Goal: Information Seeking & Learning: Check status

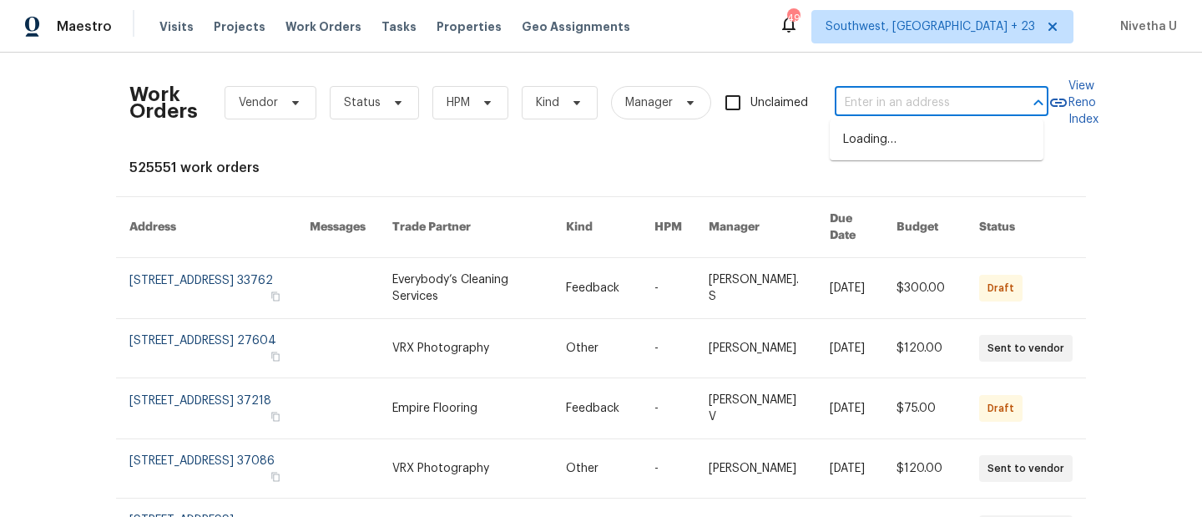
click at [935, 109] on input "text" at bounding box center [917, 103] width 167 height 26
paste input "[STREET_ADDRESS][PERSON_NAME]"
type input "[STREET_ADDRESS][PERSON_NAME]"
click at [935, 153] on li "3908 Sturbridge Dr, Durham, NC 27713" at bounding box center [936, 140] width 214 height 28
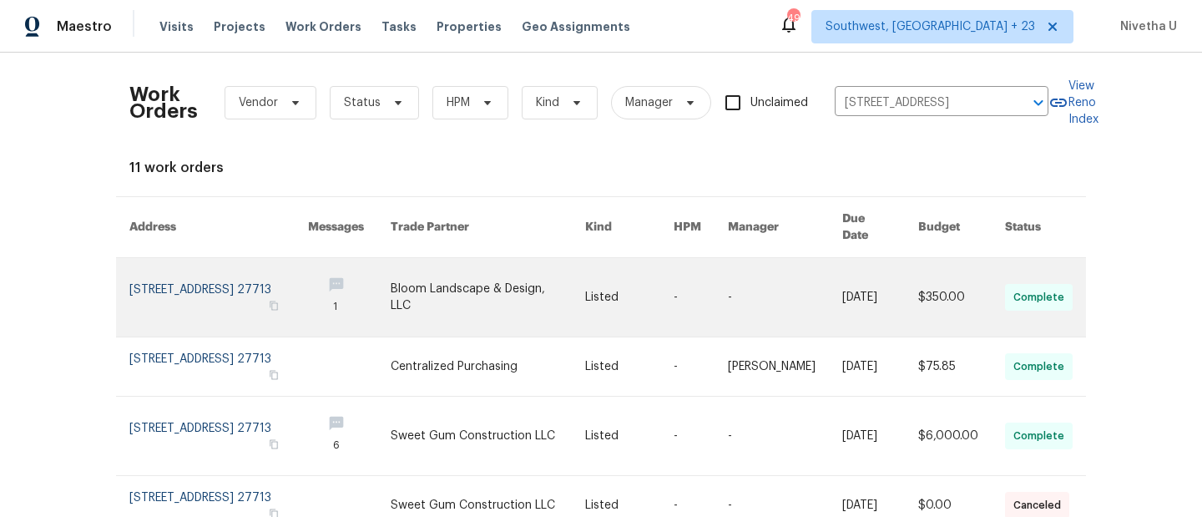
click at [167, 272] on link at bounding box center [218, 297] width 179 height 78
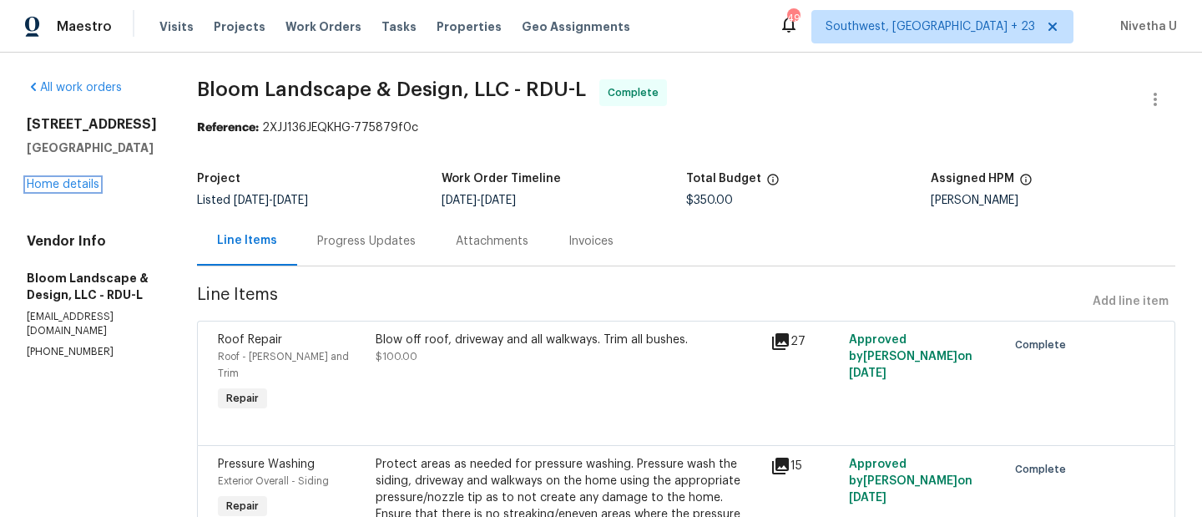
click at [63, 185] on link "Home details" at bounding box center [63, 185] width 73 height 12
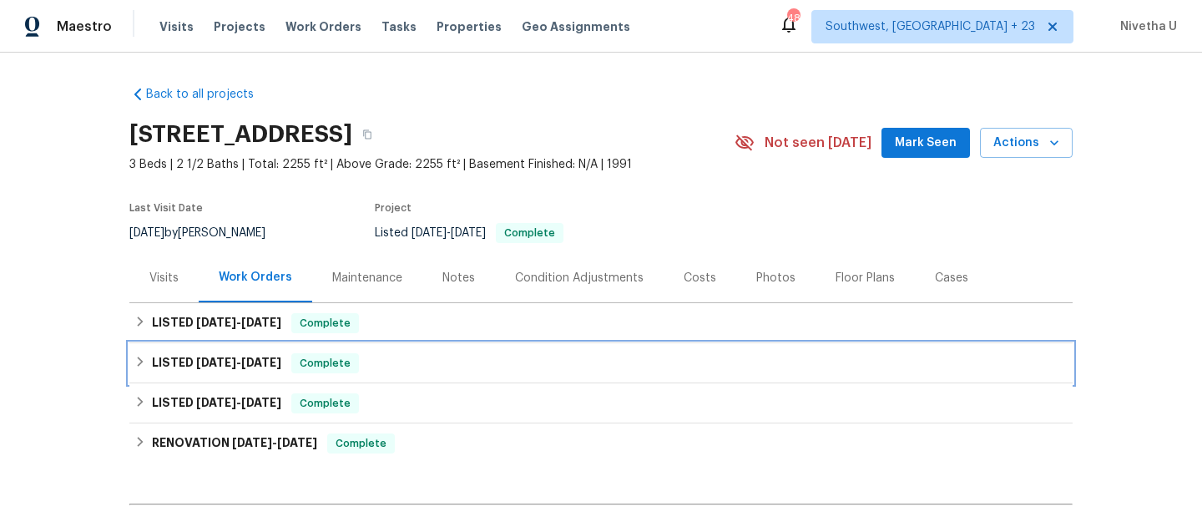
click at [388, 361] on div "LISTED 7/7/25 - 7/21/25 Complete" at bounding box center [600, 363] width 933 height 20
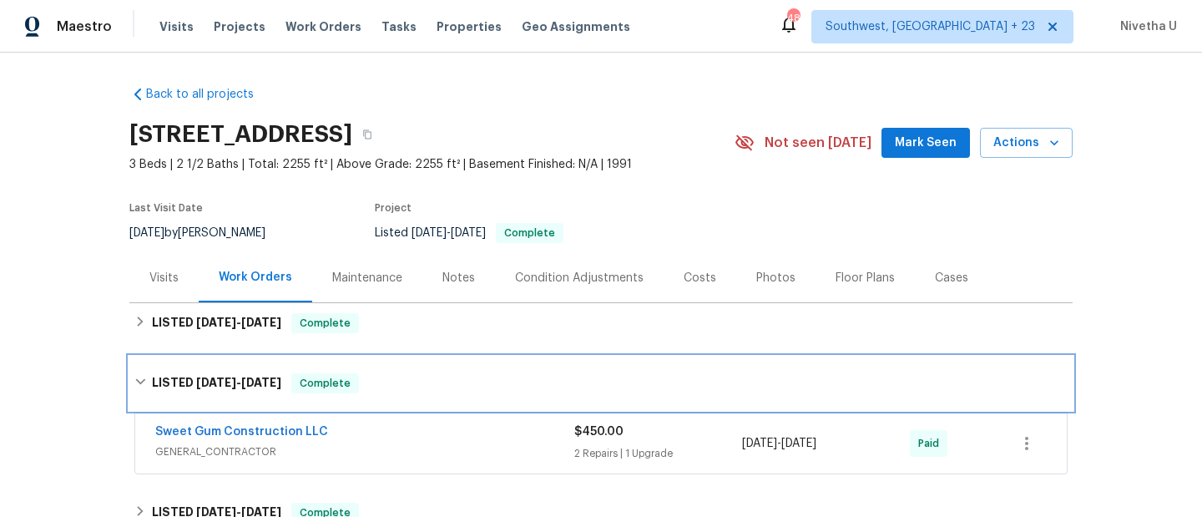
scroll to position [131, 0]
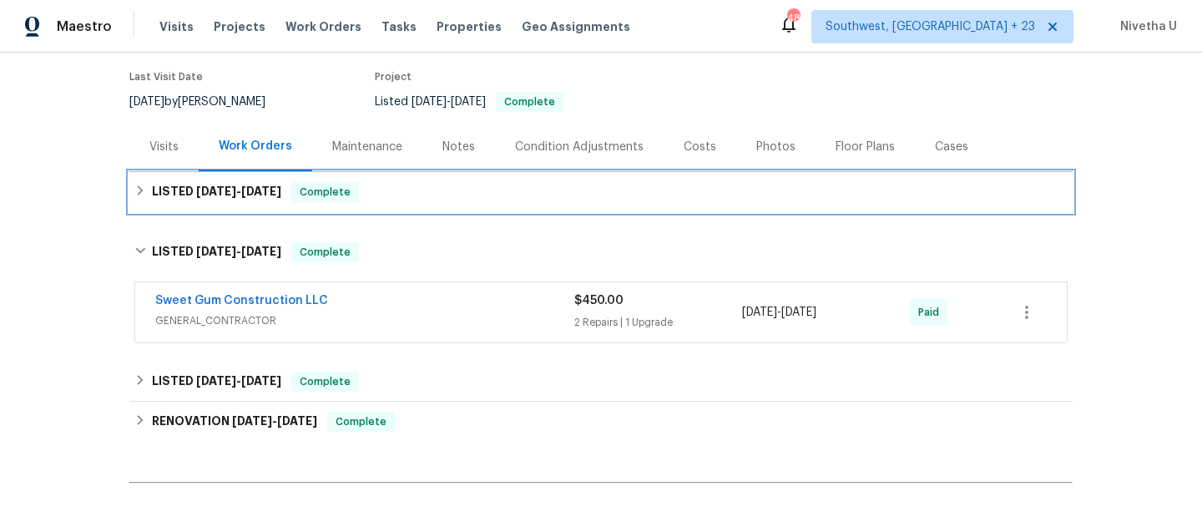
click at [393, 182] on div "LISTED 8/21/25 - 10/9/25 Complete" at bounding box center [600, 192] width 933 height 20
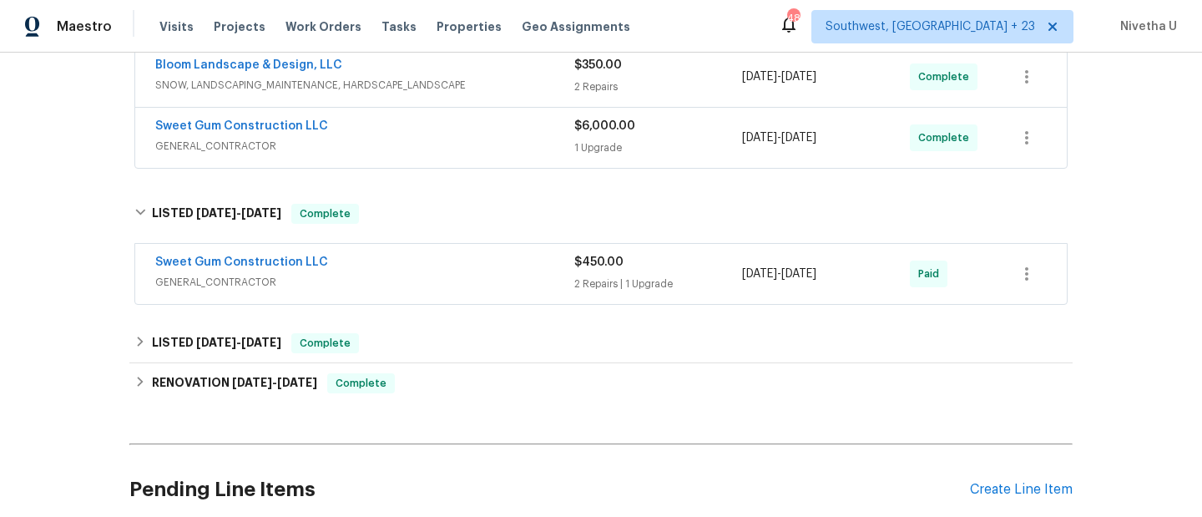
scroll to position [392, 0]
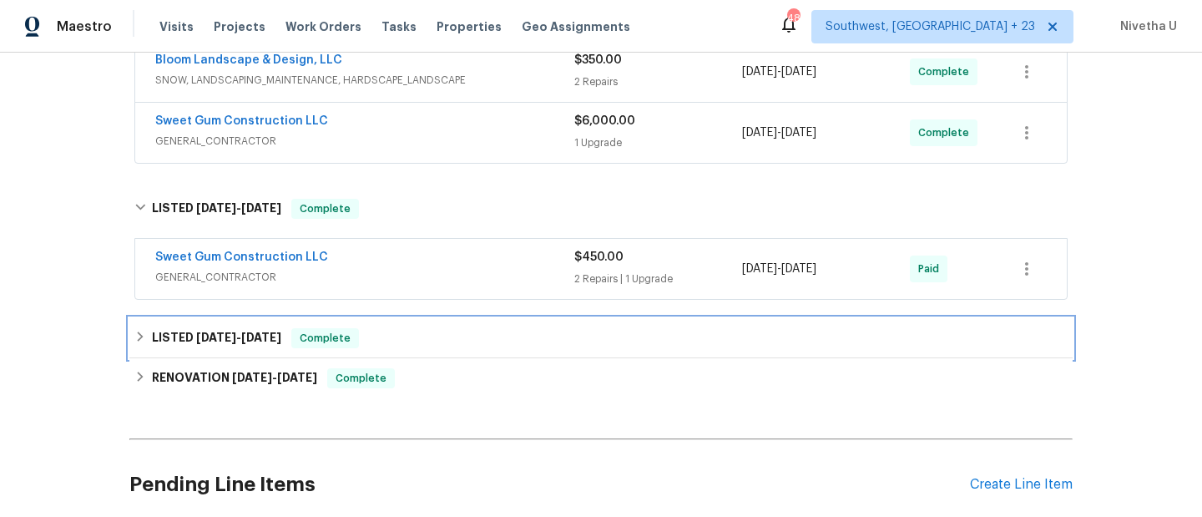
click at [393, 339] on div "LISTED 3/4/25 - 3/5/25 Complete" at bounding box center [600, 338] width 933 height 20
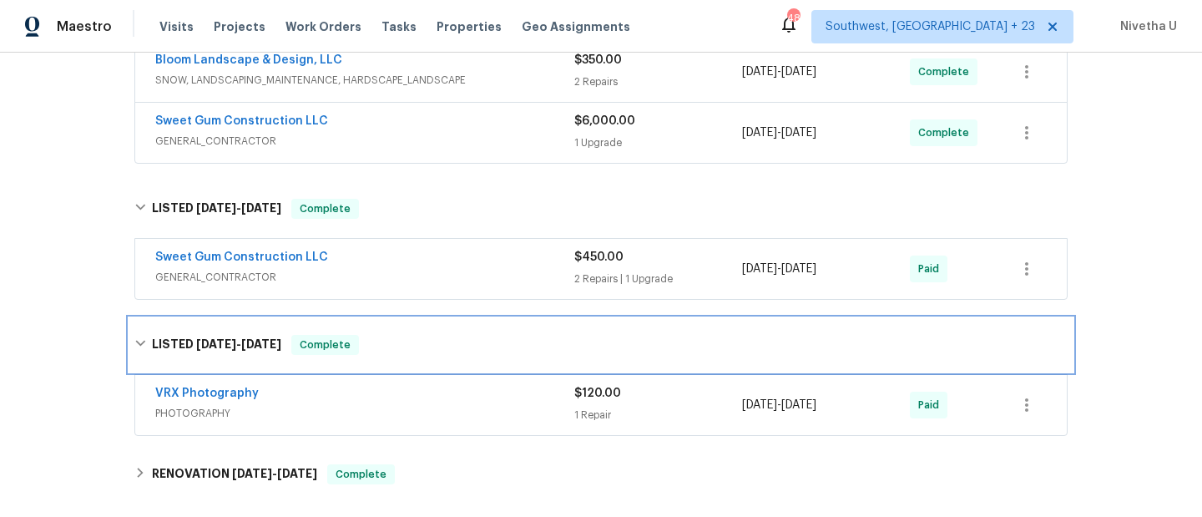
click at [393, 339] on div "LISTED 3/4/25 - 3/5/25 Complete" at bounding box center [600, 345] width 933 height 20
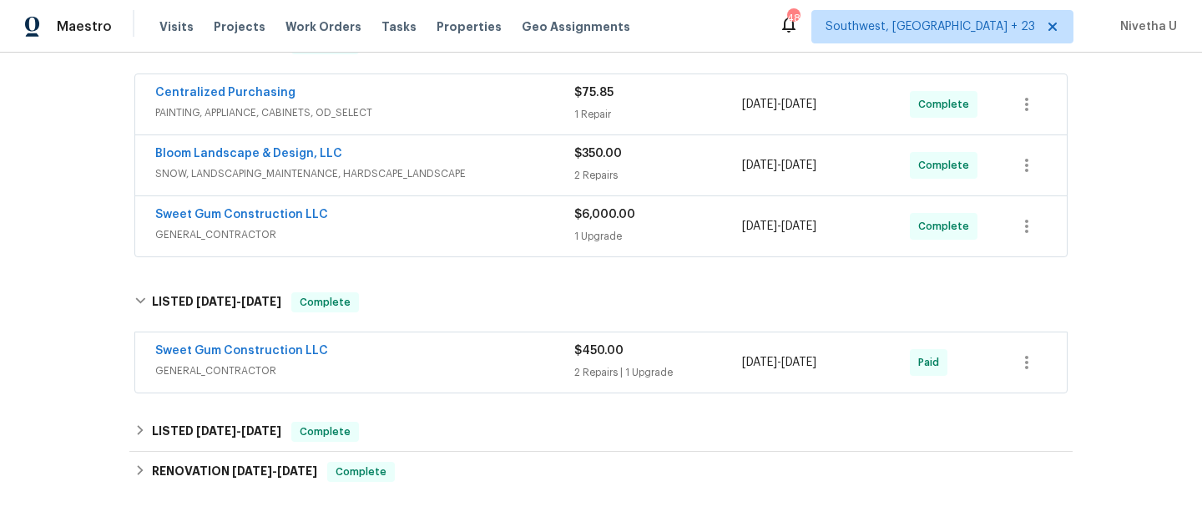
click at [397, 357] on div "Sweet Gum Construction LLC" at bounding box center [364, 352] width 419 height 20
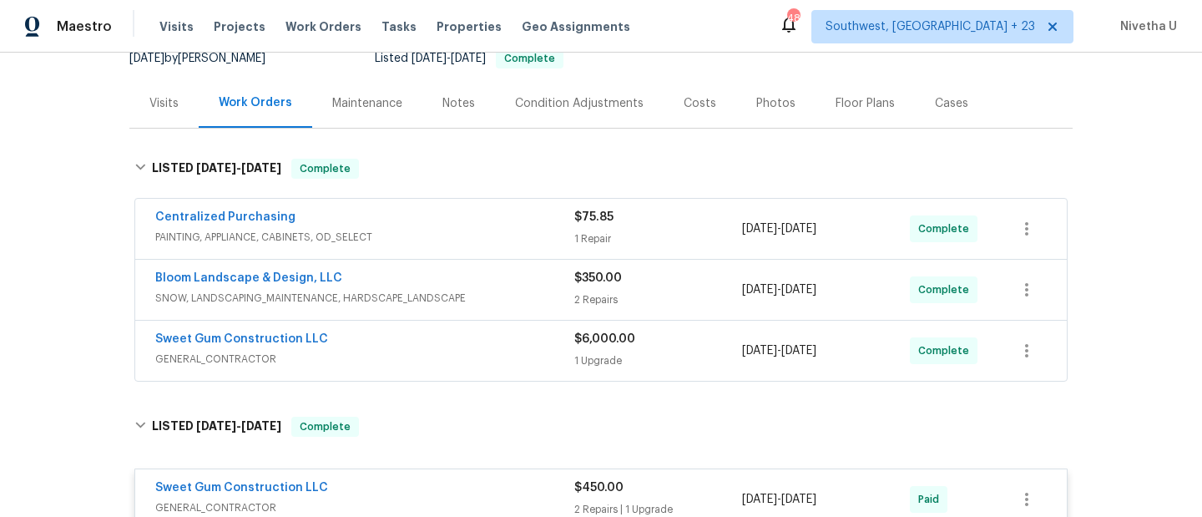
scroll to position [163, 0]
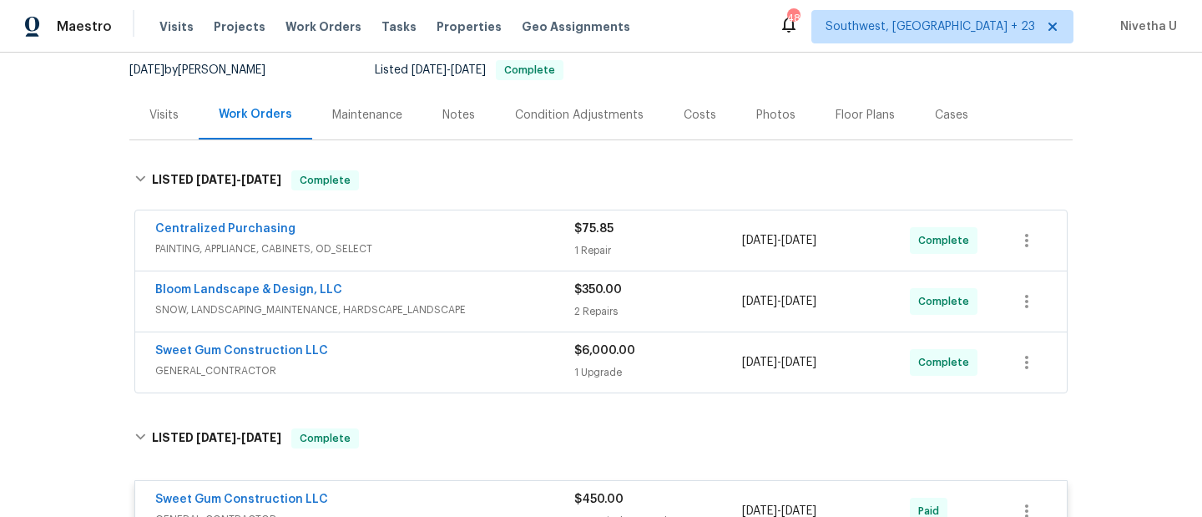
click at [449, 239] on div "Centralized Purchasing" at bounding box center [364, 230] width 419 height 20
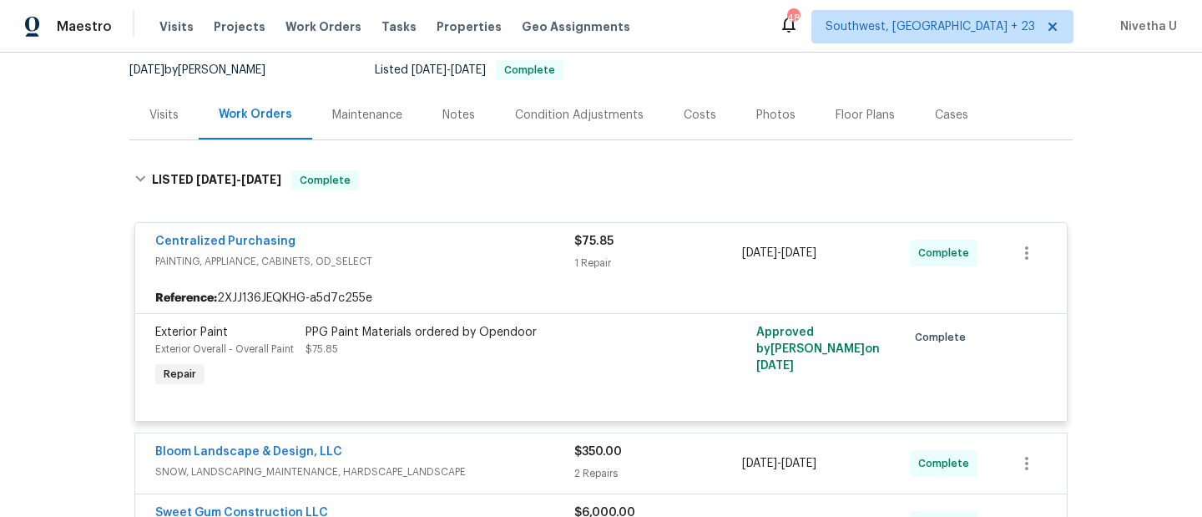
click at [449, 239] on div "Centralized Purchasing" at bounding box center [364, 243] width 419 height 20
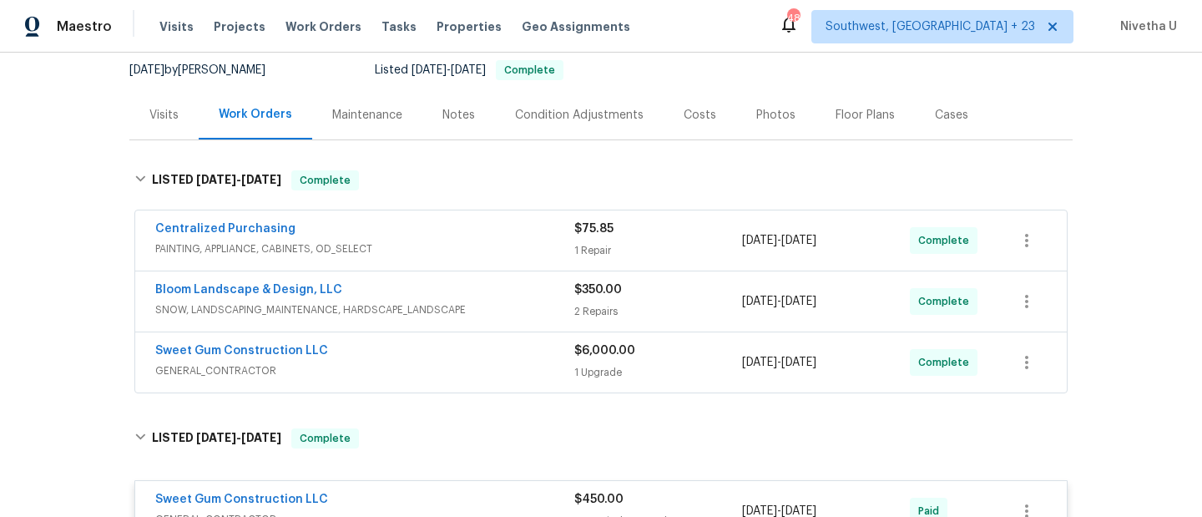
click at [475, 313] on span "SNOW, LANDSCAPING_MAINTENANCE, HARDSCAPE_LANDSCAPE" at bounding box center [364, 309] width 419 height 17
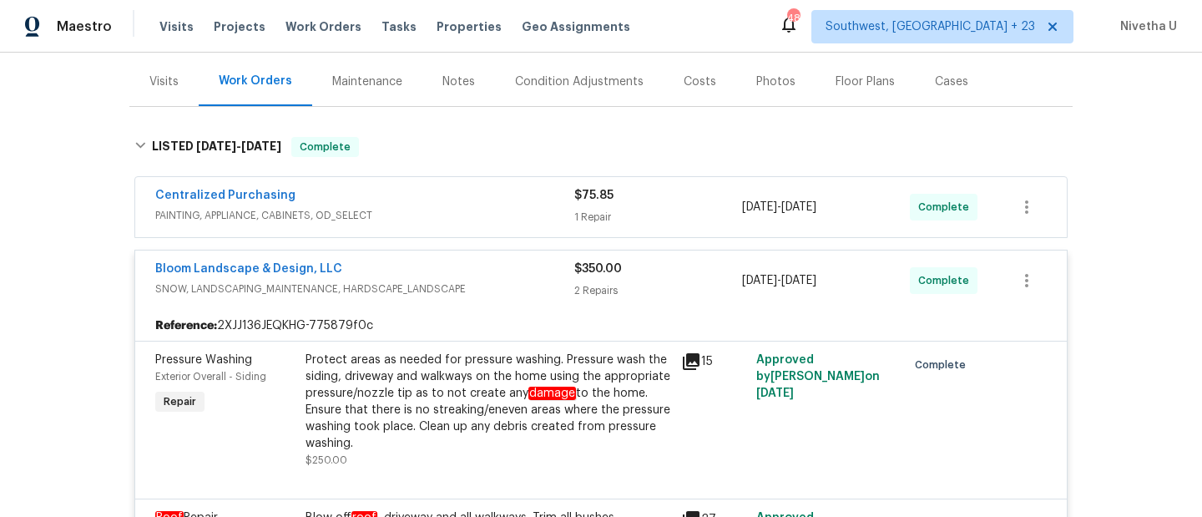
scroll to position [194, 0]
click at [455, 214] on span "PAINTING, APPLIANCE, CABINETS, OD_SELECT" at bounding box center [364, 217] width 419 height 17
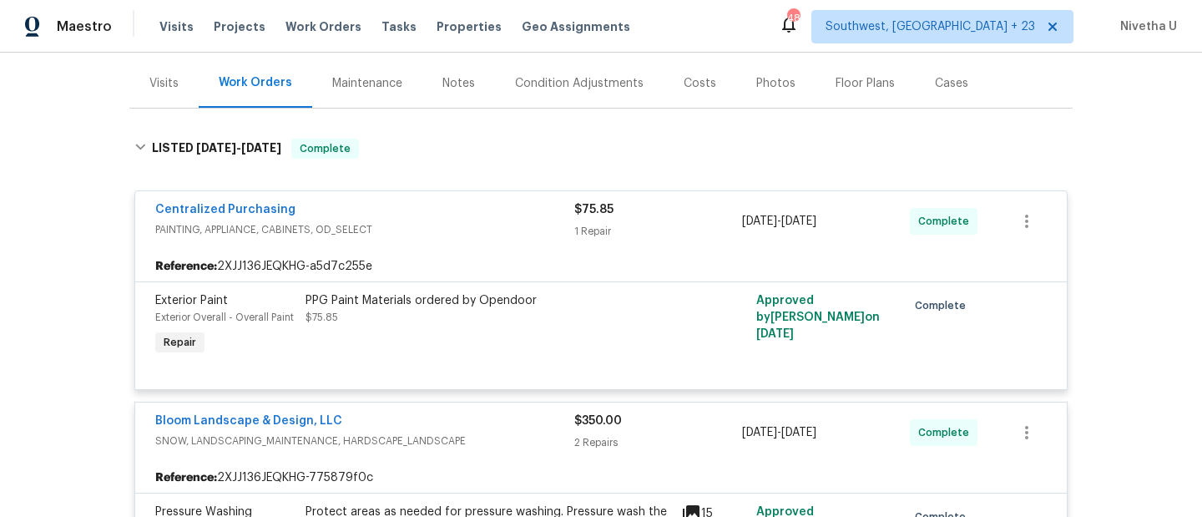
click at [455, 214] on div "Centralized Purchasing" at bounding box center [364, 211] width 419 height 20
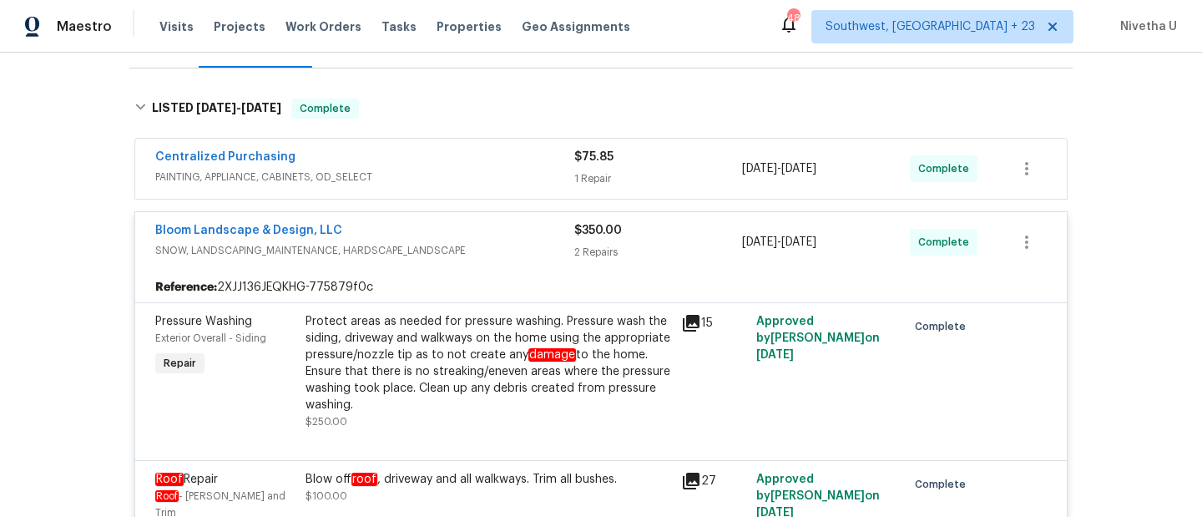
scroll to position [234, 0]
click at [455, 137] on div "Centralized Purchasing PAINTING, APPLIANCE, CABINETS, OD_SELECT $75.85 1 Repair…" at bounding box center [600, 399] width 943 height 527
click at [457, 155] on div "Centralized Purchasing" at bounding box center [364, 159] width 419 height 20
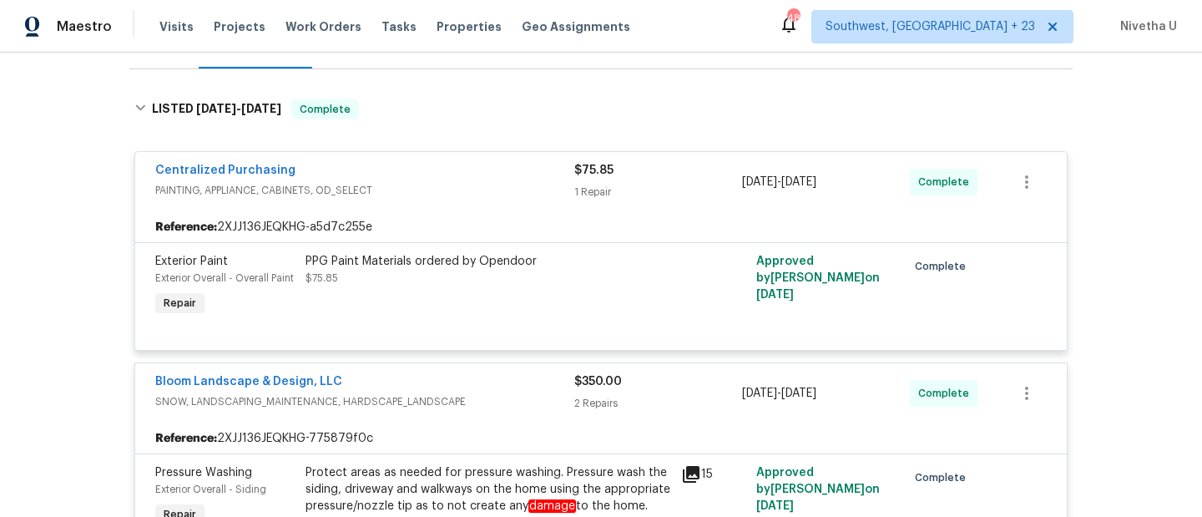
click at [458, 163] on div "Centralized Purchasing" at bounding box center [364, 172] width 419 height 20
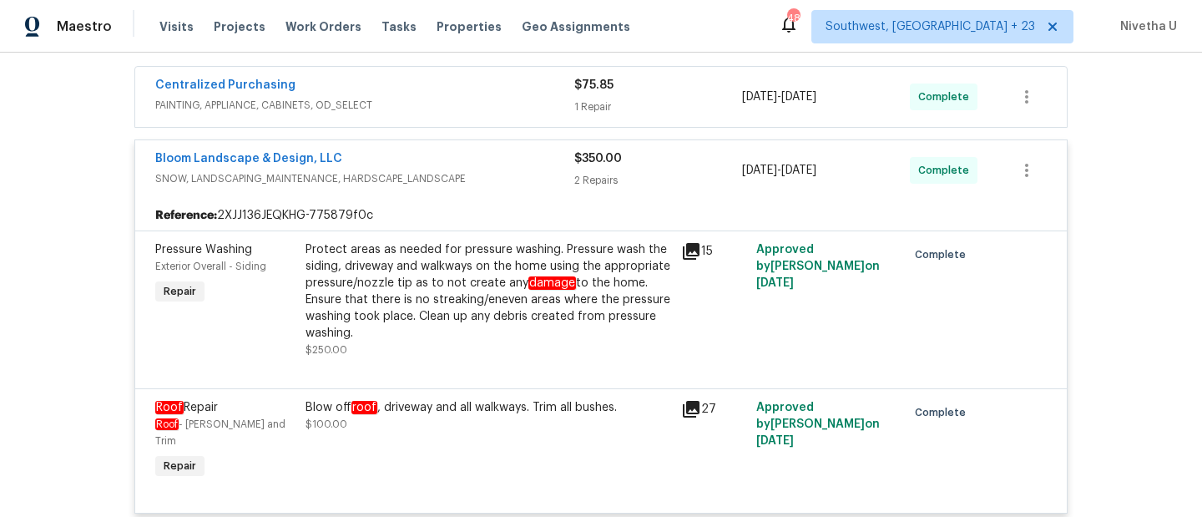
scroll to position [305, 0]
click at [487, 169] on div "Bloom Landscape & Design, LLC" at bounding box center [364, 162] width 419 height 20
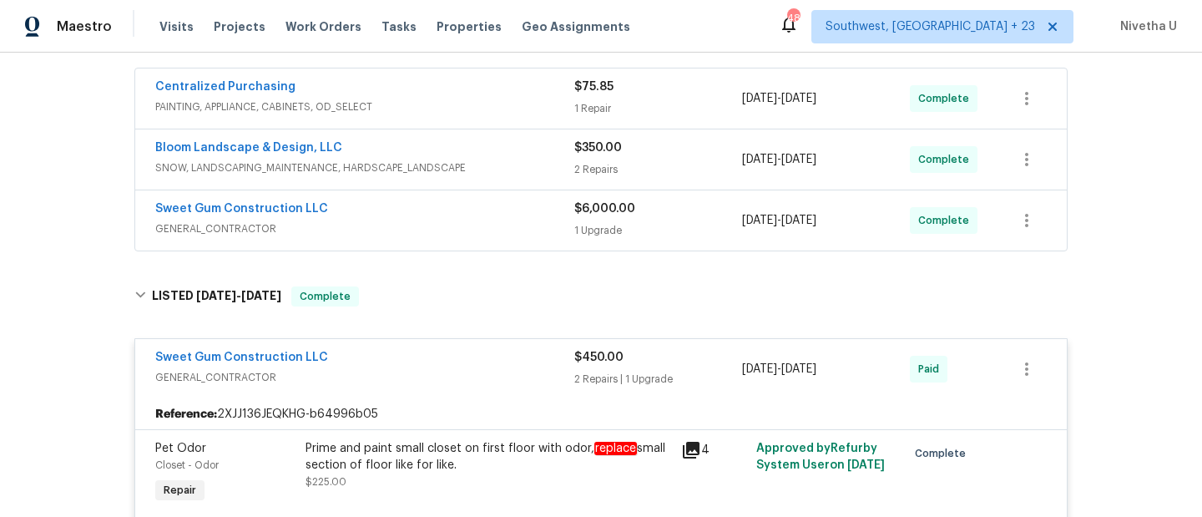
click at [457, 241] on div "Sweet Gum Construction LLC GENERAL_CONTRACTOR $6,000.00 1 Upgrade 9/15/2025 - 9…" at bounding box center [600, 220] width 931 height 60
click at [451, 229] on span "GENERAL_CONTRACTOR" at bounding box center [364, 228] width 419 height 17
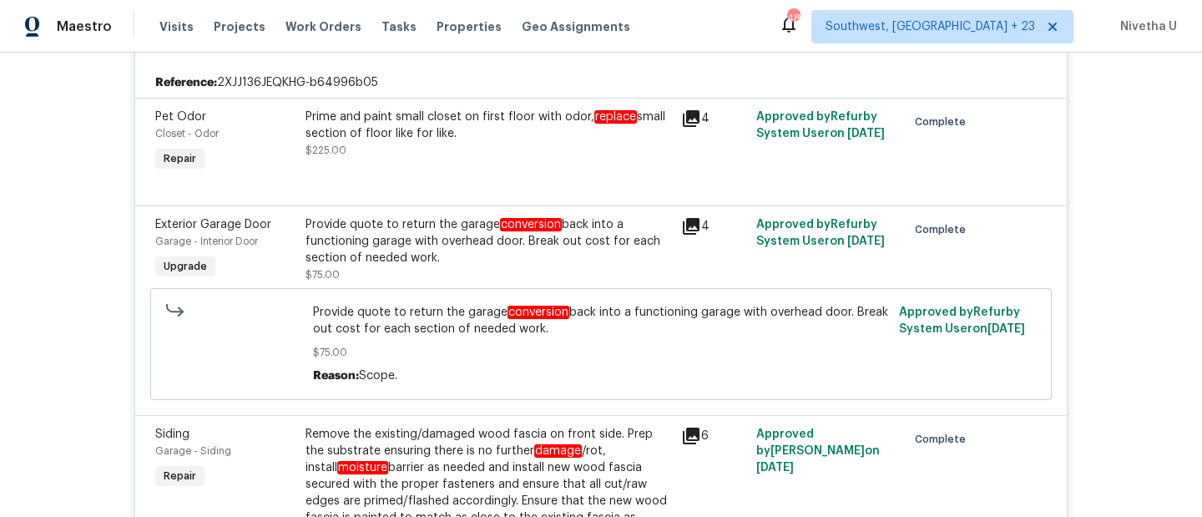
scroll to position [1304, 0]
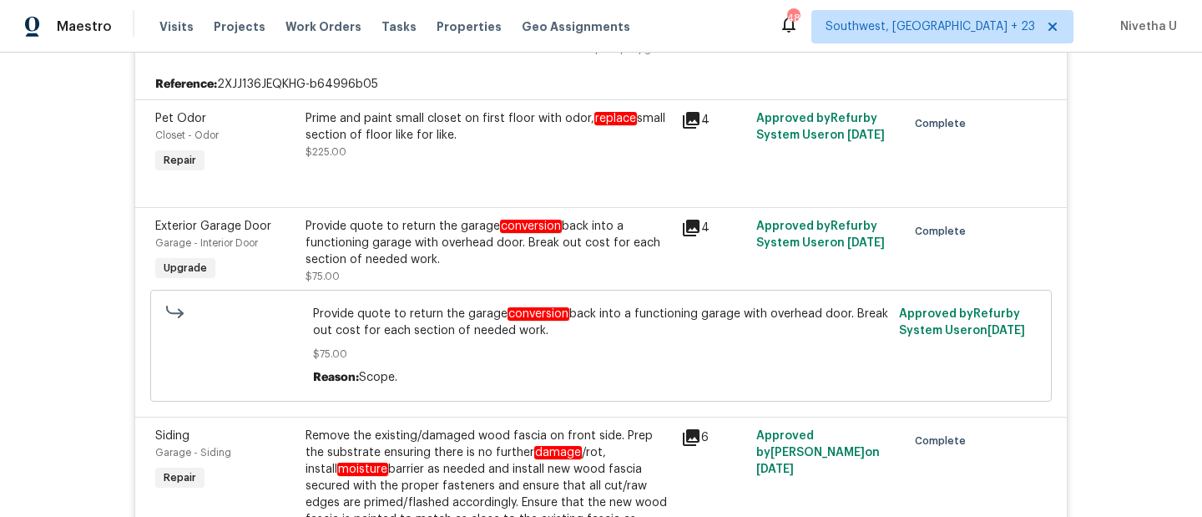
click at [562, 252] on div "Provide quote to return the garage conversion back into a functioning garage wi…" at bounding box center [487, 243] width 365 height 50
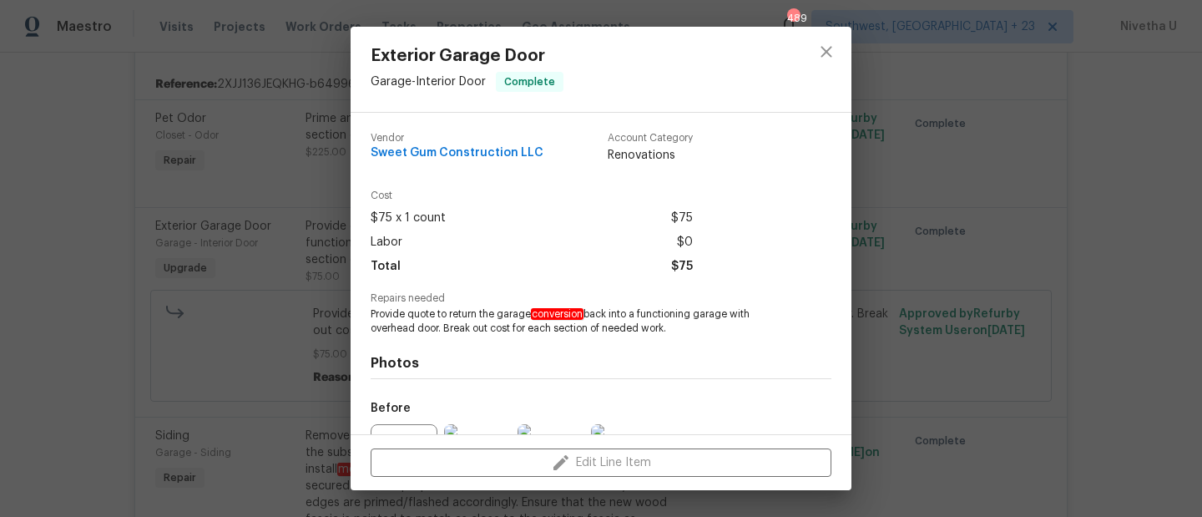
scroll to position [182, 0]
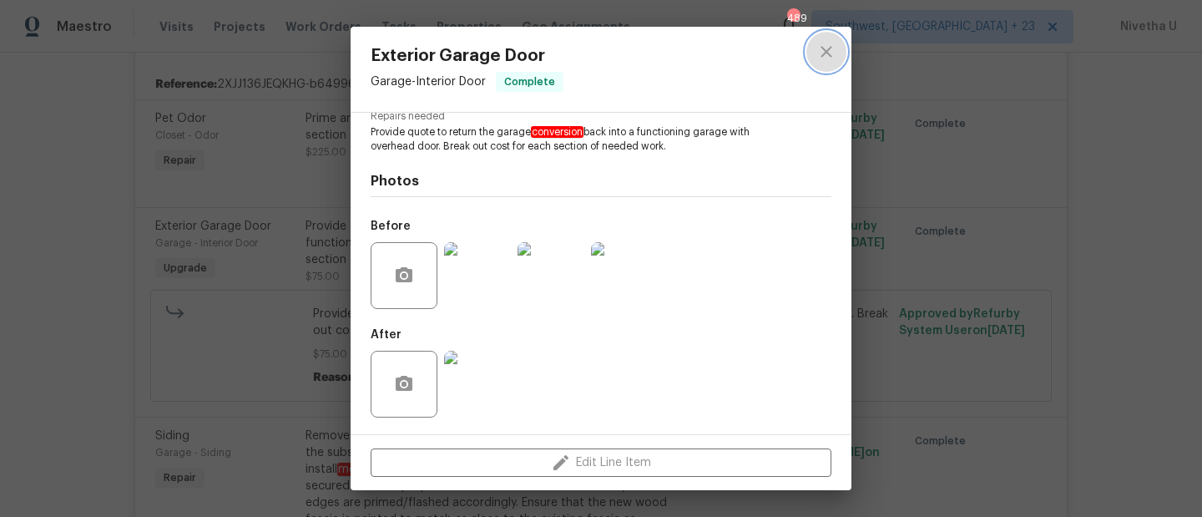
click at [809, 63] on button "close" at bounding box center [826, 52] width 40 height 40
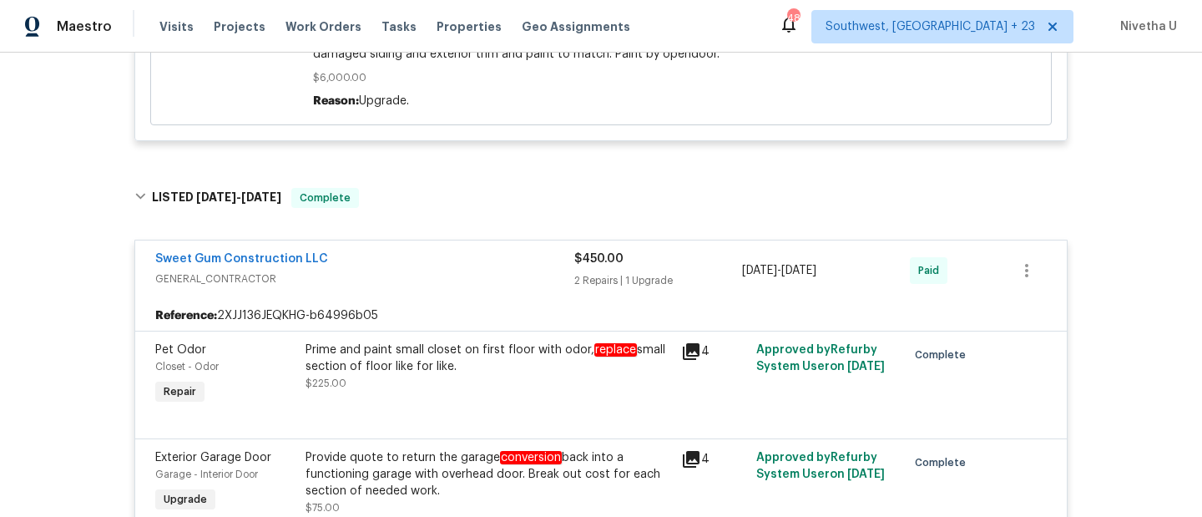
scroll to position [1068, 0]
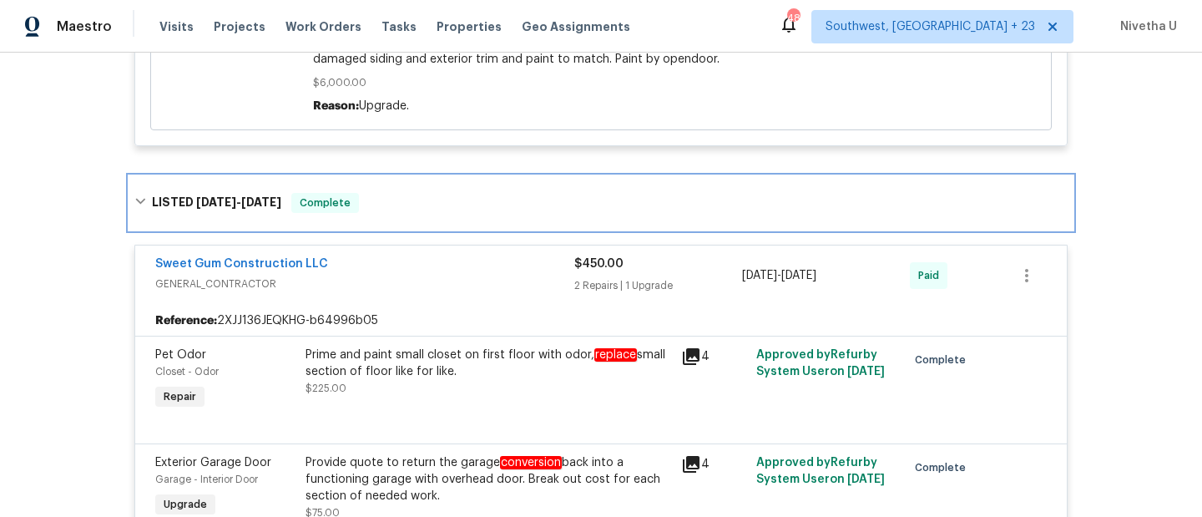
click at [370, 223] on div "LISTED 7/7/25 - 7/21/25 Complete" at bounding box center [600, 202] width 943 height 53
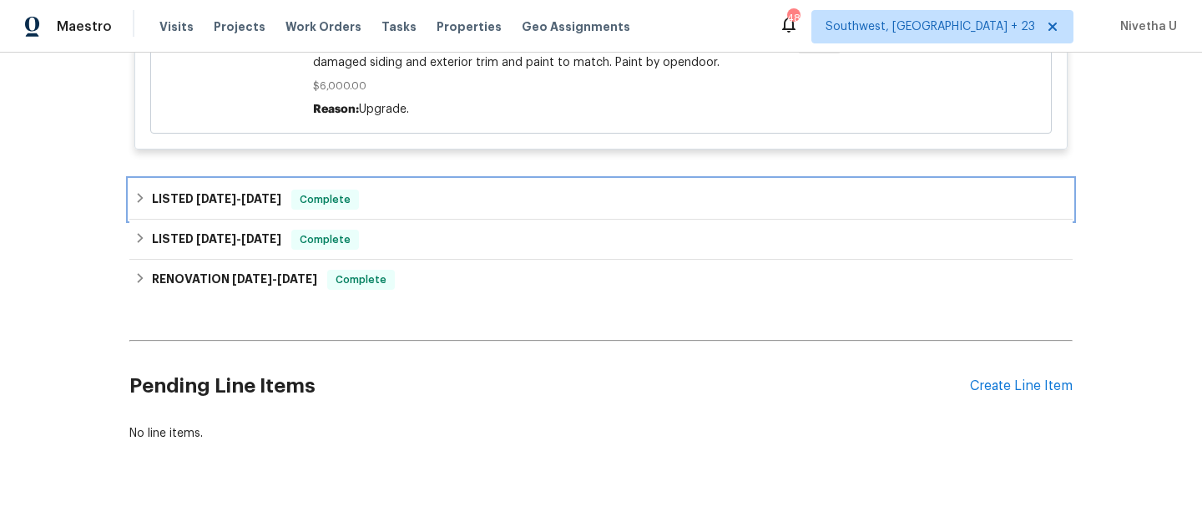
scroll to position [1074, 0]
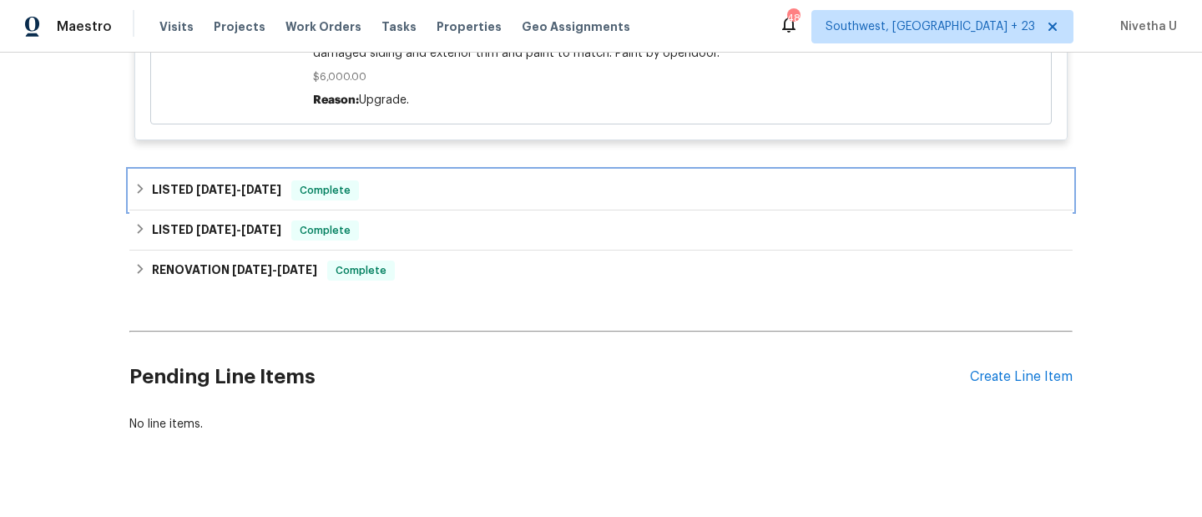
click at [342, 199] on span "Complete" at bounding box center [325, 190] width 64 height 17
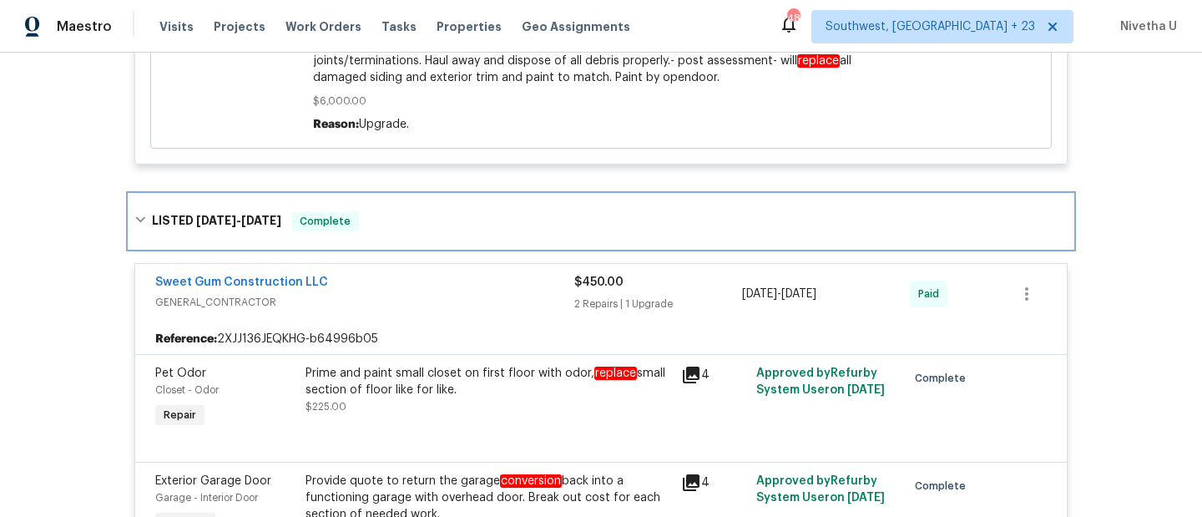
scroll to position [1021, 0]
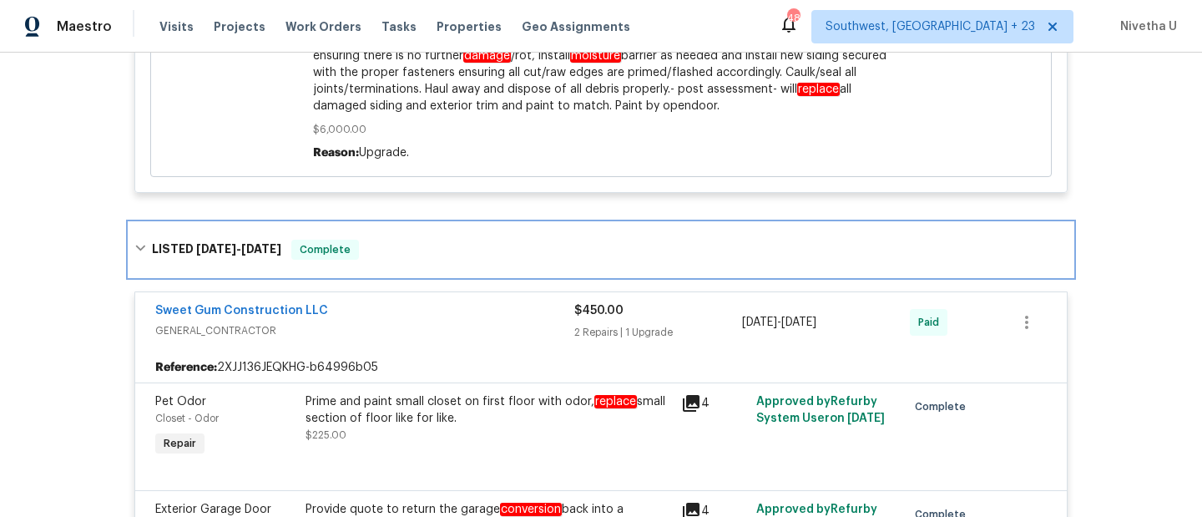
click at [468, 257] on div "LISTED 7/7/25 - 7/21/25 Complete" at bounding box center [600, 249] width 933 height 20
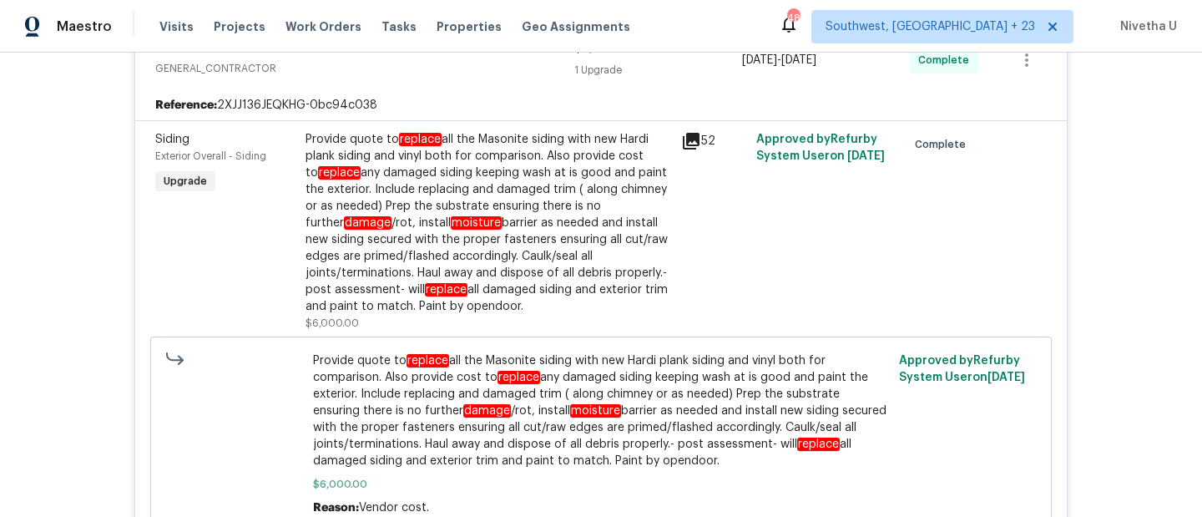
scroll to position [196, 0]
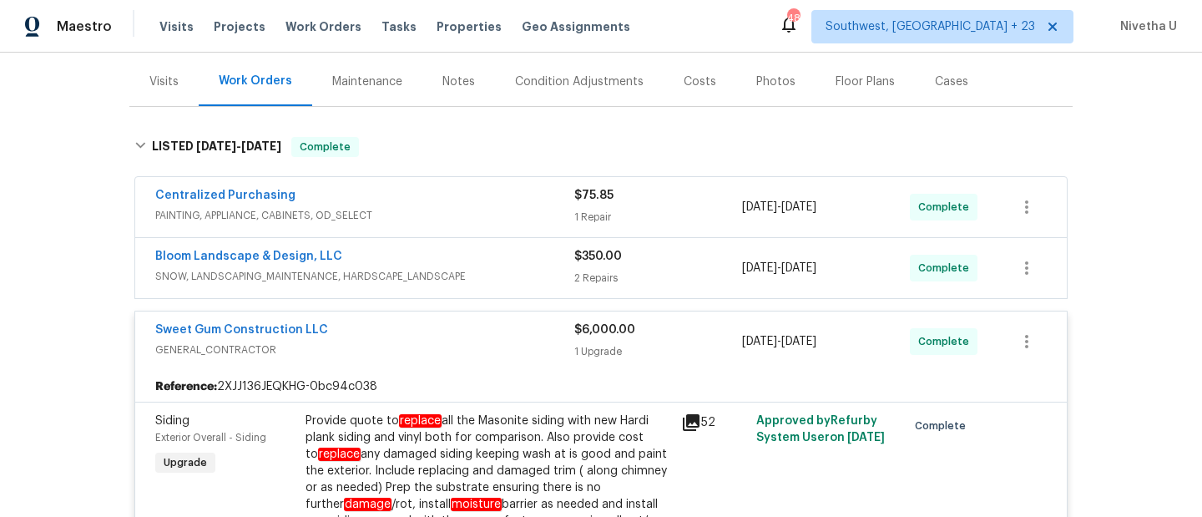
click at [485, 280] on span "SNOW, LANDSCAPING_MAINTENANCE, HARDSCAPE_LANDSCAPE" at bounding box center [364, 276] width 419 height 17
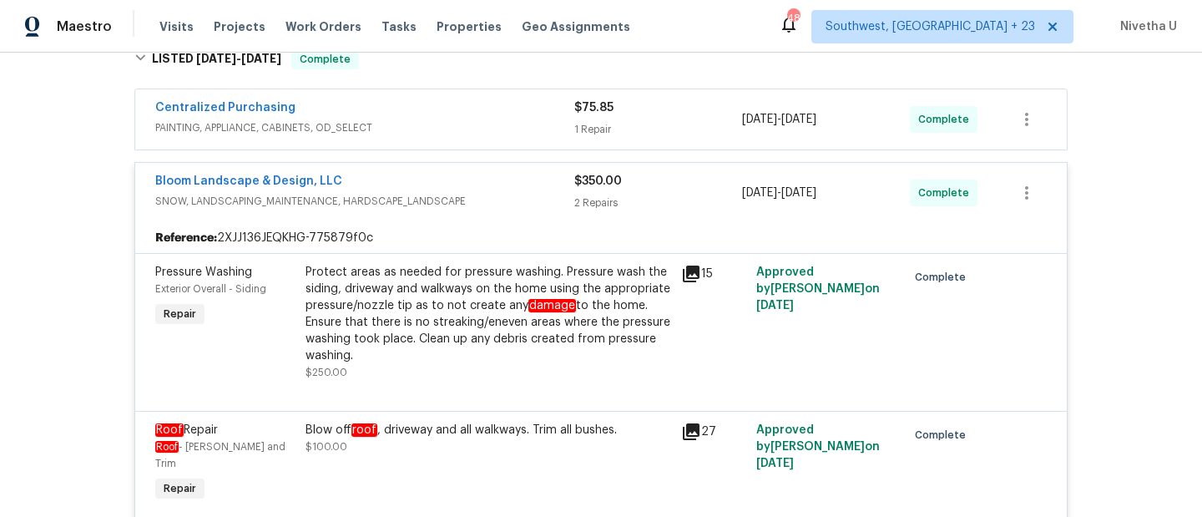
scroll to position [273, 0]
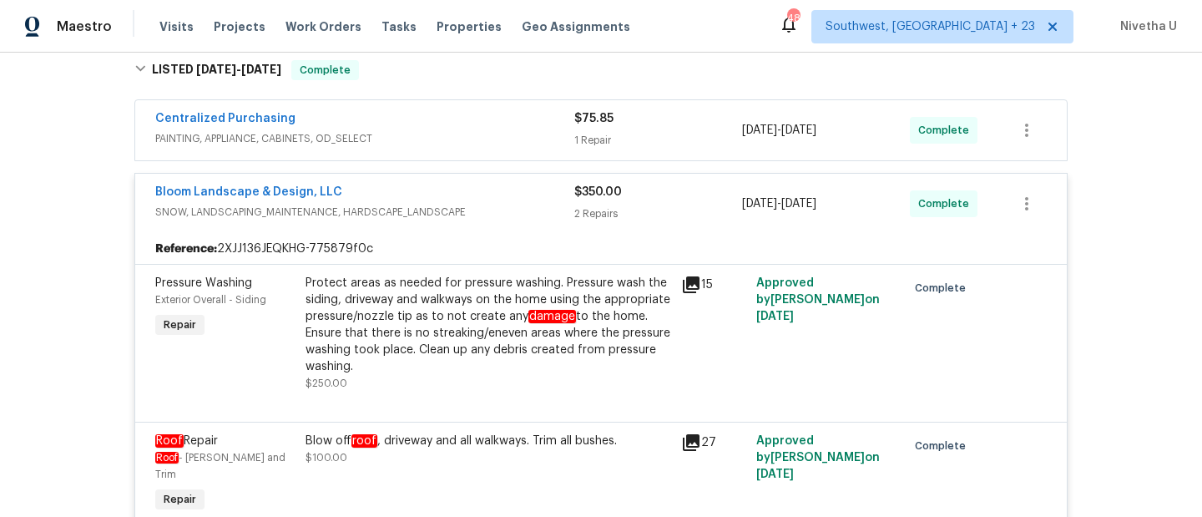
click at [502, 202] on div "Bloom Landscape & Design, LLC" at bounding box center [364, 194] width 419 height 20
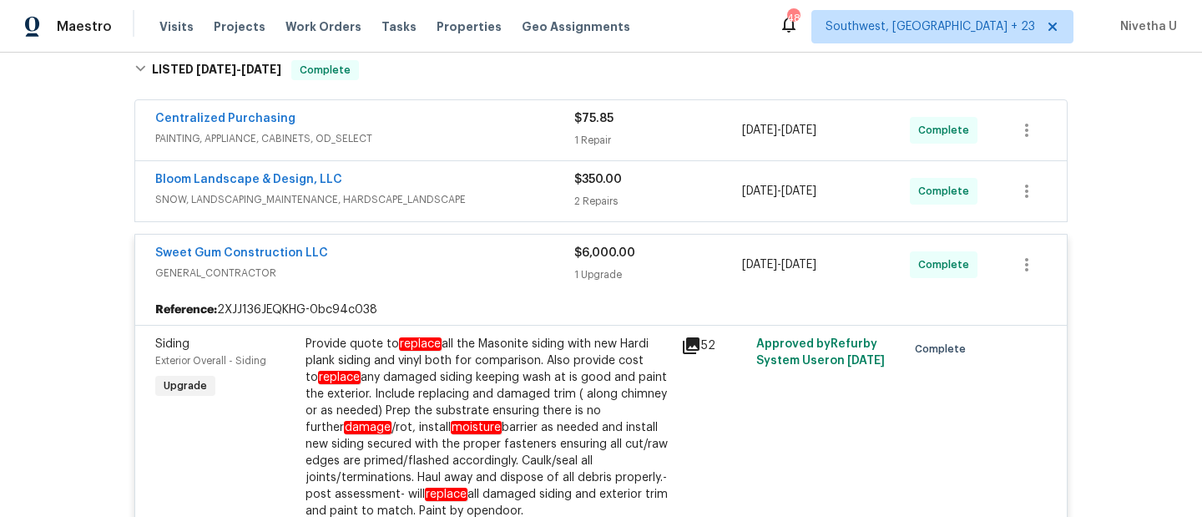
click at [483, 120] on div "Centralized Purchasing" at bounding box center [364, 120] width 419 height 20
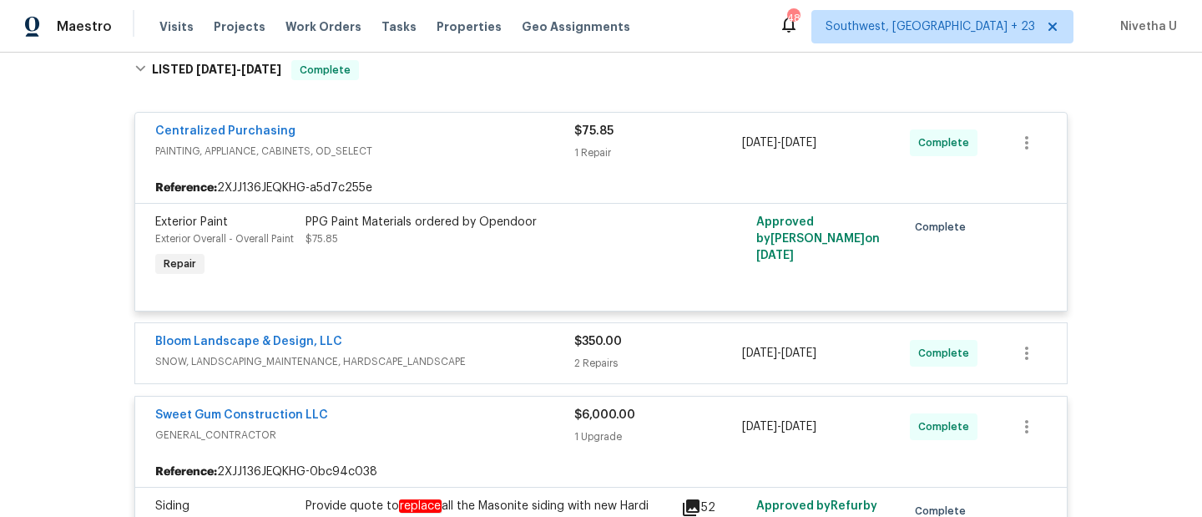
click at [487, 148] on span "PAINTING, APPLIANCE, CABINETS, OD_SELECT" at bounding box center [364, 151] width 419 height 17
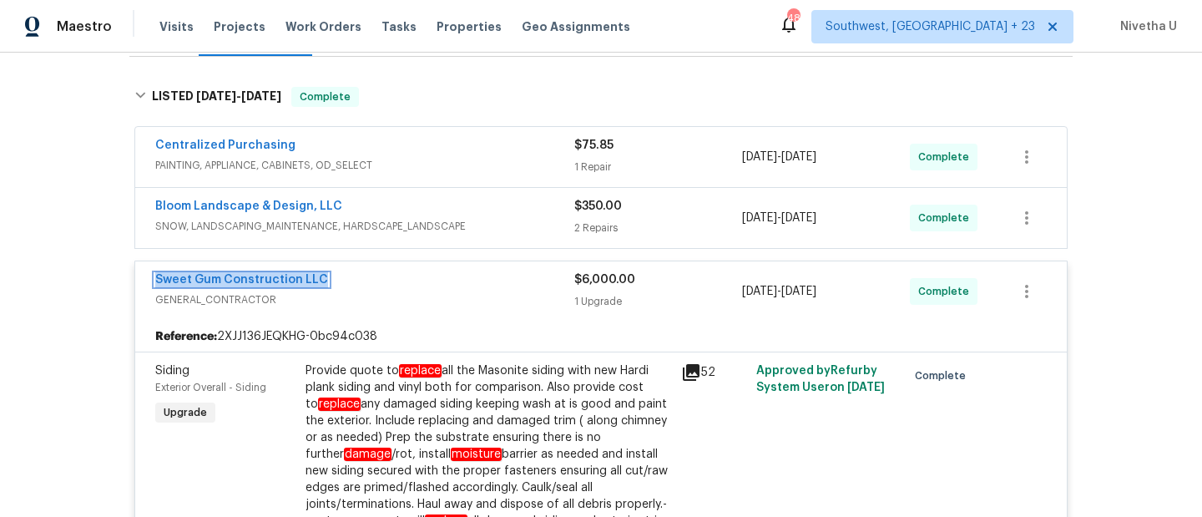
scroll to position [245, 0]
click at [385, 286] on div "Sweet Gum Construction LLC" at bounding box center [364, 282] width 419 height 20
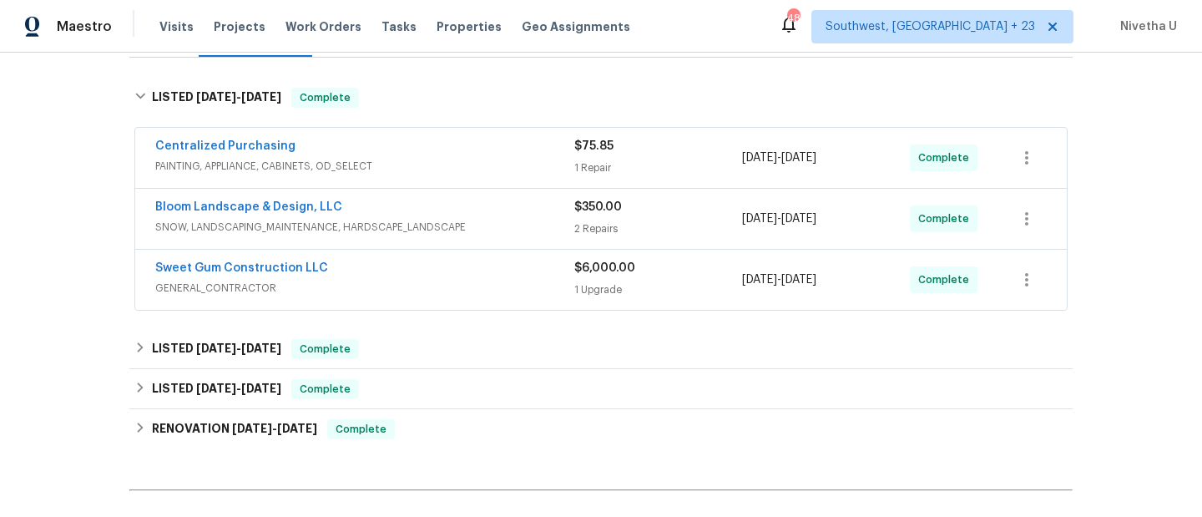
click at [494, 207] on div "Bloom Landscape & Design, LLC" at bounding box center [364, 209] width 419 height 20
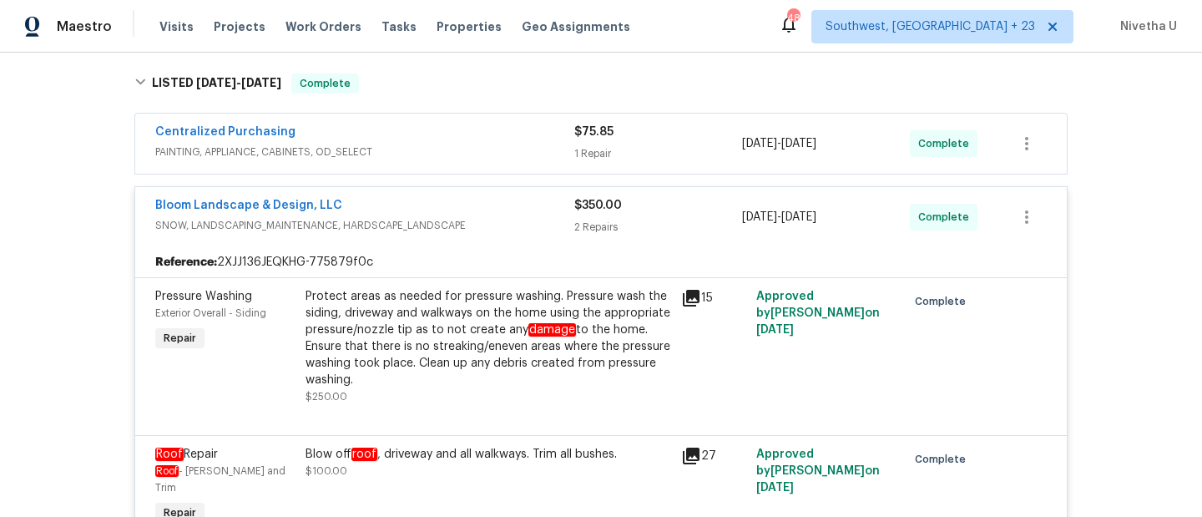
scroll to position [259, 0]
click at [491, 215] on div "Bloom Landscape & Design, LLC" at bounding box center [364, 208] width 419 height 20
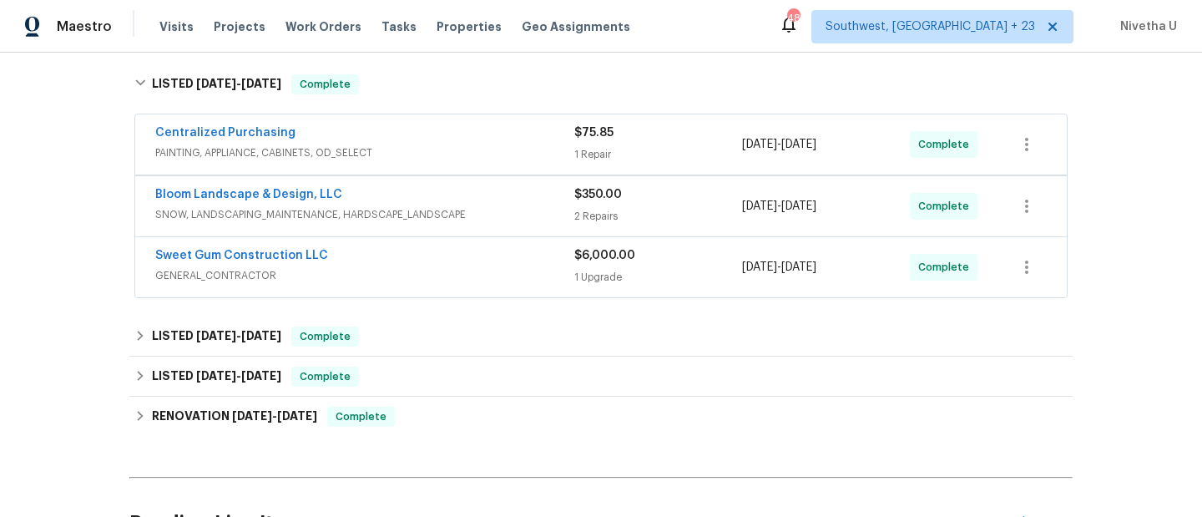
click at [480, 139] on div "Centralized Purchasing" at bounding box center [364, 134] width 419 height 20
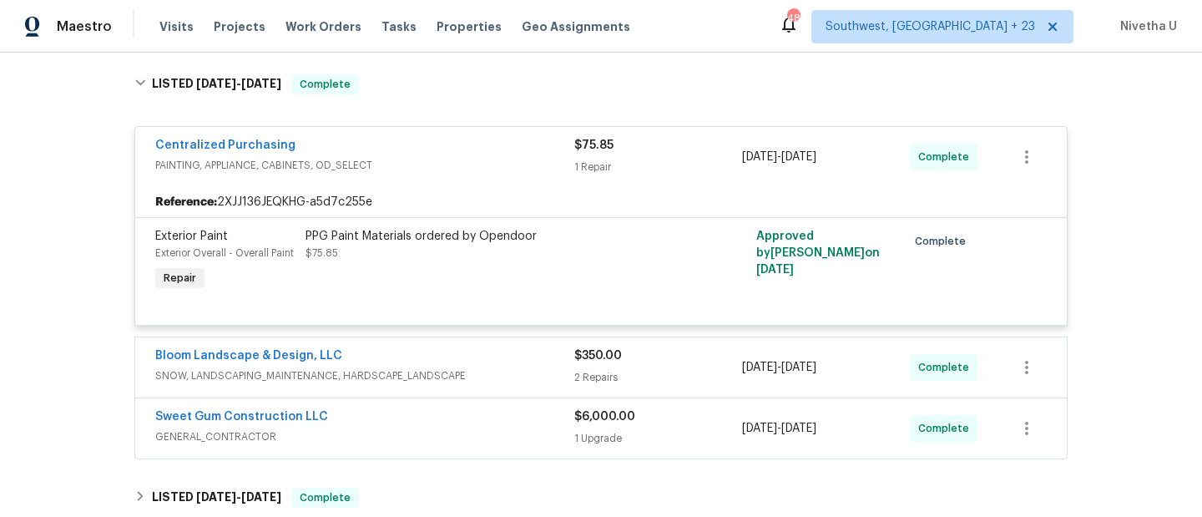
click at [492, 169] on span "PAINTING, APPLIANCE, CABINETS, OD_SELECT" at bounding box center [364, 165] width 419 height 17
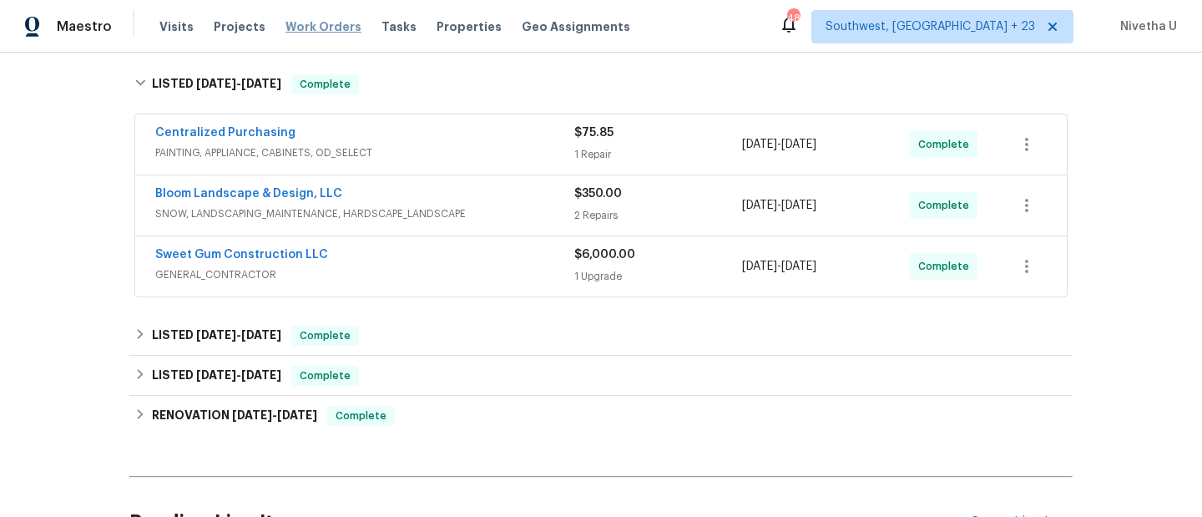
click at [311, 24] on span "Work Orders" at bounding box center [323, 26] width 76 height 17
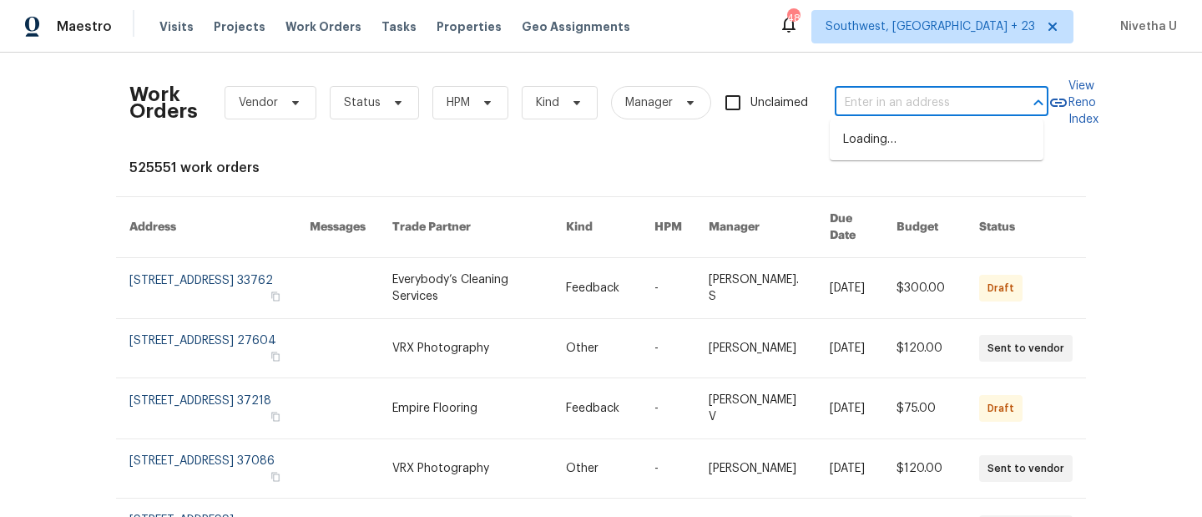
click at [879, 111] on input "text" at bounding box center [917, 103] width 167 height 26
paste input "301 Briarcliff Dr Kannapolis, NC 28081"
type input "301 Briarcliff Dr Kannapolis, NC 28081"
click at [887, 148] on li "301 Briarcliff Dr, Kannapolis, NC 28081" at bounding box center [936, 140] width 214 height 28
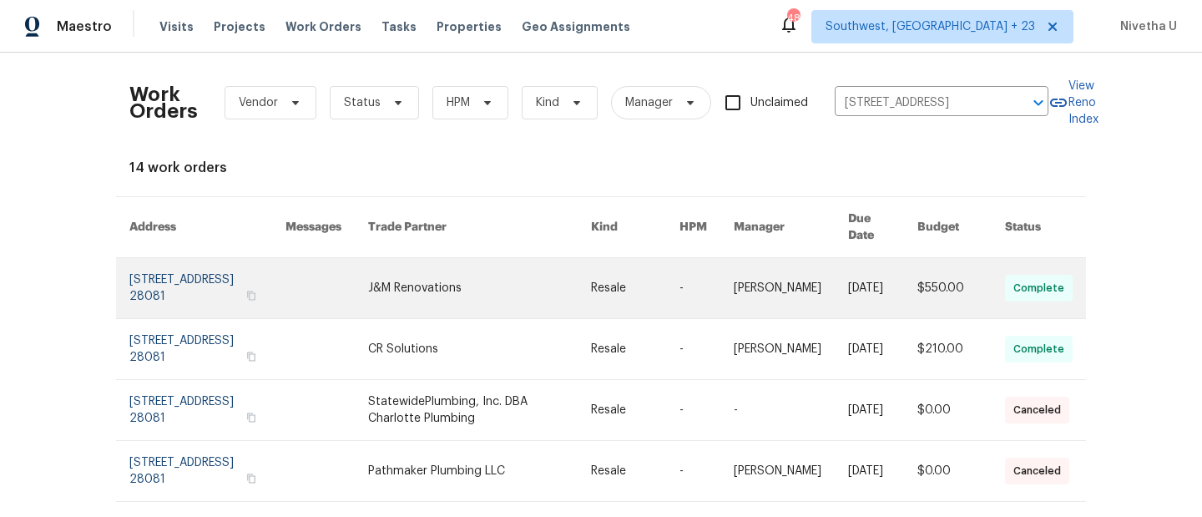
click at [158, 271] on link at bounding box center [207, 288] width 156 height 60
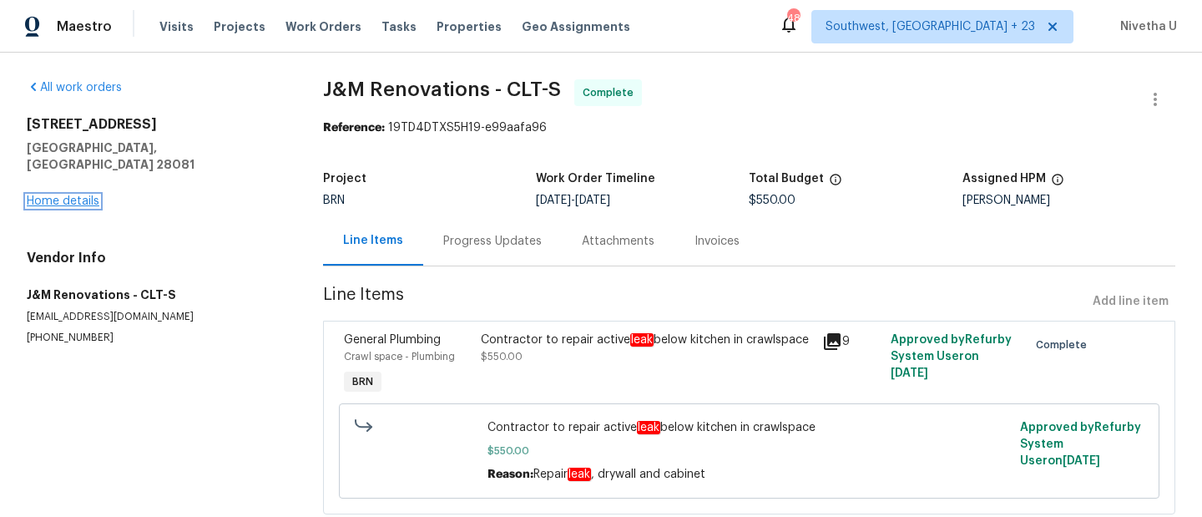
click at [58, 195] on link "Home details" at bounding box center [63, 201] width 73 height 12
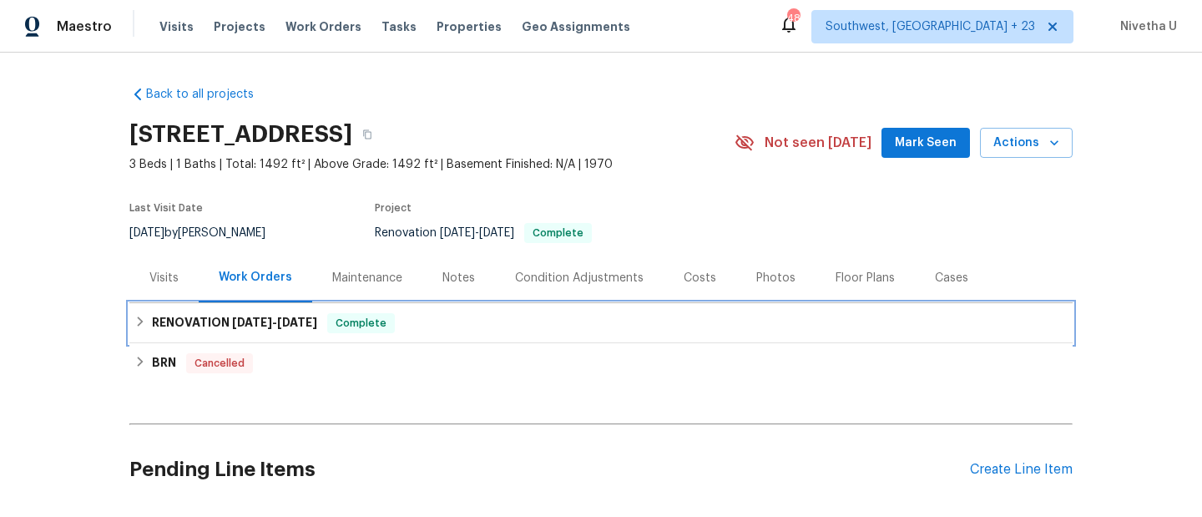
click at [438, 315] on div "RENOVATION 7/10/25 - 7/25/25 Complete" at bounding box center [600, 323] width 933 height 20
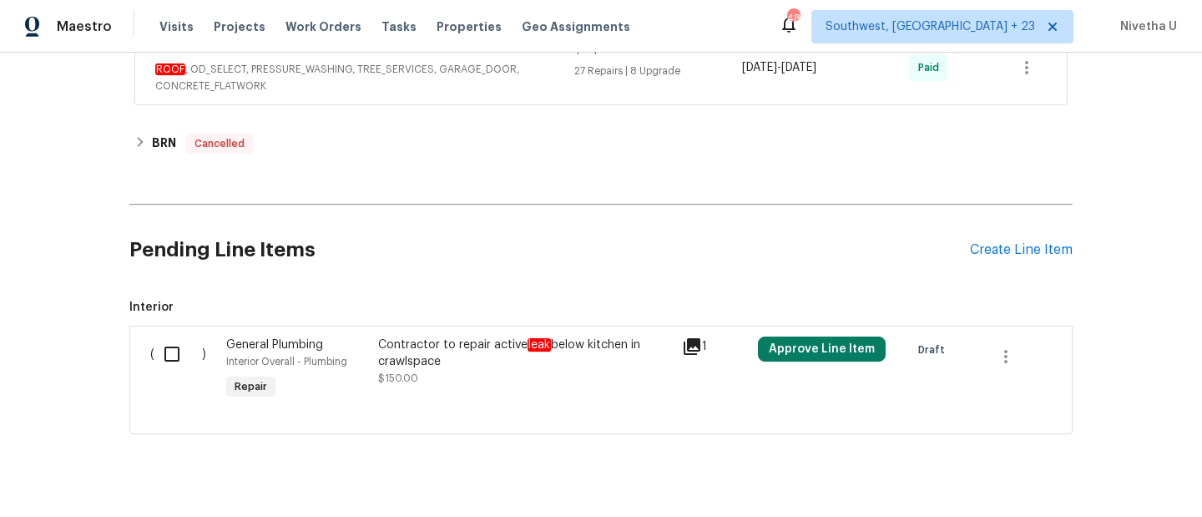
scroll to position [708, 0]
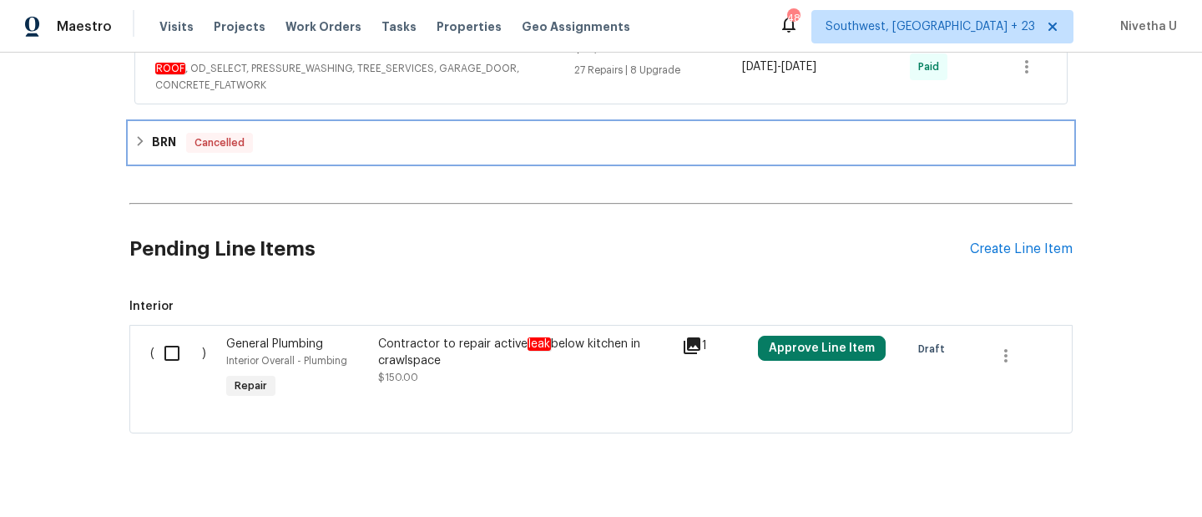
click at [340, 157] on div "BRN Cancelled" at bounding box center [600, 143] width 943 height 40
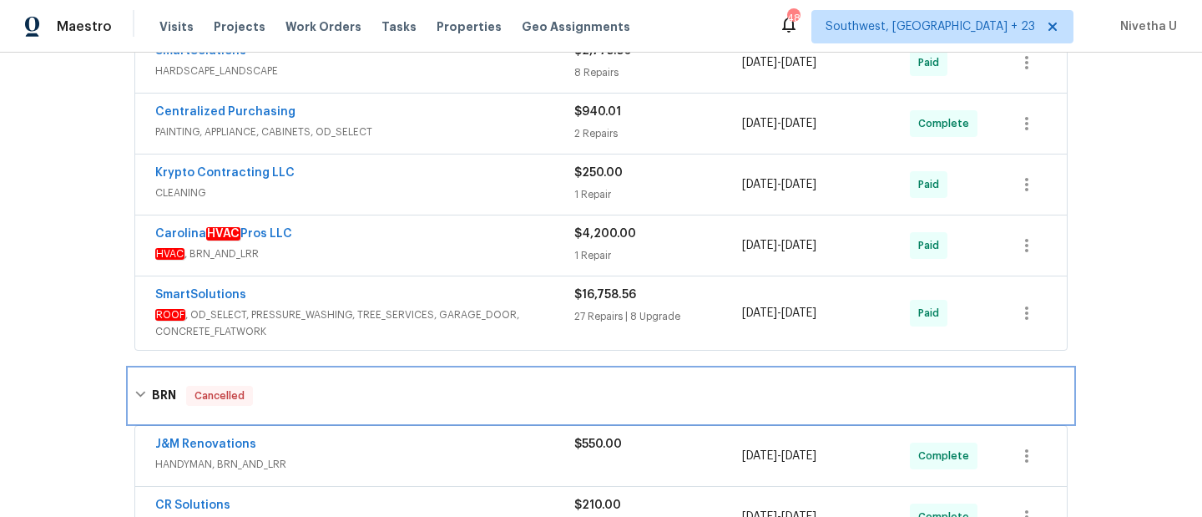
scroll to position [261, 0]
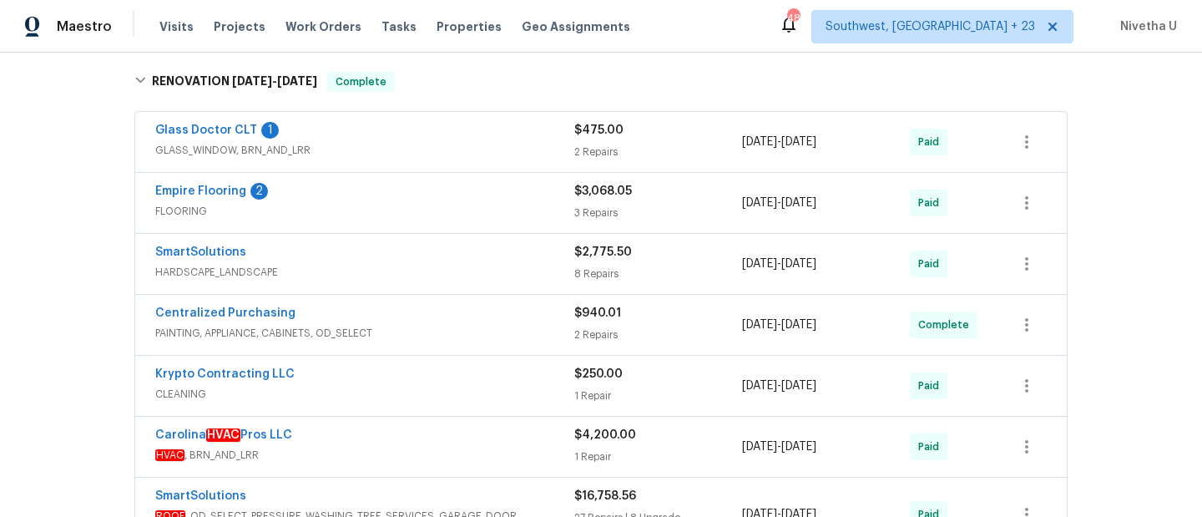
click at [38, 411] on div "Back to all projects 301 Briarcliff Dr, Kannapolis, NC 28081 3 Beds | 1 Baths |…" at bounding box center [601, 285] width 1202 height 464
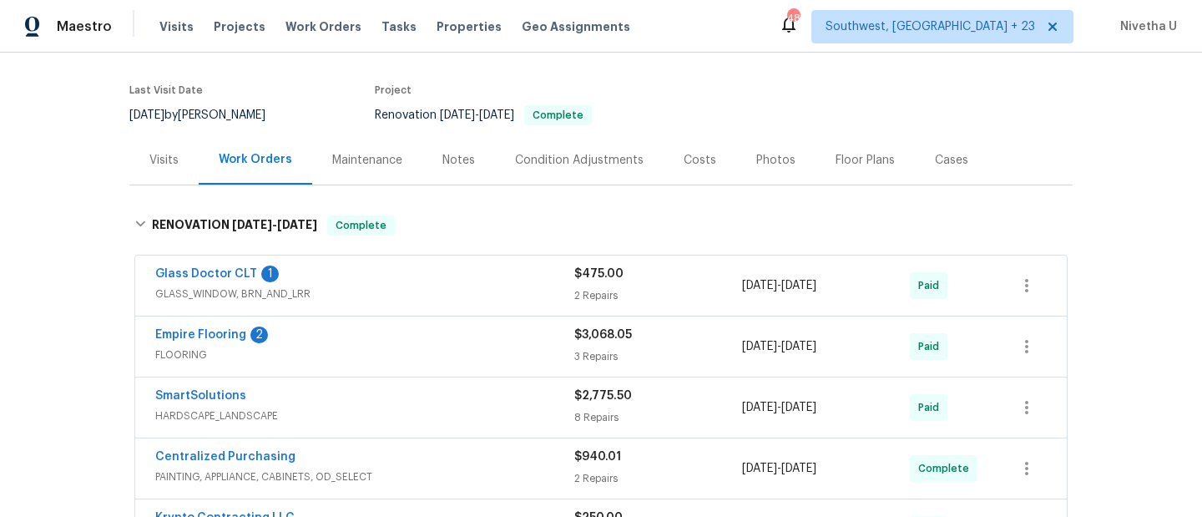
scroll to position [122, 0]
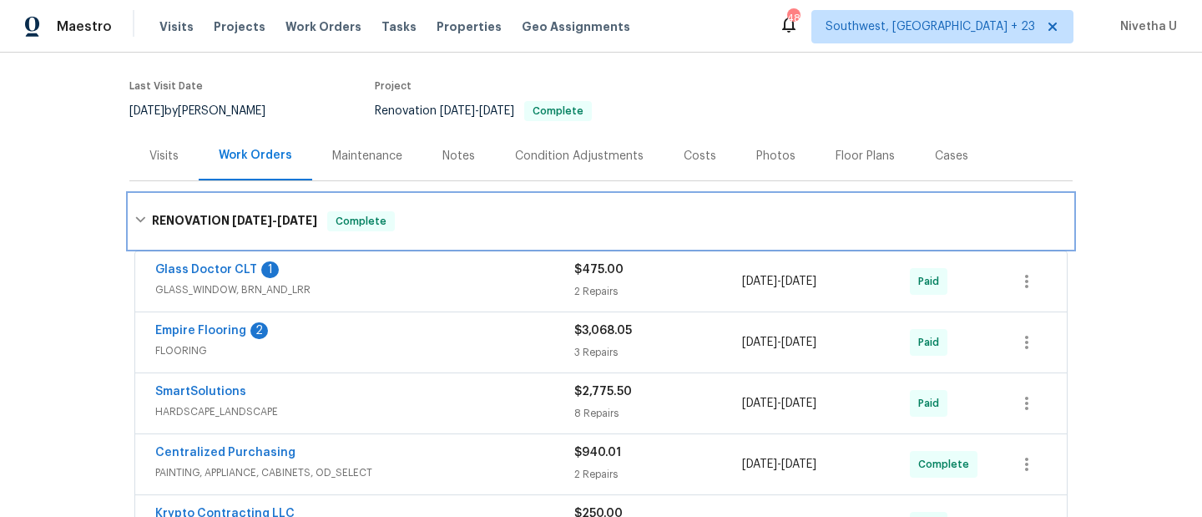
click at [411, 226] on div "RENOVATION 7/10/25 - 7/25/25 Complete" at bounding box center [600, 221] width 933 height 20
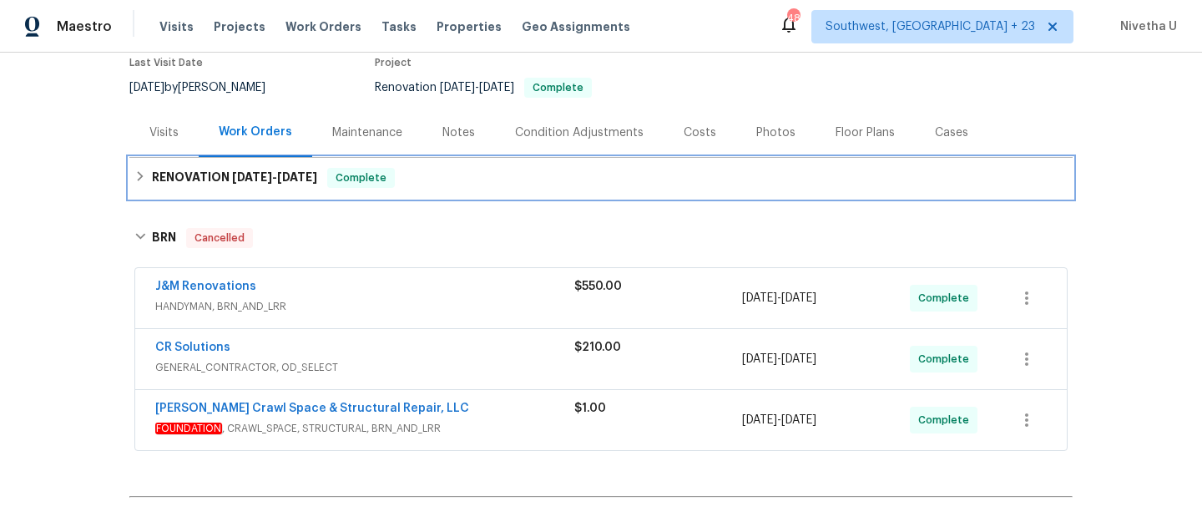
scroll to position [144, 0]
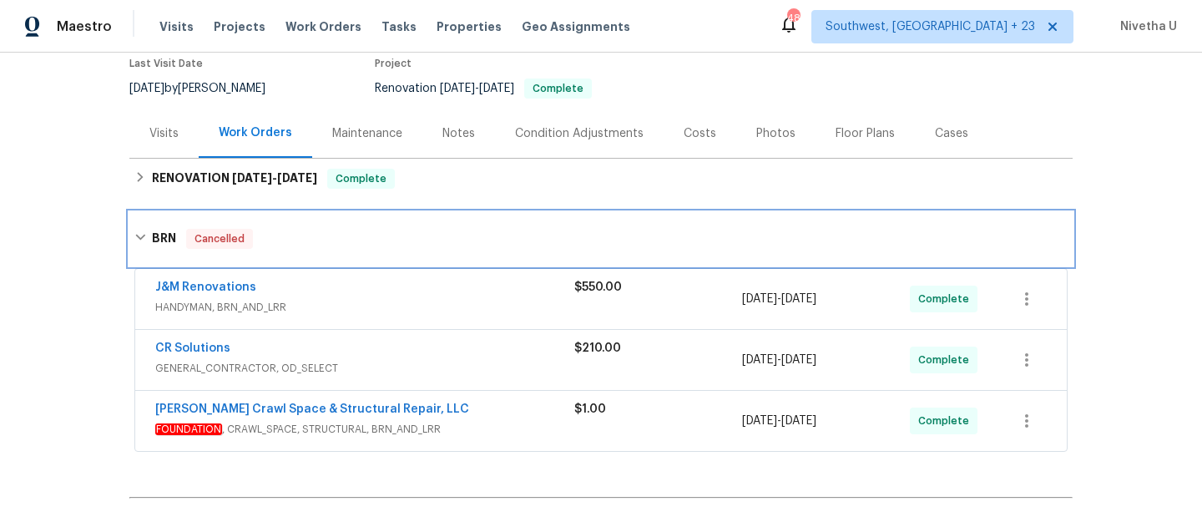
click at [355, 262] on div "BRN Cancelled" at bounding box center [600, 238] width 943 height 53
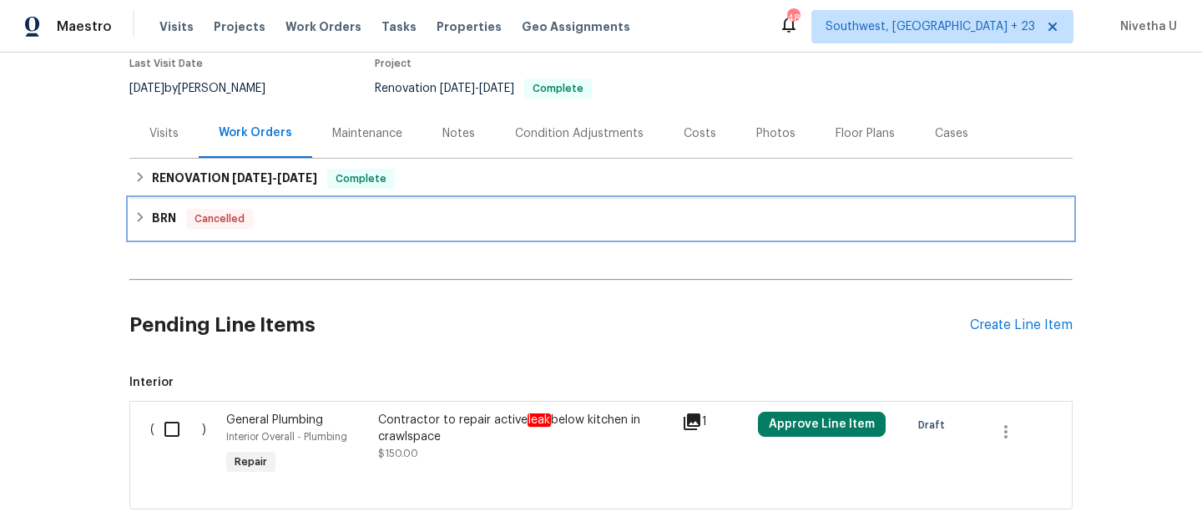
click at [342, 220] on div "BRN Cancelled" at bounding box center [600, 219] width 933 height 20
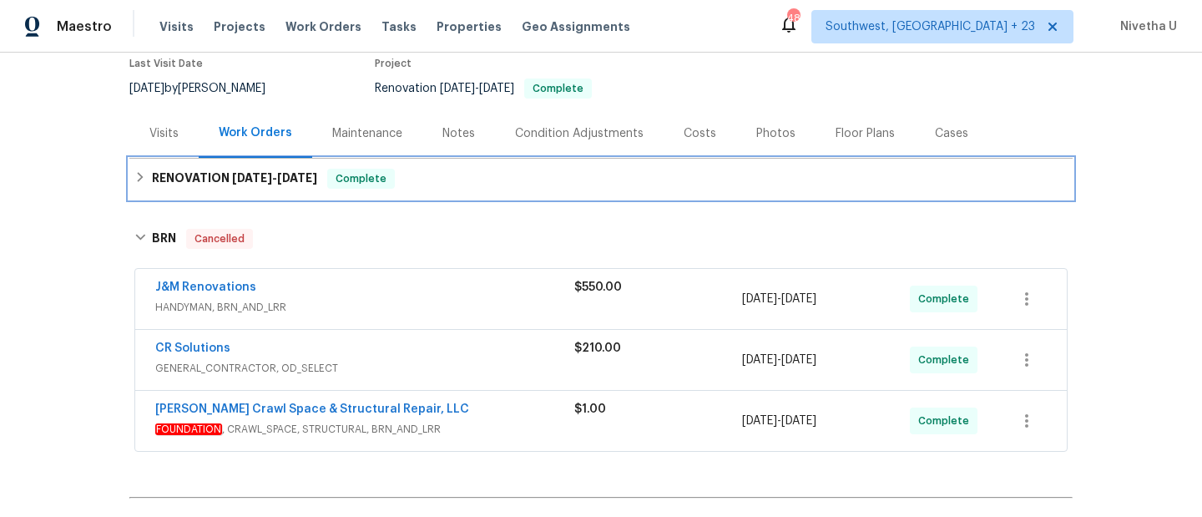
click at [396, 185] on div "RENOVATION 7/10/25 - 7/25/25 Complete" at bounding box center [600, 179] width 933 height 20
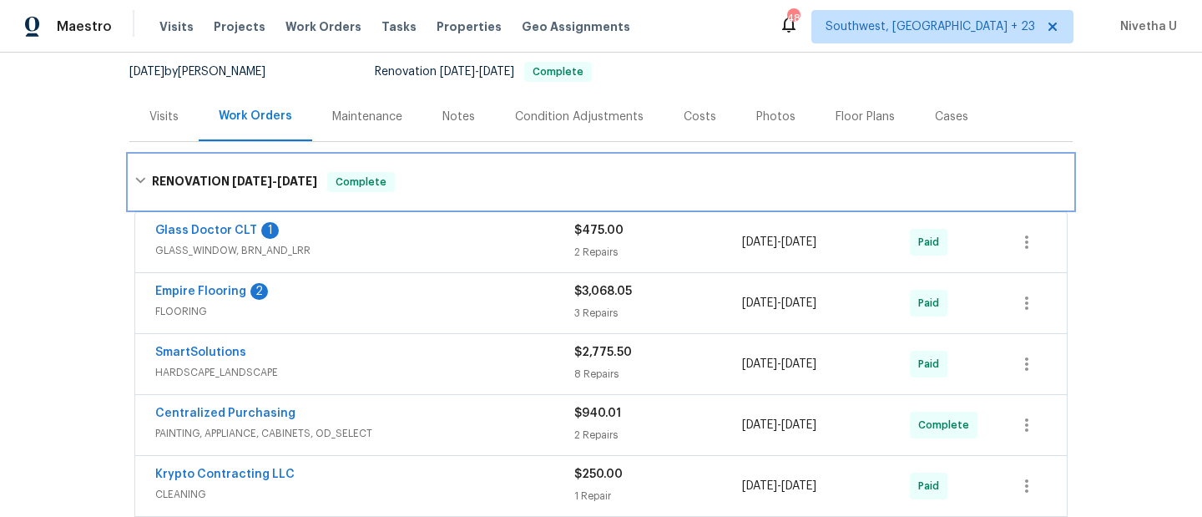
scroll to position [160, 0]
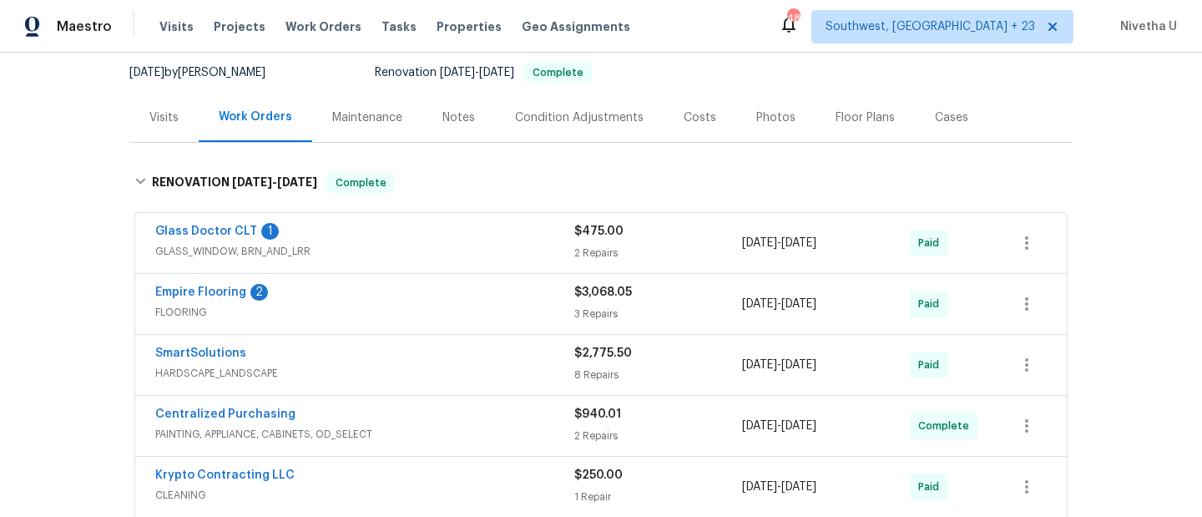
click at [399, 239] on div "Glass Doctor CLT 1" at bounding box center [364, 233] width 419 height 20
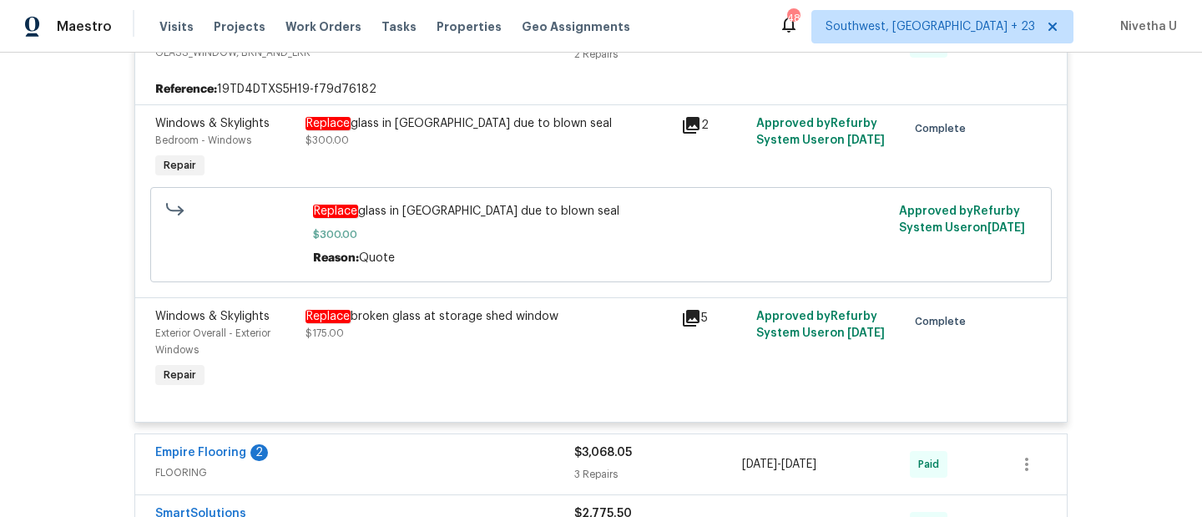
scroll to position [149, 0]
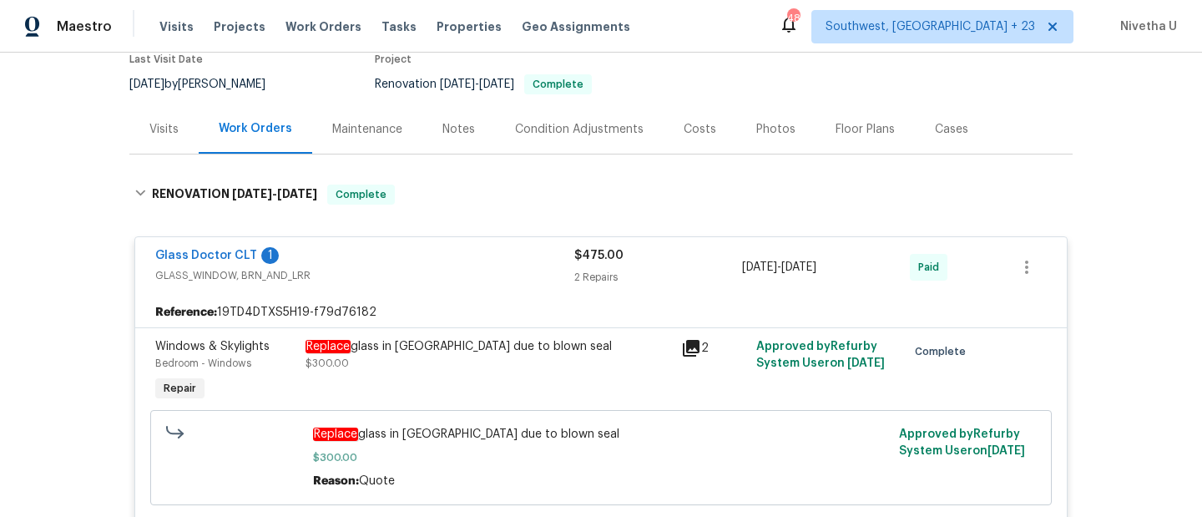
click at [405, 262] on div "Glass Doctor CLT 1" at bounding box center [364, 257] width 419 height 20
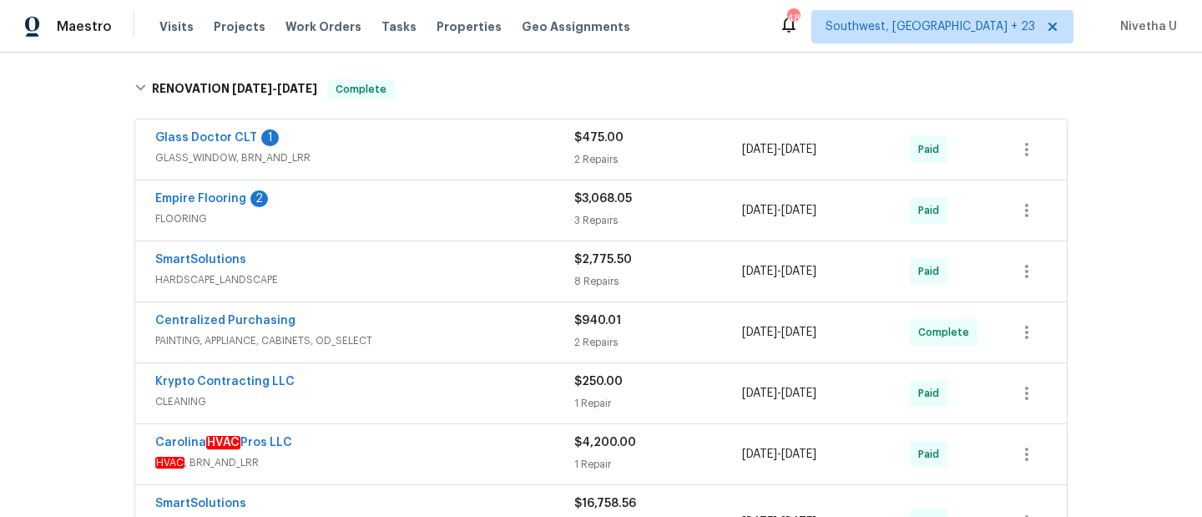
scroll to position [265, 0]
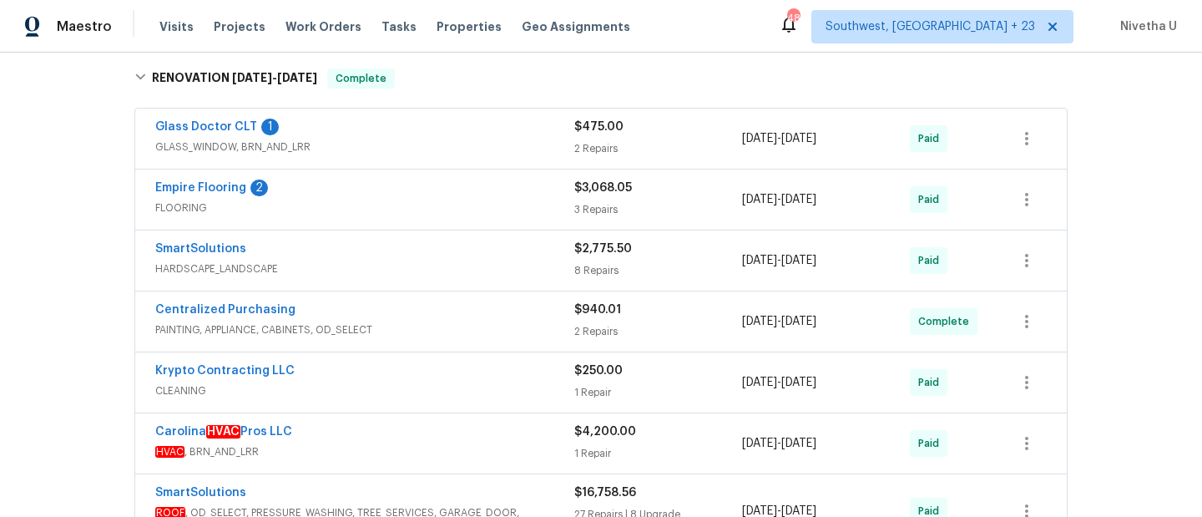
click at [490, 257] on div "SmartSolutions" at bounding box center [364, 250] width 419 height 20
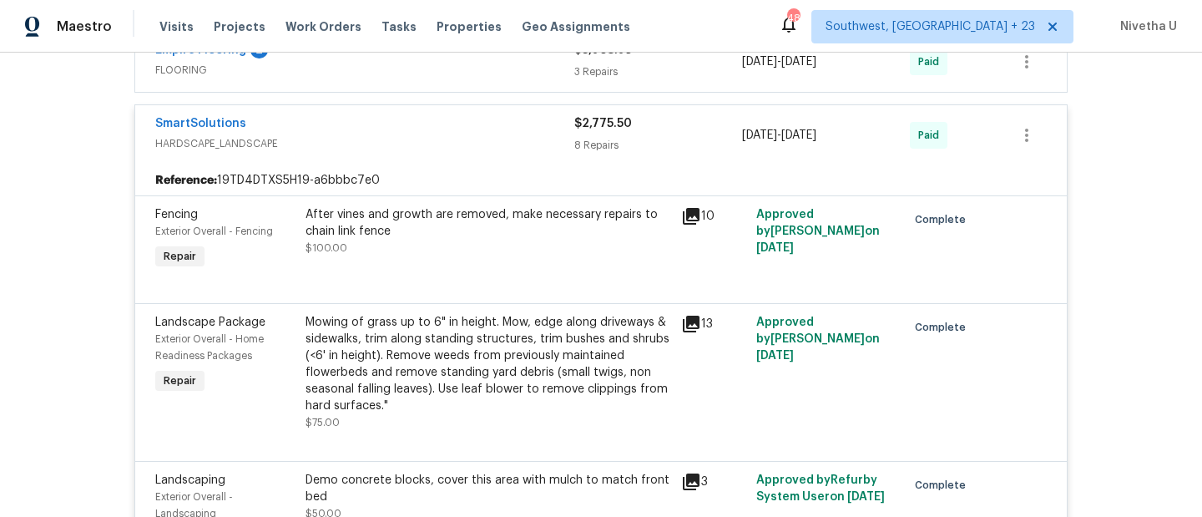
scroll to position [334, 0]
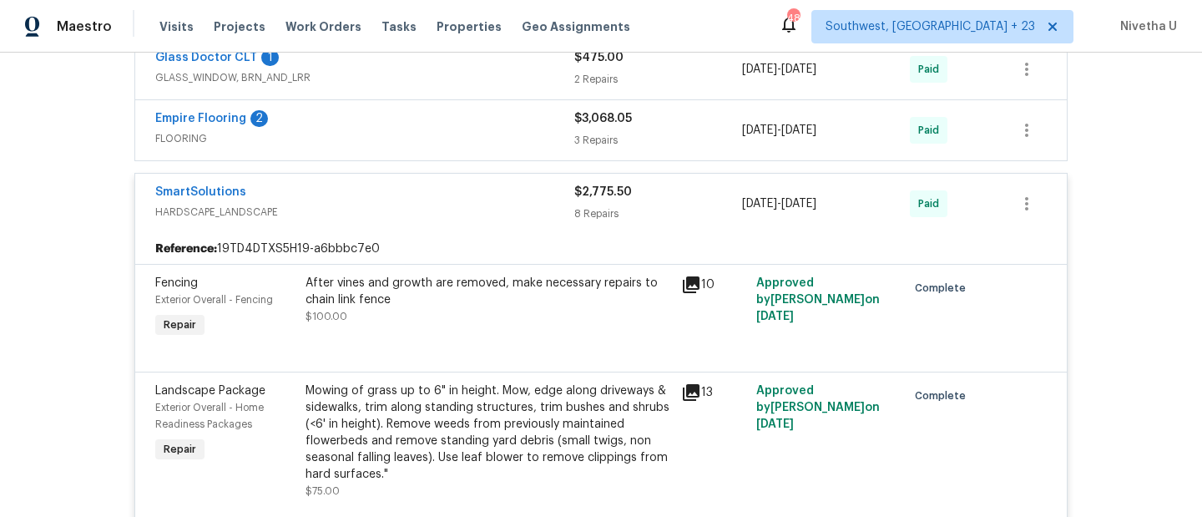
click at [477, 206] on span "HARDSCAPE_LANDSCAPE" at bounding box center [364, 212] width 419 height 17
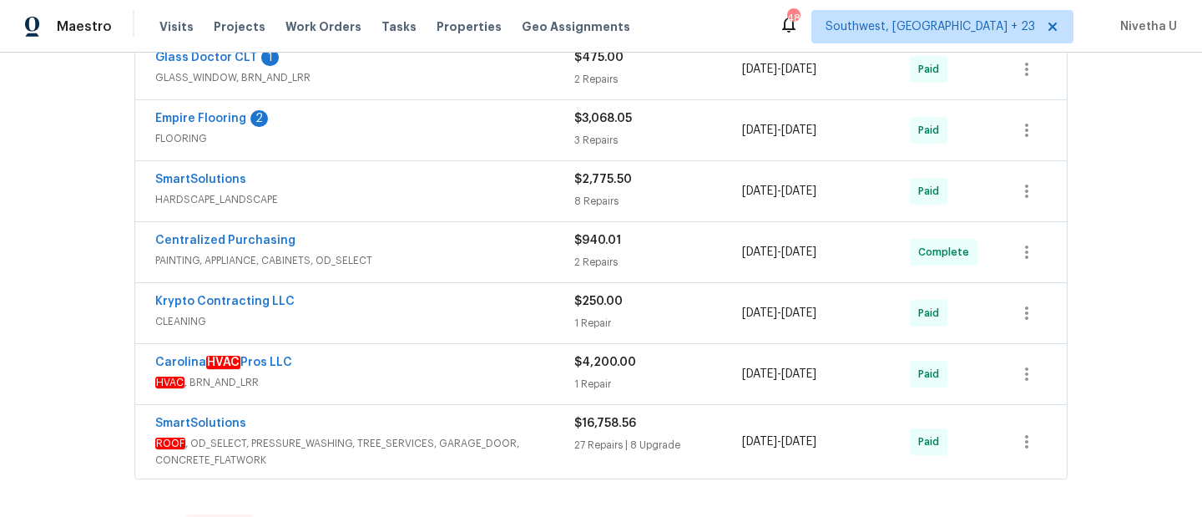
click at [476, 260] on span "PAINTING, APPLIANCE, CABINETS, OD_SELECT" at bounding box center [364, 260] width 419 height 17
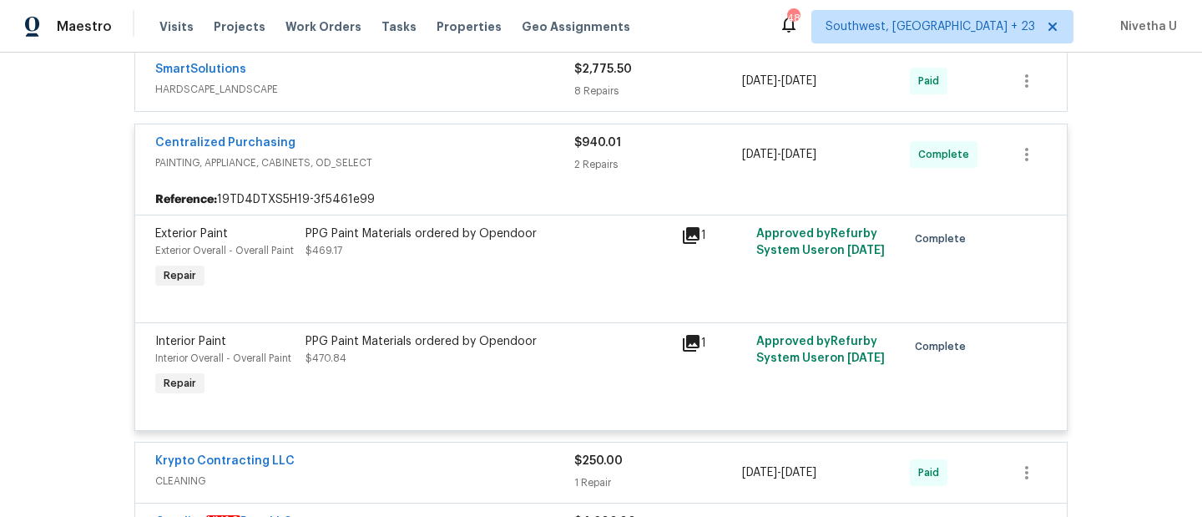
scroll to position [443, 0]
click at [451, 130] on div "Centralized Purchasing PAINTING, APPLIANCE, CABINETS, OD_SELECT $940.01 2 Repai…" at bounding box center [600, 155] width 931 height 60
click at [451, 151] on div "Centralized Purchasing" at bounding box center [364, 145] width 419 height 20
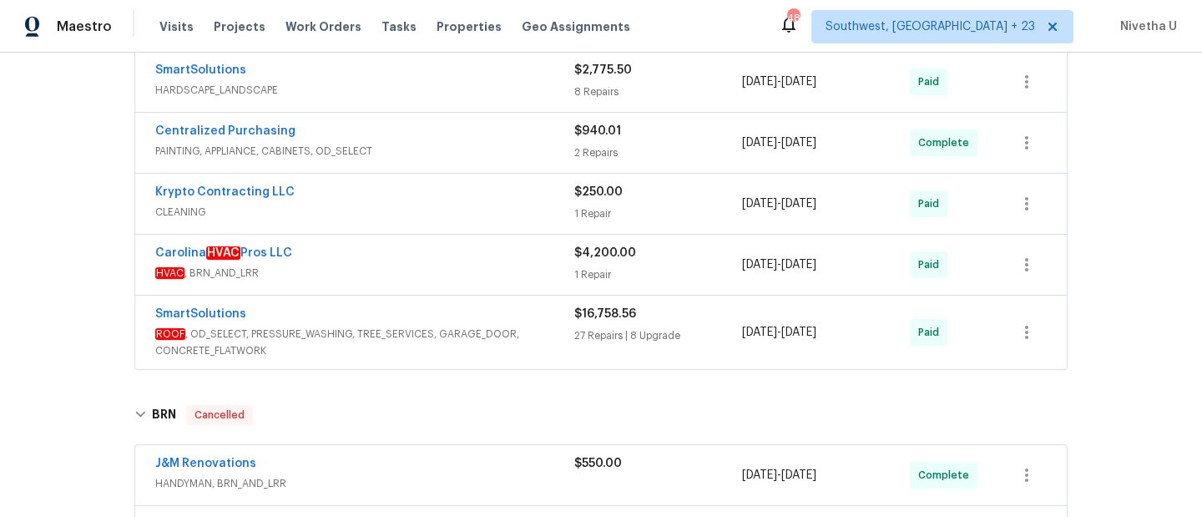
click at [450, 211] on span "CLEANING" at bounding box center [364, 212] width 419 height 17
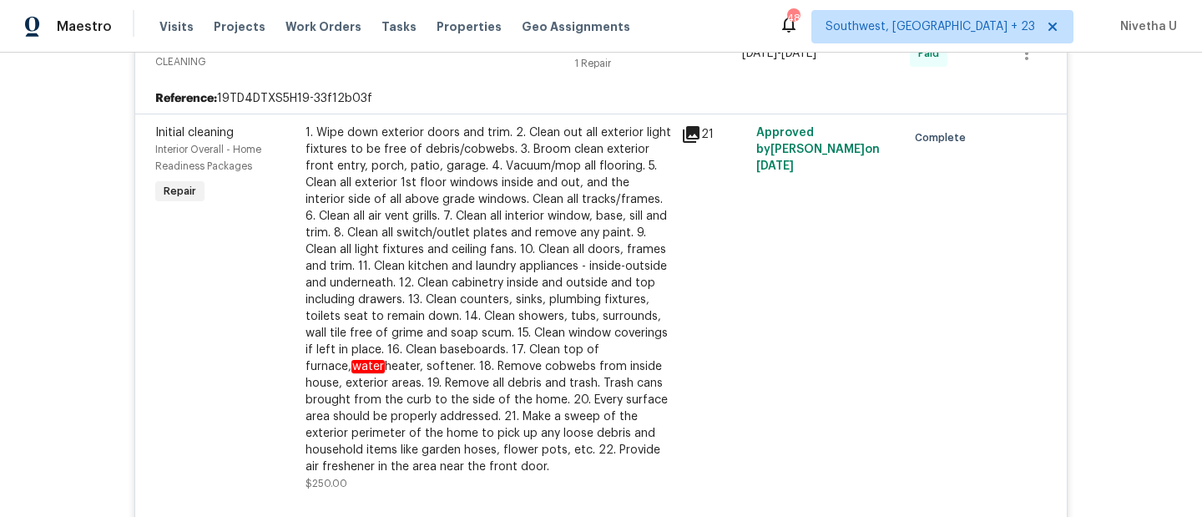
scroll to position [602, 0]
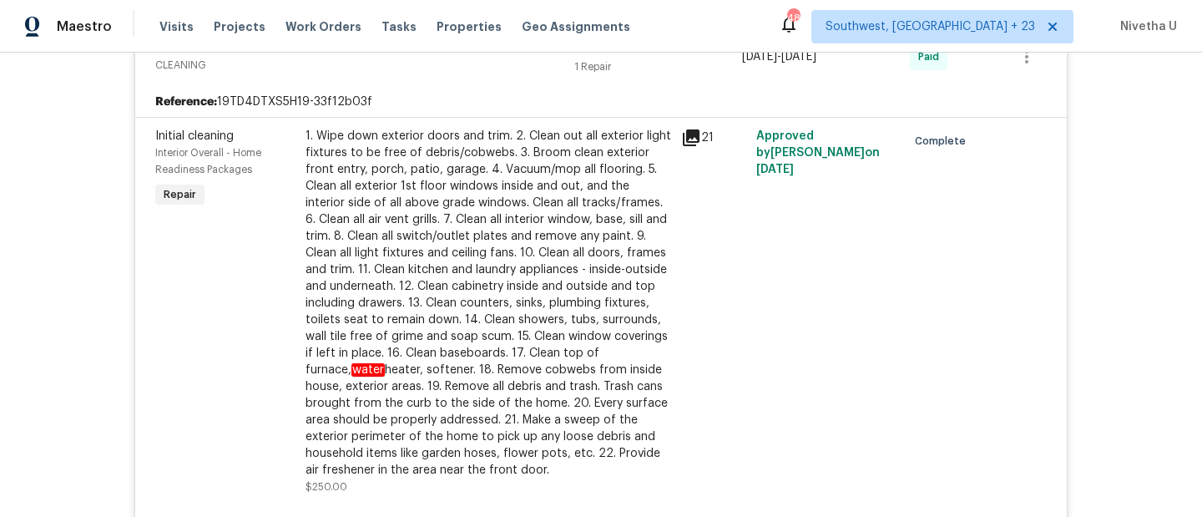
click at [434, 84] on div "Krypto Contracting LLC CLEANING $250.00 1 Repair 7/10/2025 - 7/23/2025 Paid" at bounding box center [600, 57] width 931 height 60
click at [441, 83] on div "Krypto Contracting LLC CLEANING $250.00 1 Repair 7/10/2025 - 7/23/2025 Paid" at bounding box center [600, 57] width 931 height 60
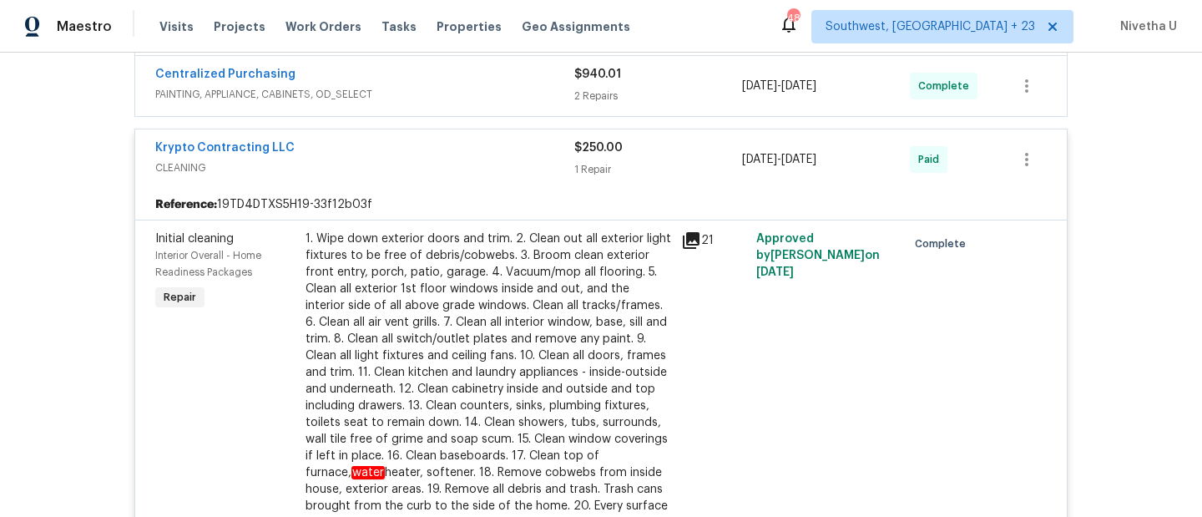
scroll to position [486, 0]
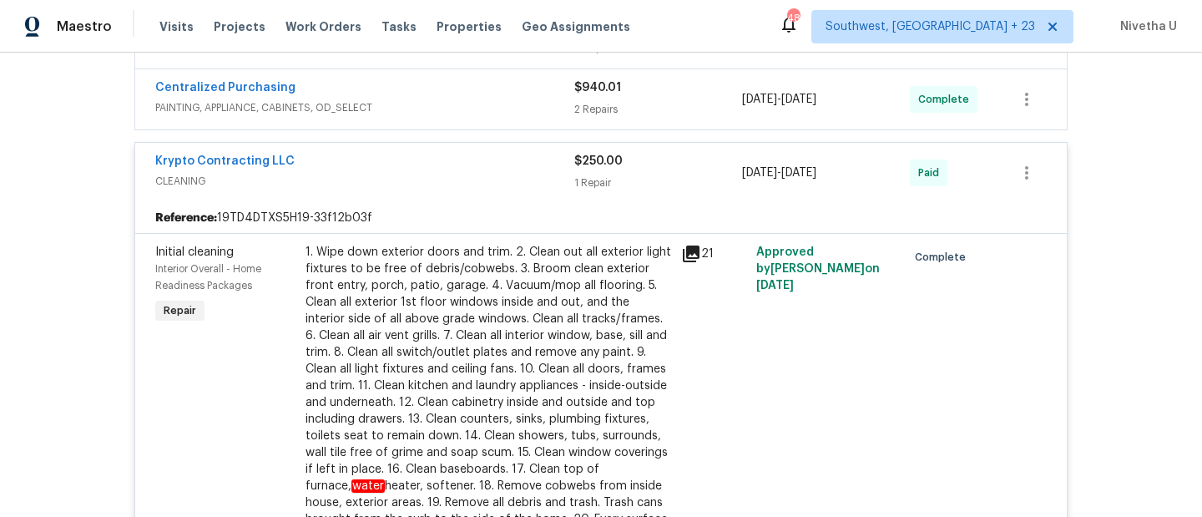
click at [452, 169] on div "Krypto Contracting LLC" at bounding box center [364, 163] width 419 height 20
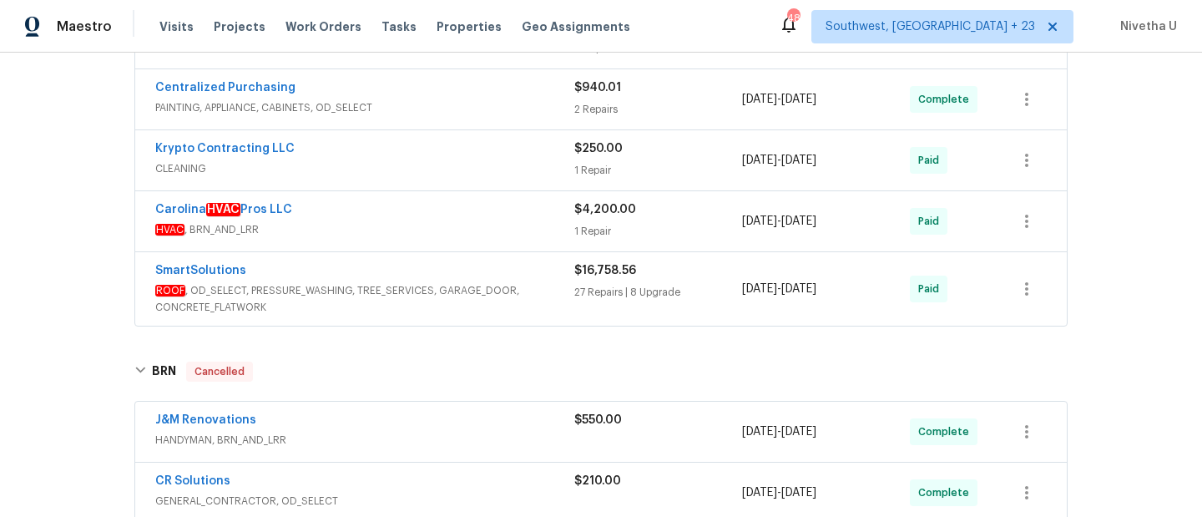
click at [450, 229] on span "HVAC , BRN_AND_LRR" at bounding box center [364, 229] width 419 height 17
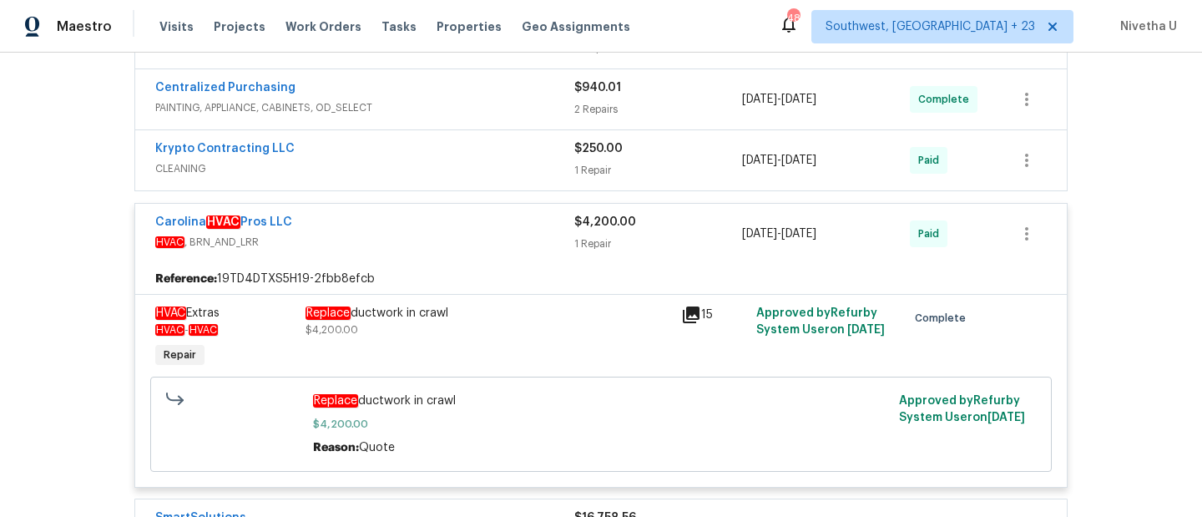
scroll to position [402, 0]
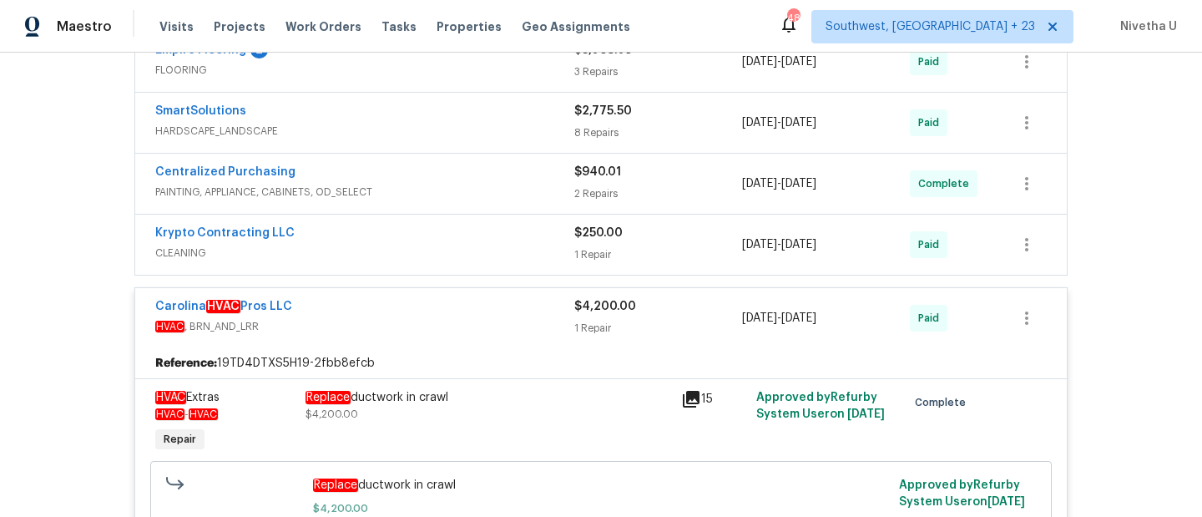
click at [476, 322] on span "HVAC , BRN_AND_LRR" at bounding box center [364, 326] width 419 height 17
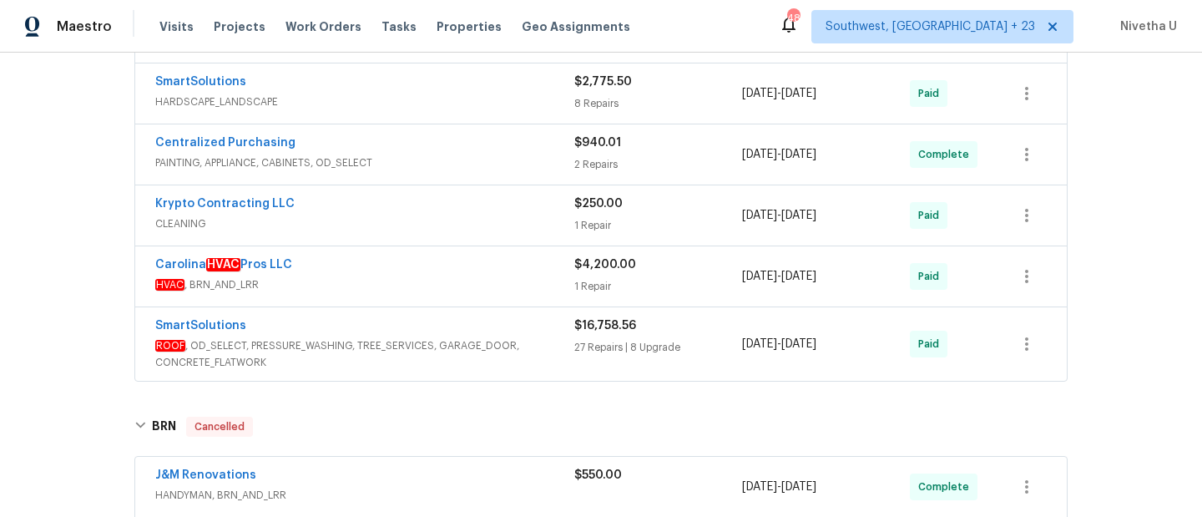
scroll to position [452, 0]
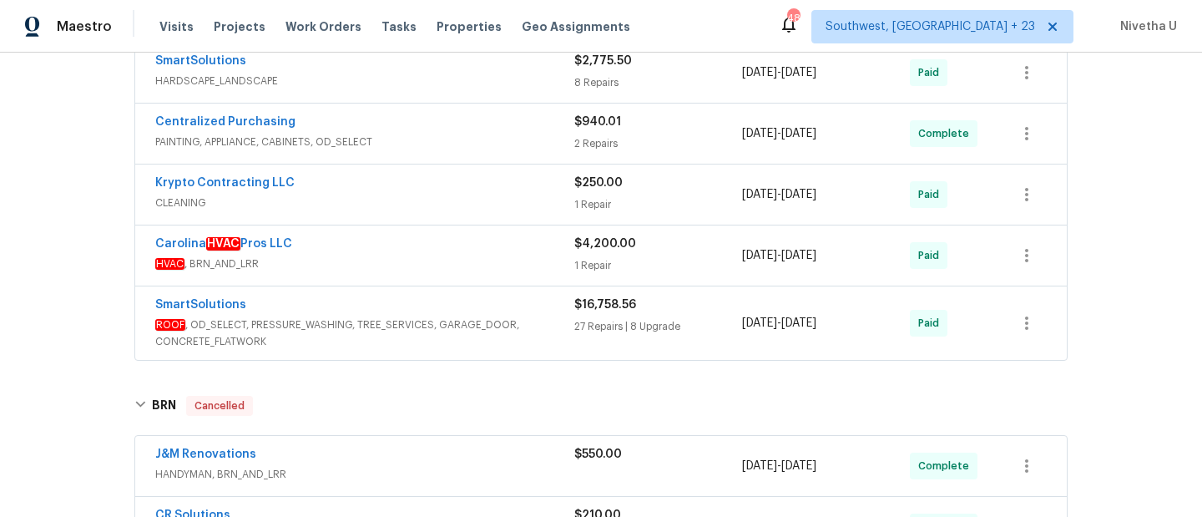
click at [512, 324] on span "ROOF , OD_SELECT, PRESSURE_WASHING, TREE_SERVICES, GARAGE_DOOR, CONCRETE_FLATWO…" at bounding box center [364, 332] width 419 height 33
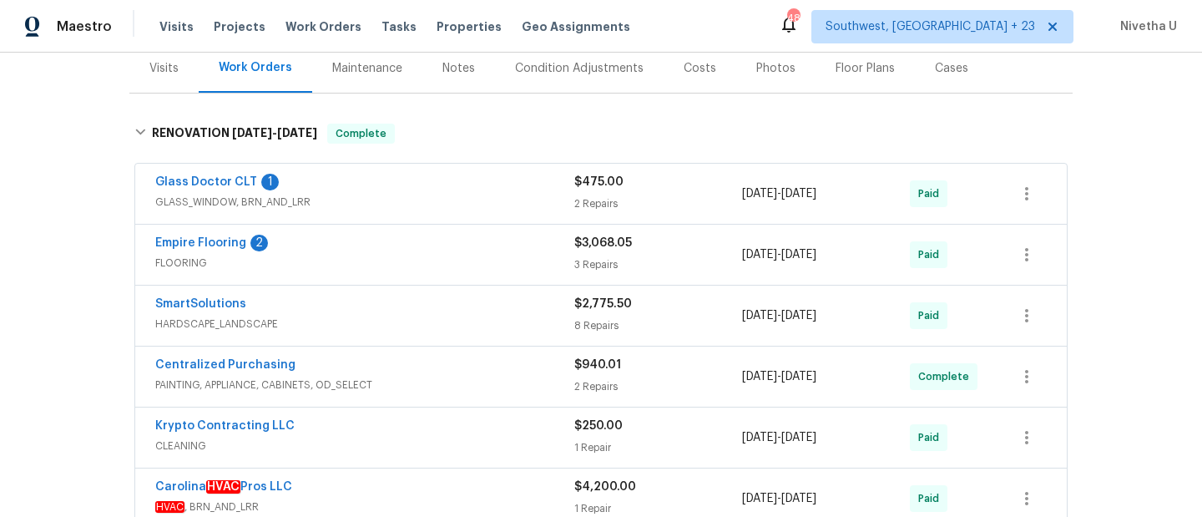
scroll to position [210, 0]
click at [484, 172] on div "Glass Doctor CLT 1 GLASS_WINDOW, BRN_AND_LRR $475.00 2 Repairs 7/10/2025 - 7/11…" at bounding box center [600, 193] width 931 height 60
click at [484, 194] on span "GLASS_WINDOW, BRN_AND_LRR" at bounding box center [364, 201] width 419 height 17
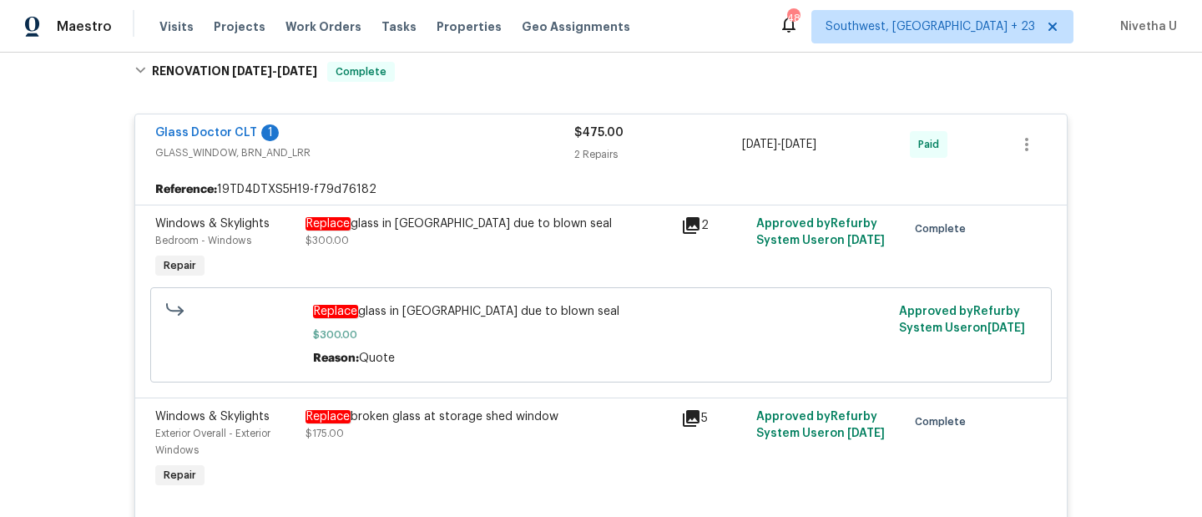
scroll to position [236, 0]
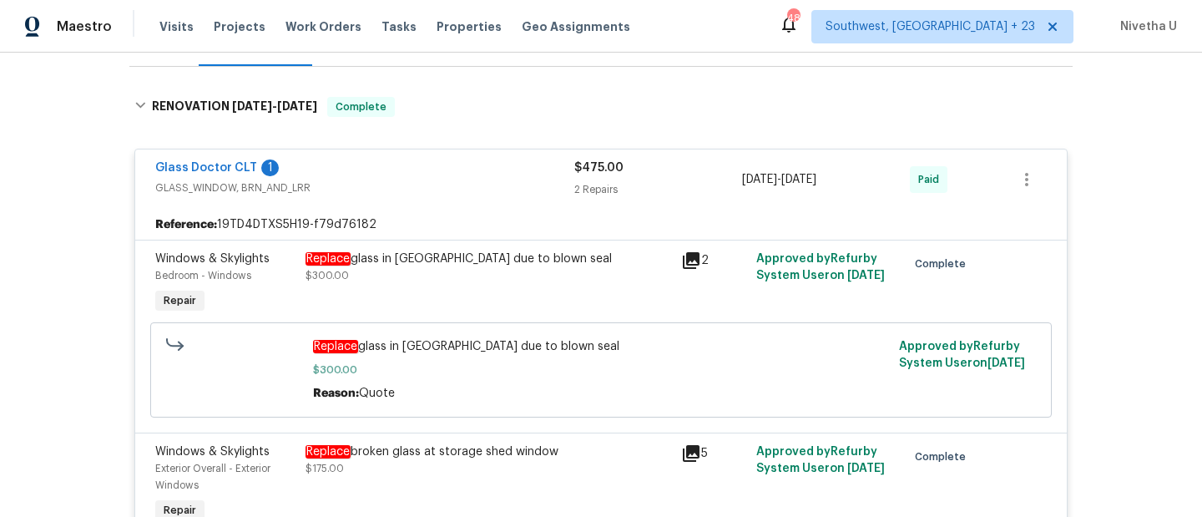
click at [471, 172] on div "Glass Doctor CLT 1" at bounding box center [364, 169] width 419 height 20
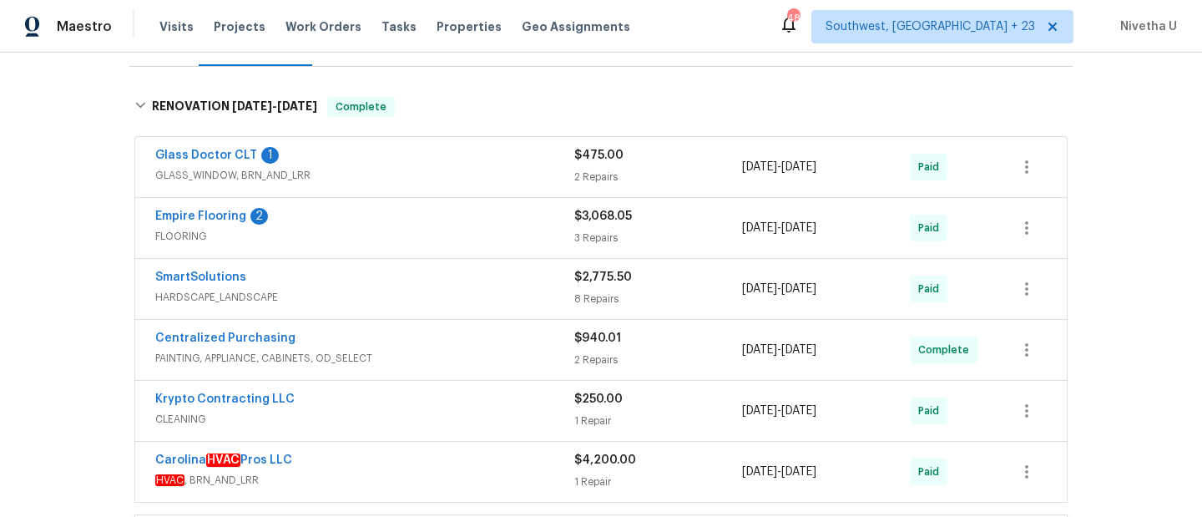
click at [467, 223] on div "Empire Flooring 2" at bounding box center [364, 218] width 419 height 20
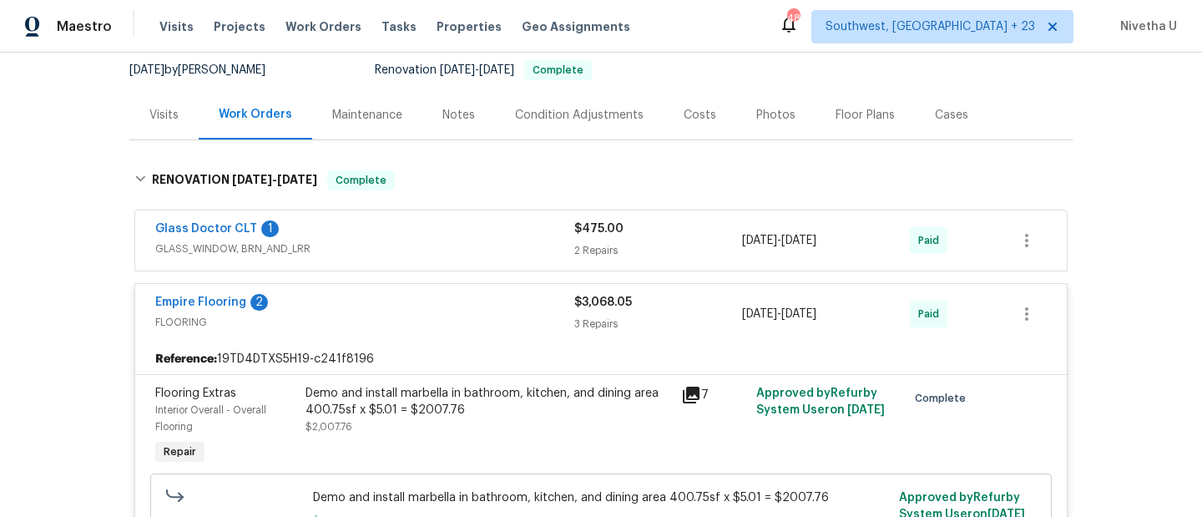
click at [481, 315] on span "FLOORING" at bounding box center [364, 322] width 419 height 17
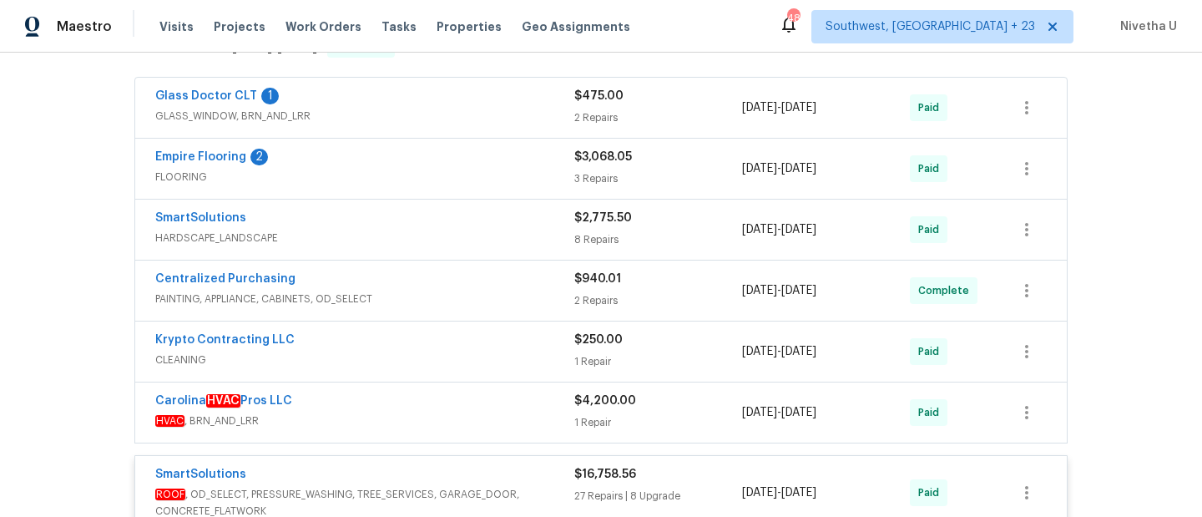
scroll to position [296, 0]
click at [469, 226] on div "SmartSolutions" at bounding box center [364, 219] width 419 height 20
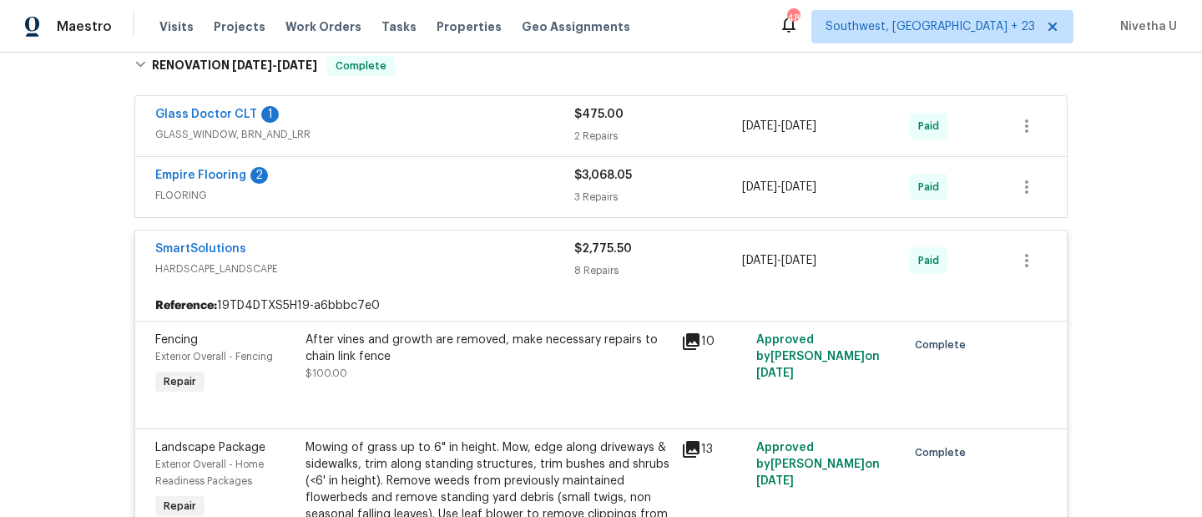
scroll to position [276, 0]
click at [480, 254] on div "SmartSolutions" at bounding box center [364, 251] width 419 height 20
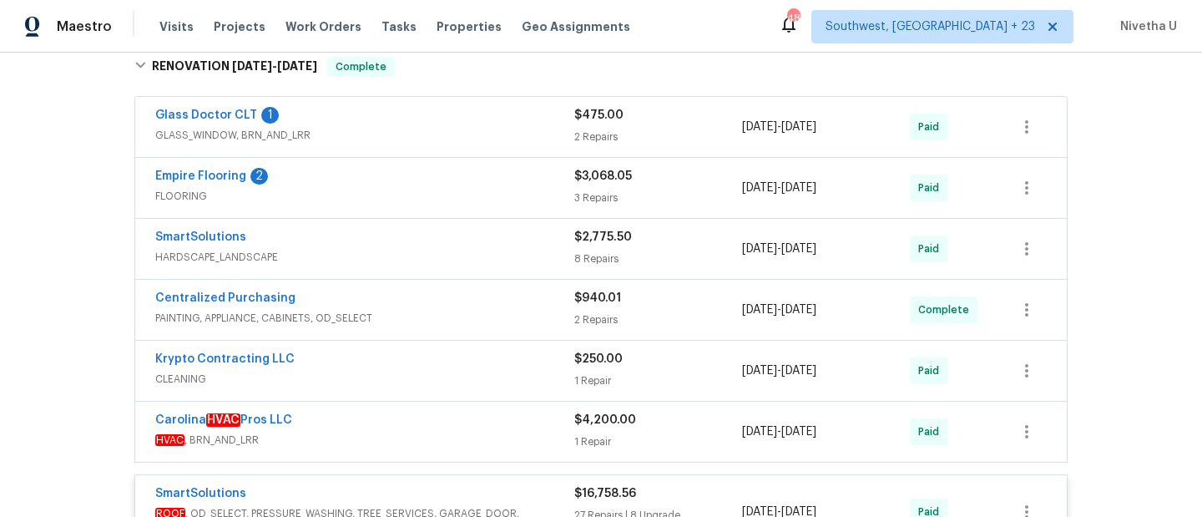
click at [476, 318] on span "PAINTING, APPLIANCE, CABINETS, OD_SELECT" at bounding box center [364, 318] width 419 height 17
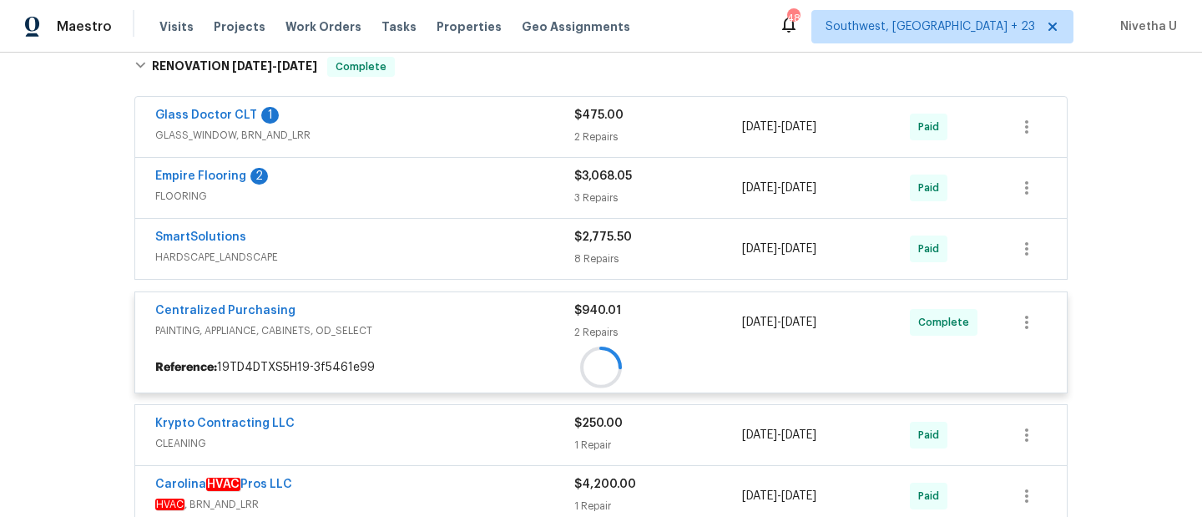
scroll to position [388, 0]
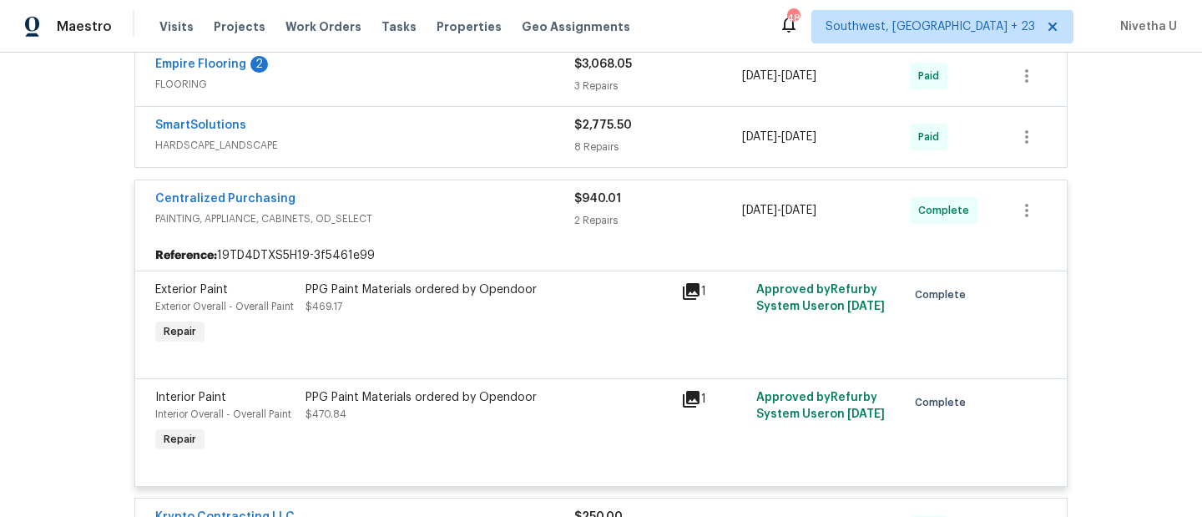
click at [443, 202] on div "Centralized Purchasing" at bounding box center [364, 200] width 419 height 20
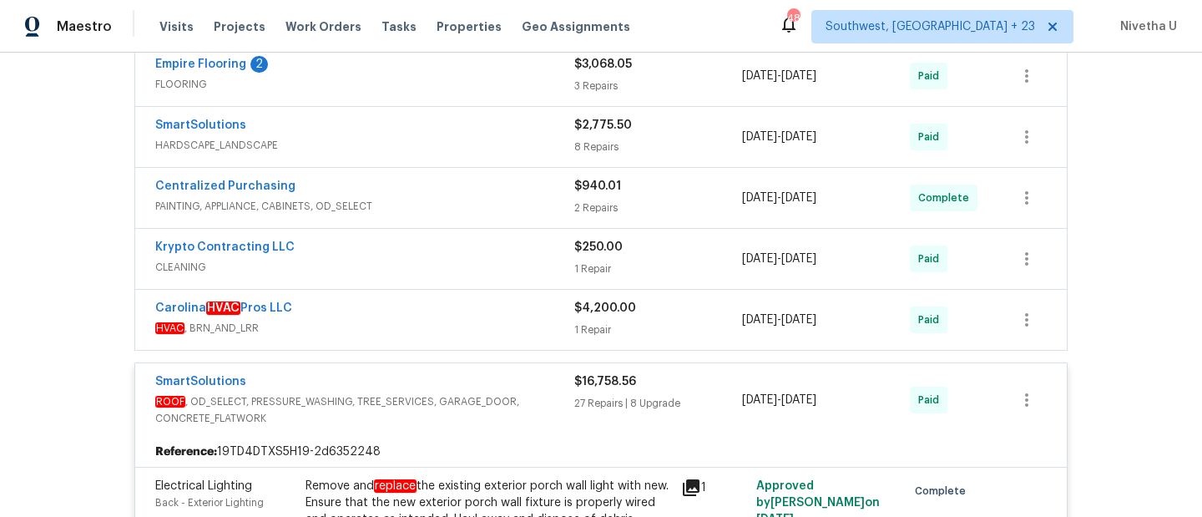
click at [444, 254] on div "Krypto Contracting LLC" at bounding box center [364, 249] width 419 height 20
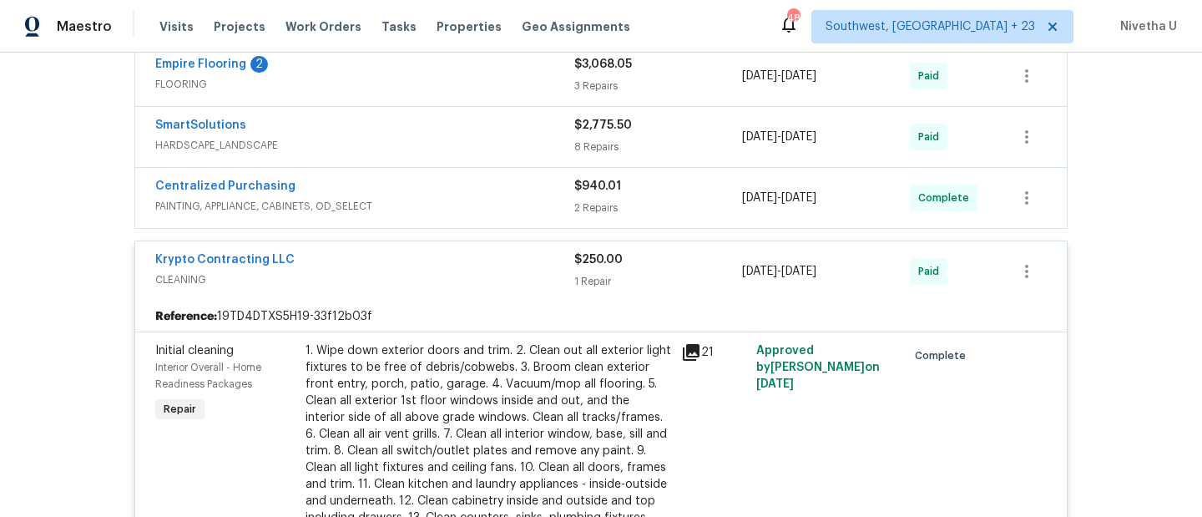
click at [453, 287] on span "CLEANING" at bounding box center [364, 279] width 419 height 17
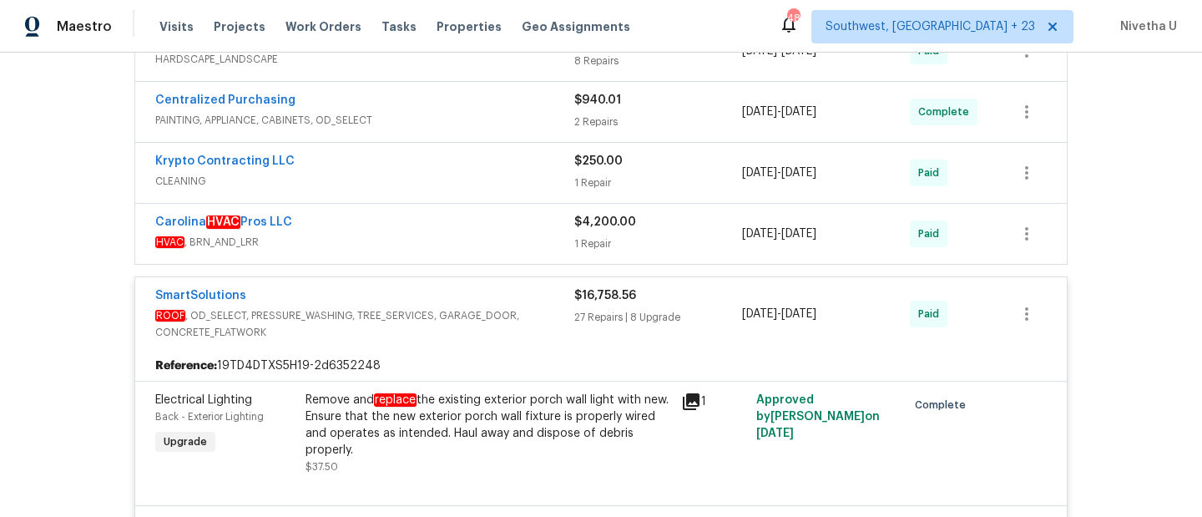
scroll to position [486, 0]
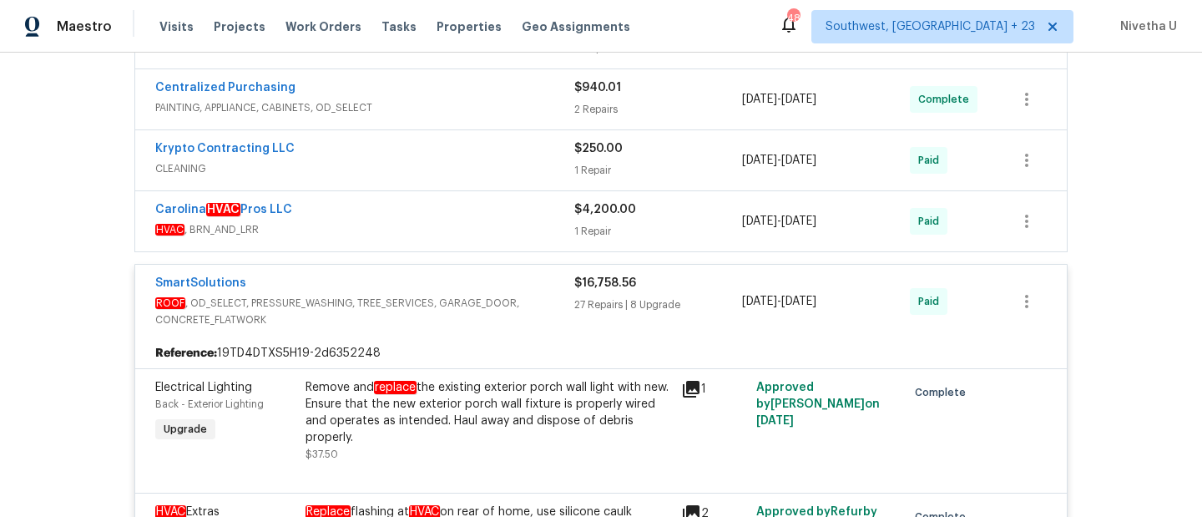
click at [439, 225] on span "HVAC , BRN_AND_LRR" at bounding box center [364, 229] width 419 height 17
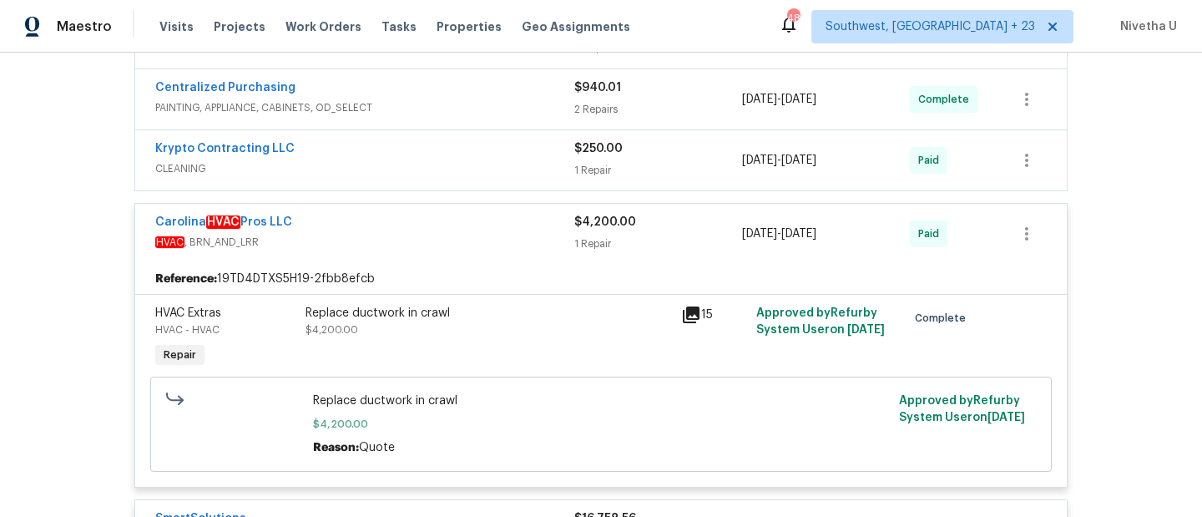
click at [439, 225] on div "Carolina HVAC Pros LLC" at bounding box center [364, 224] width 419 height 20
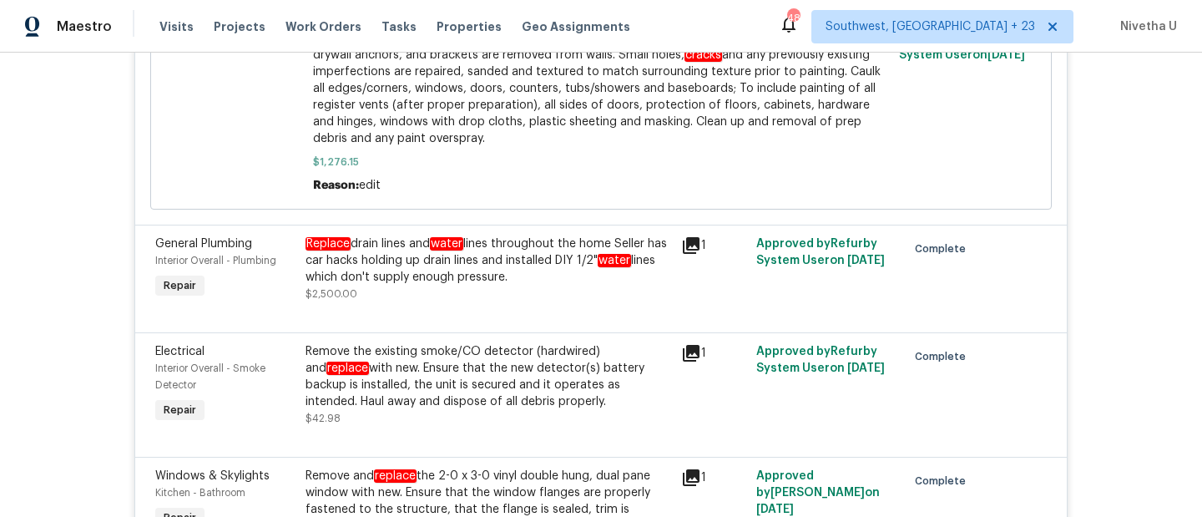
scroll to position [5910, 0]
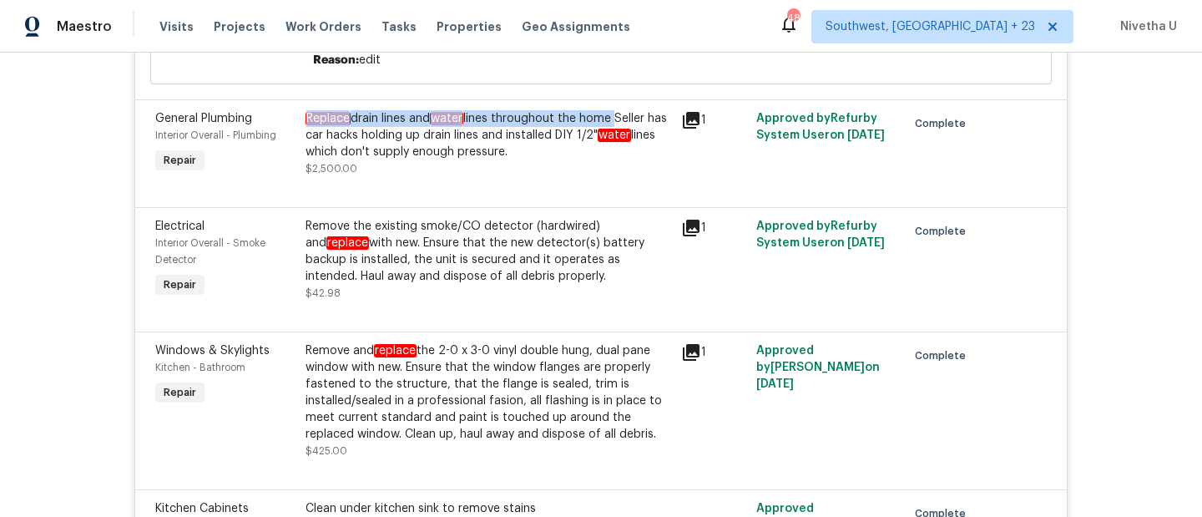
drag, startPoint x: 299, startPoint y: 152, endPoint x: 612, endPoint y: 159, distance: 313.8
click at [612, 159] on div "Replace drain lines and water lines throughout the home Seller has car hacks ho…" at bounding box center [487, 135] width 365 height 50
copy div "Replace drain lines and water lines throughout the home"
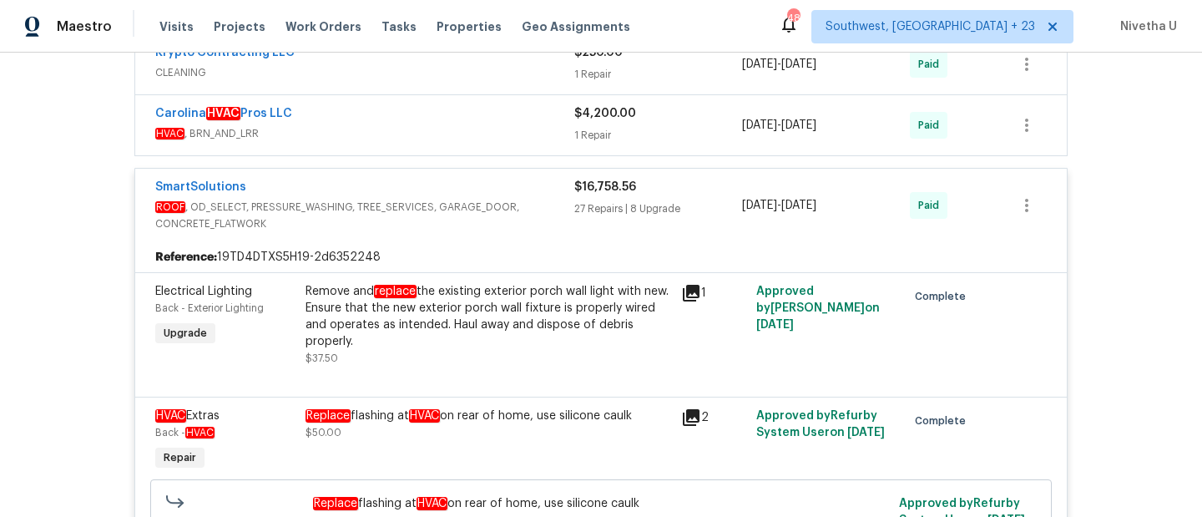
scroll to position [644, 0]
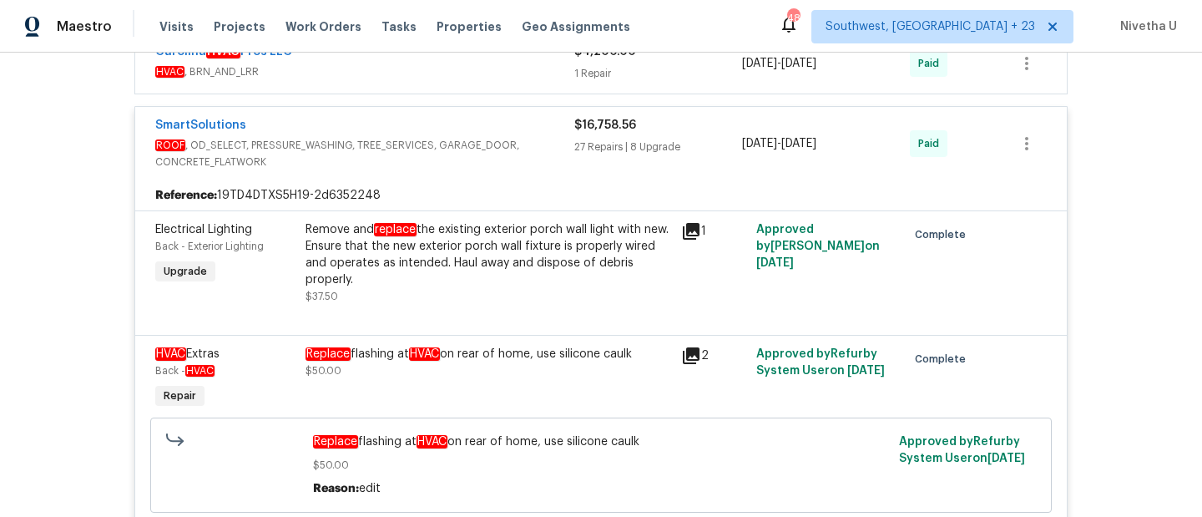
click at [533, 126] on div "SmartSolutions" at bounding box center [364, 127] width 419 height 20
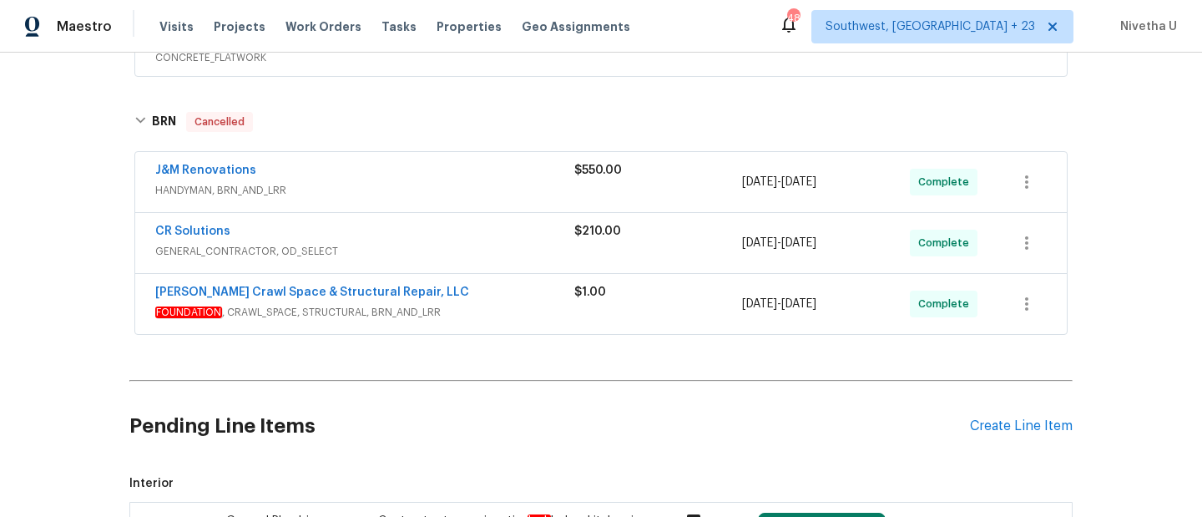
click at [502, 185] on span "HANDYMAN, BRN_AND_LRR" at bounding box center [364, 190] width 419 height 17
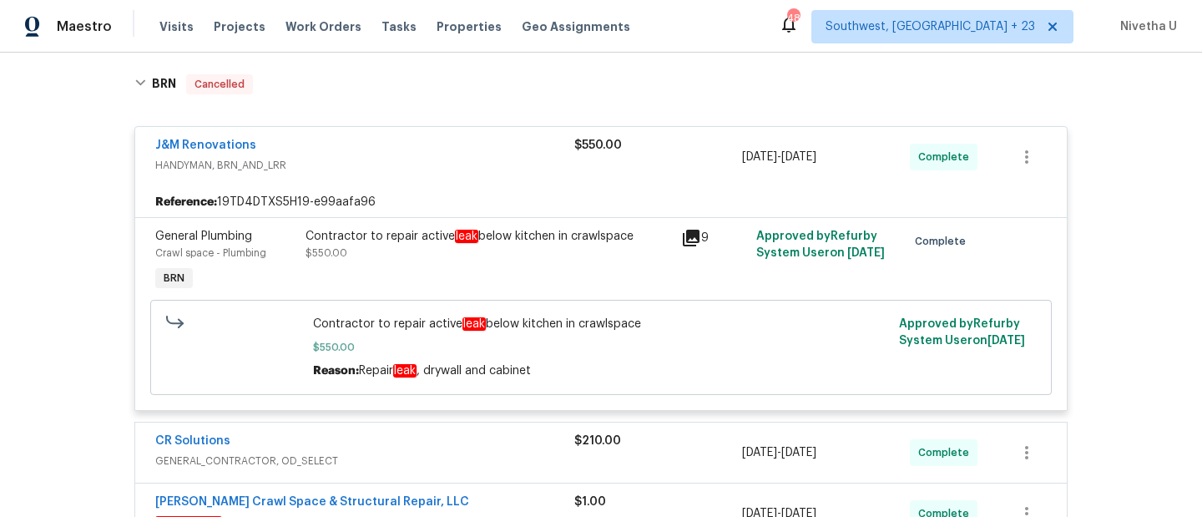
scroll to position [760, 0]
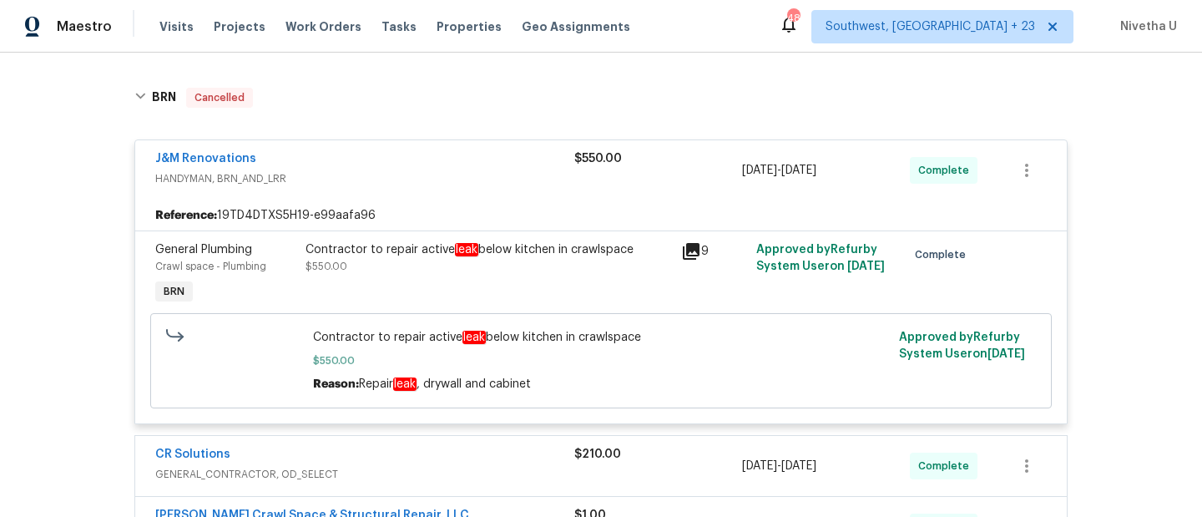
click at [500, 176] on span "HANDYMAN, BRN_AND_LRR" at bounding box center [364, 178] width 419 height 17
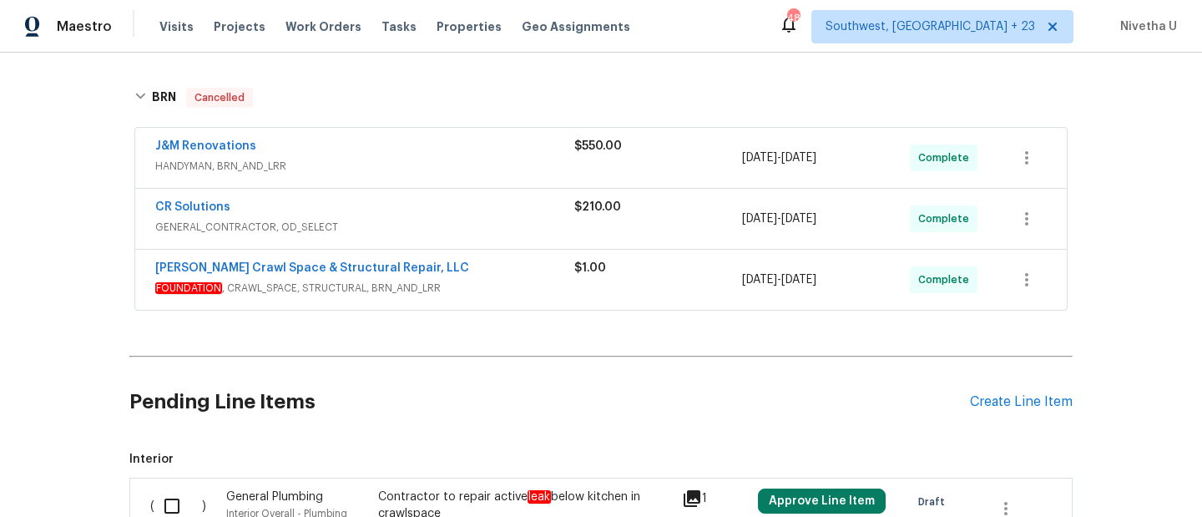
click at [503, 244] on div "CR Solutions GENERAL_CONTRACTOR, OD_SELECT $210.00 10/3/2025 - 10/6/2025 Comple…" at bounding box center [600, 219] width 931 height 60
click at [491, 221] on span "GENERAL_CONTRACTOR, OD_SELECT" at bounding box center [364, 227] width 419 height 17
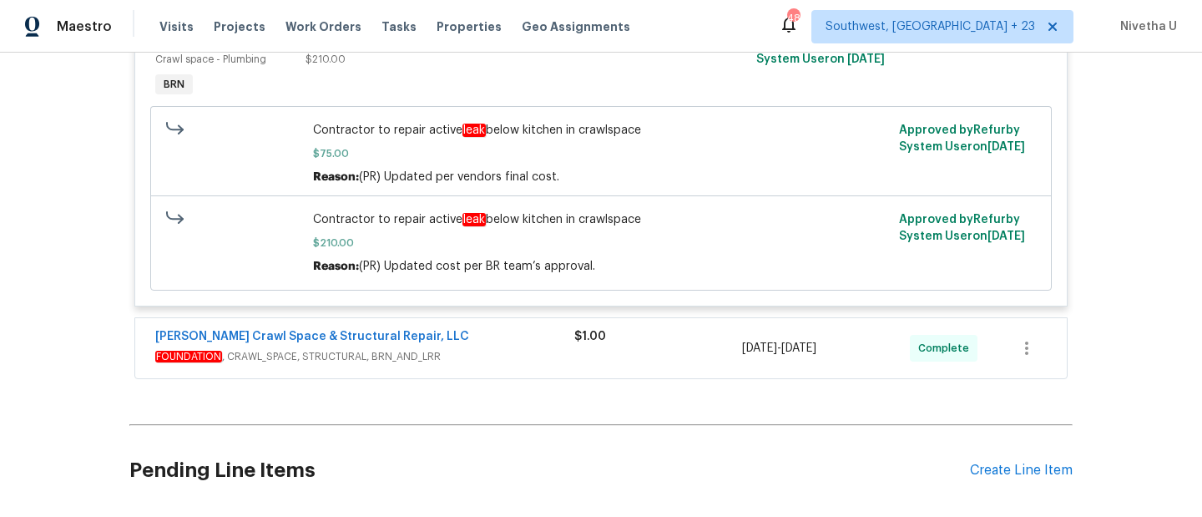
scroll to position [1029, 0]
click at [514, 343] on div "Falcone Crawl Space & Structural Repair, LLC" at bounding box center [364, 337] width 419 height 20
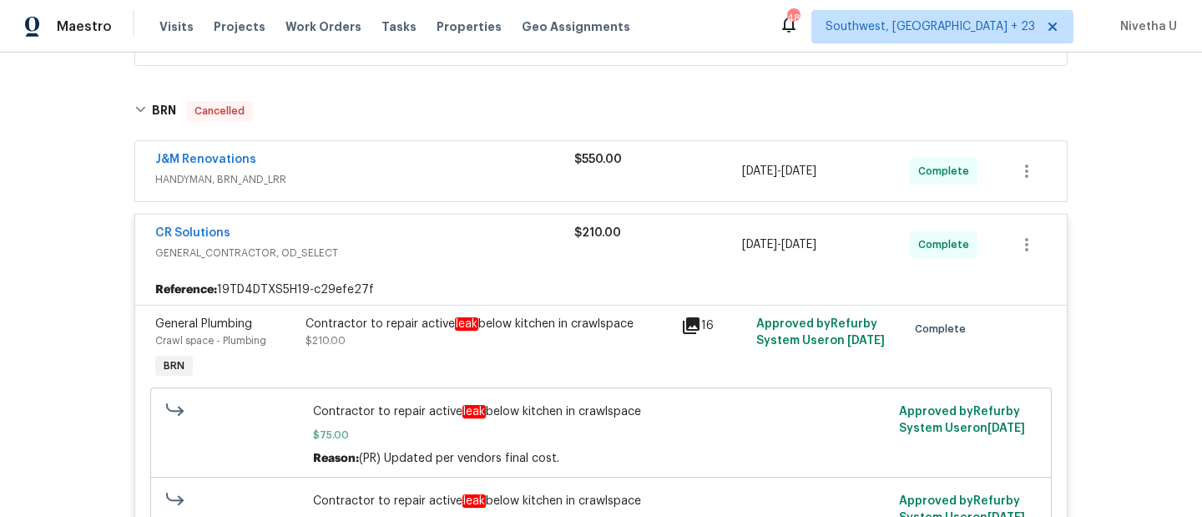
scroll to position [678, 0]
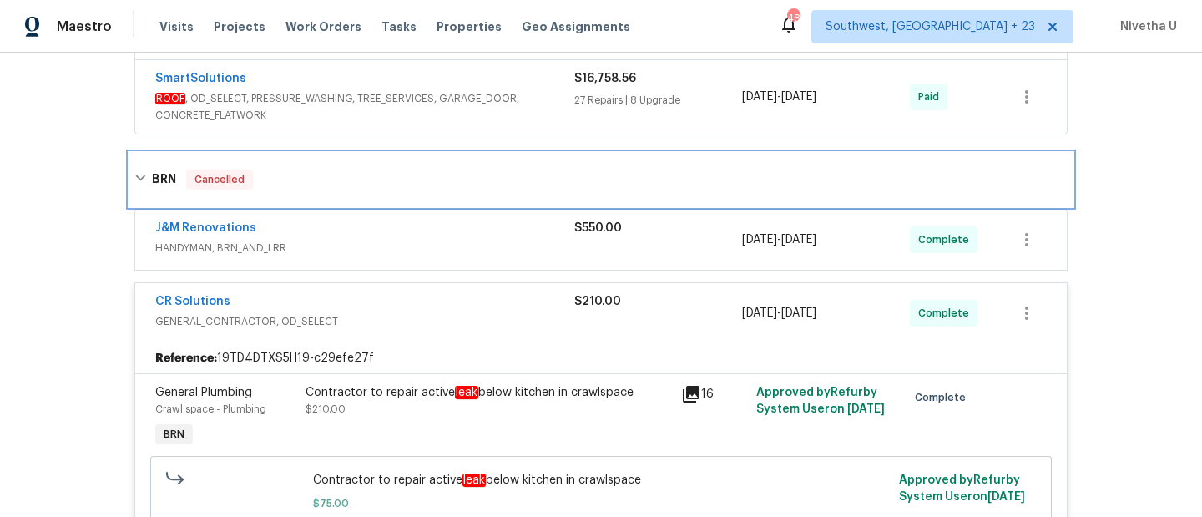
click at [441, 201] on div "BRN Cancelled" at bounding box center [600, 179] width 943 height 53
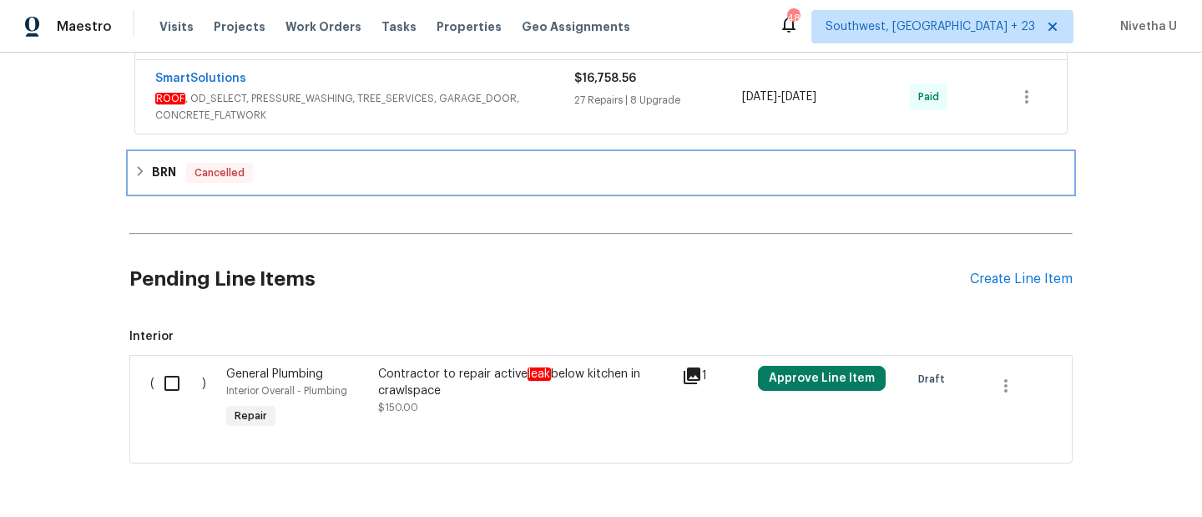
click at [434, 187] on div "BRN Cancelled" at bounding box center [600, 173] width 943 height 40
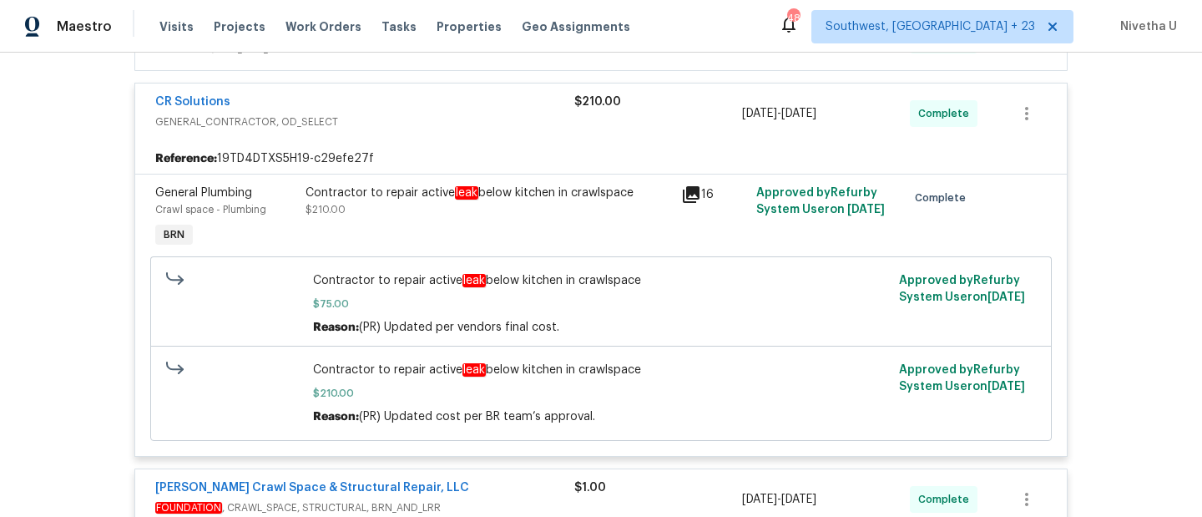
scroll to position [770, 0]
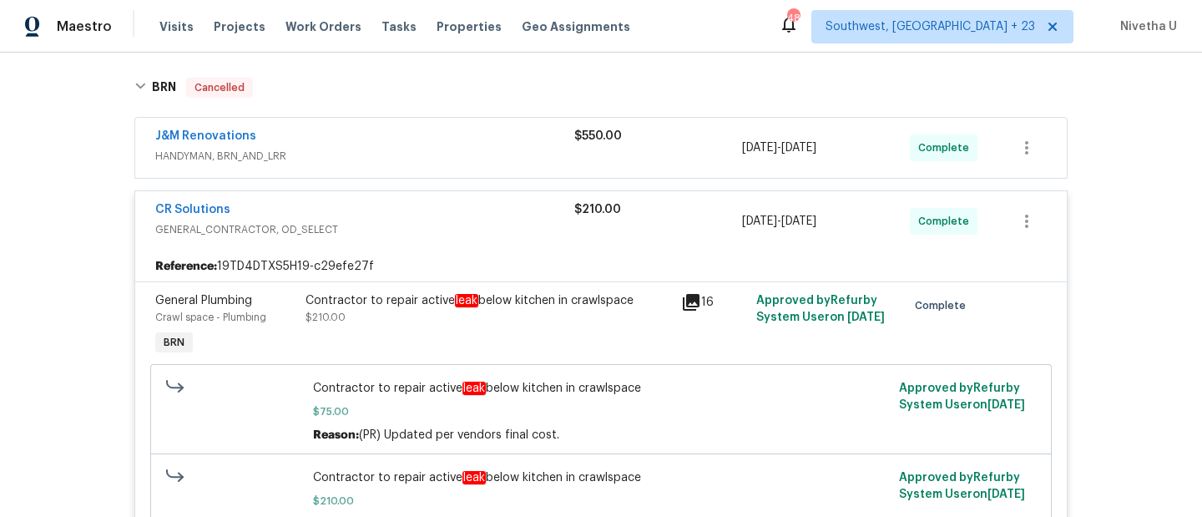
click at [436, 206] on div "CR Solutions" at bounding box center [364, 211] width 419 height 20
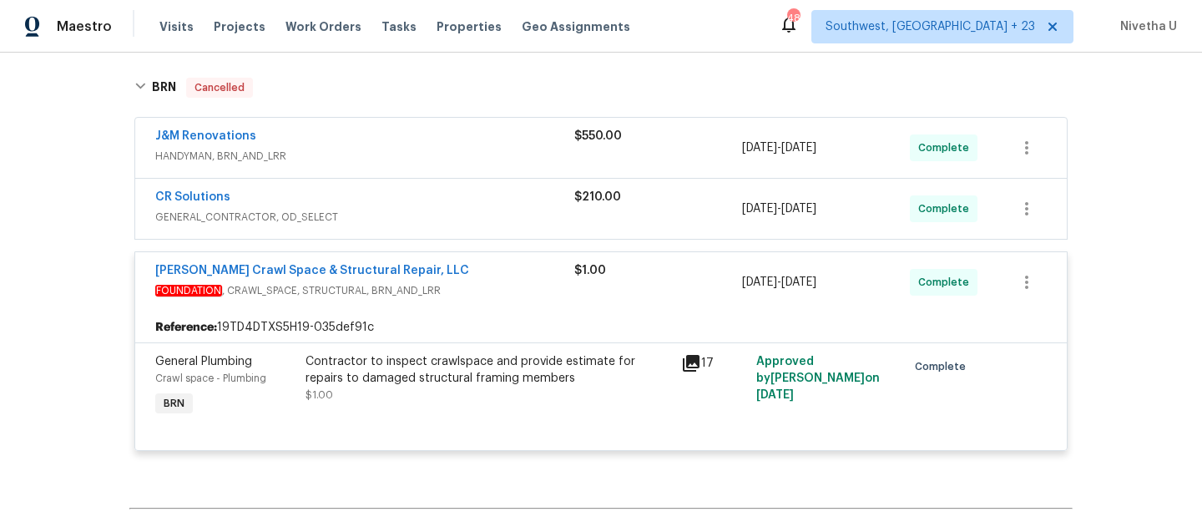
click at [482, 296] on span "FOUNDATION , CRAWL_SPACE, STRUCTURAL, BRN_AND_LRR" at bounding box center [364, 290] width 419 height 17
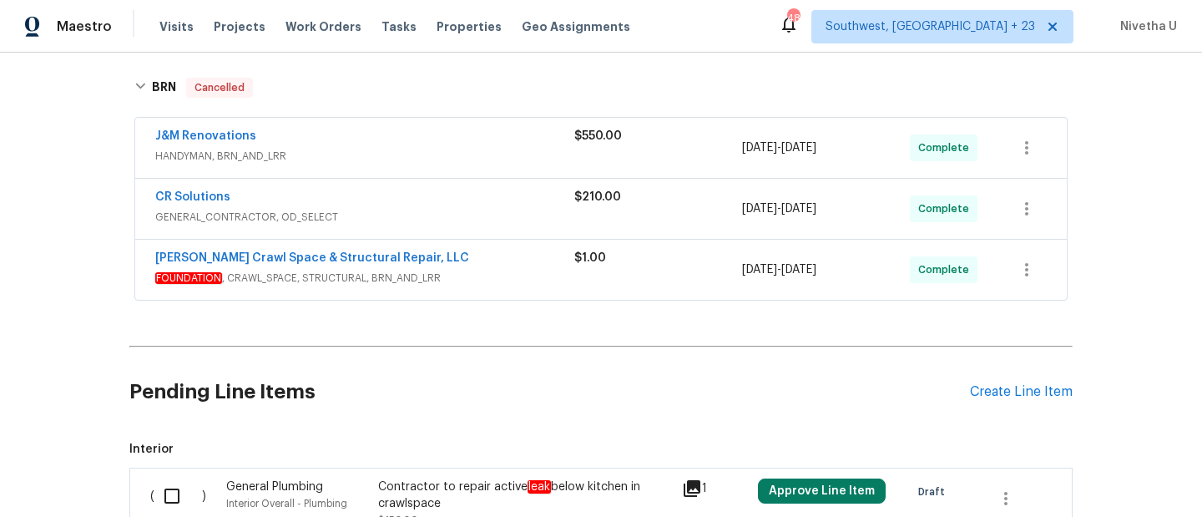
click at [481, 258] on div "Falcone Crawl Space & Structural Repair, LLC" at bounding box center [364, 259] width 419 height 20
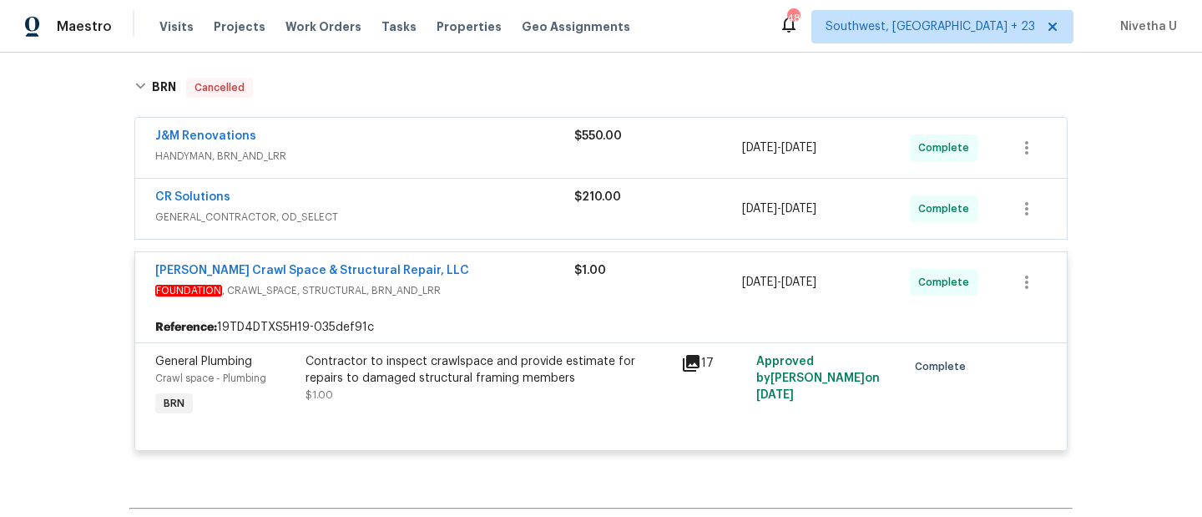
click at [485, 293] on span "FOUNDATION , CRAWL_SPACE, STRUCTURAL, BRN_AND_LRR" at bounding box center [364, 290] width 419 height 17
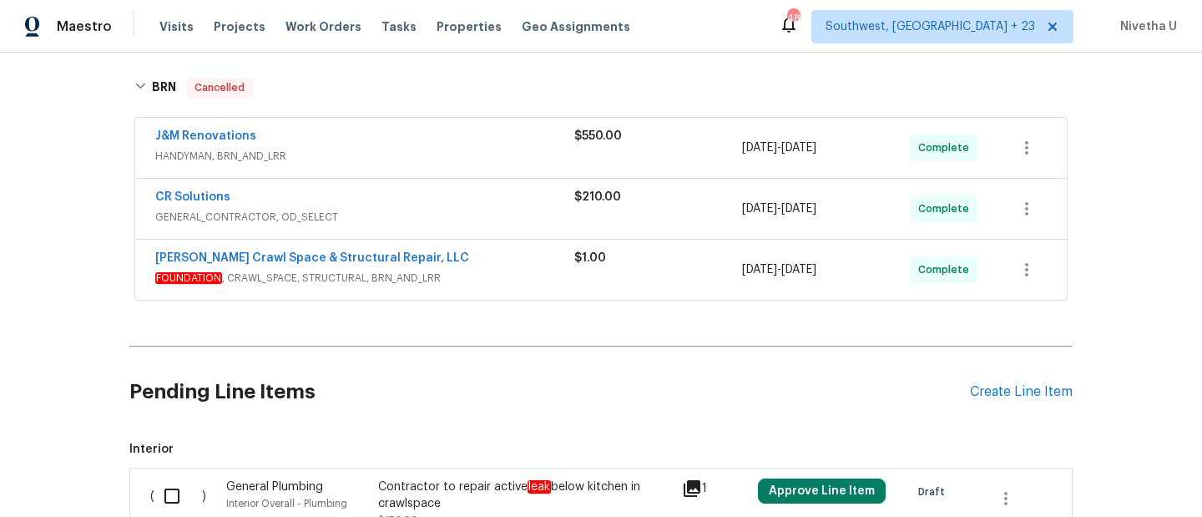
click at [466, 207] on div "CR Solutions" at bounding box center [364, 199] width 419 height 20
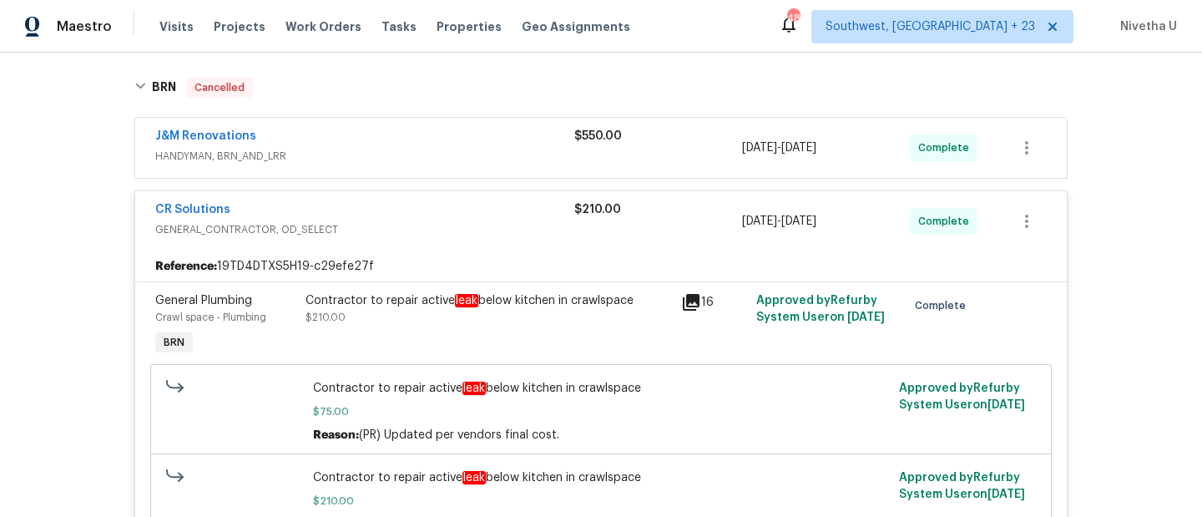
click at [466, 207] on div "CR Solutions" at bounding box center [364, 211] width 419 height 20
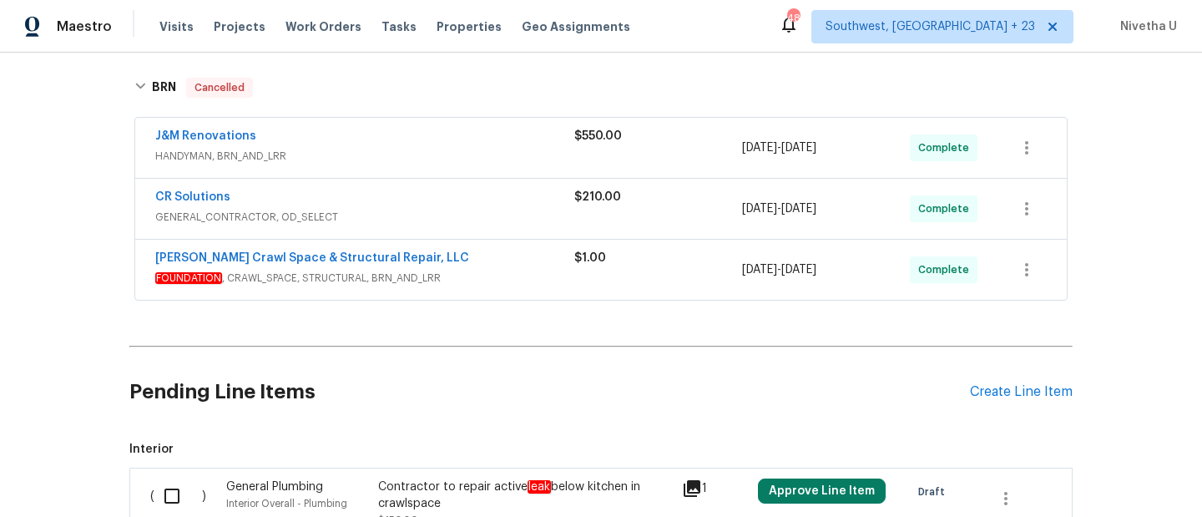
click at [460, 166] on div "J&M Renovations HANDYMAN, BRN_AND_LRR" at bounding box center [364, 148] width 419 height 40
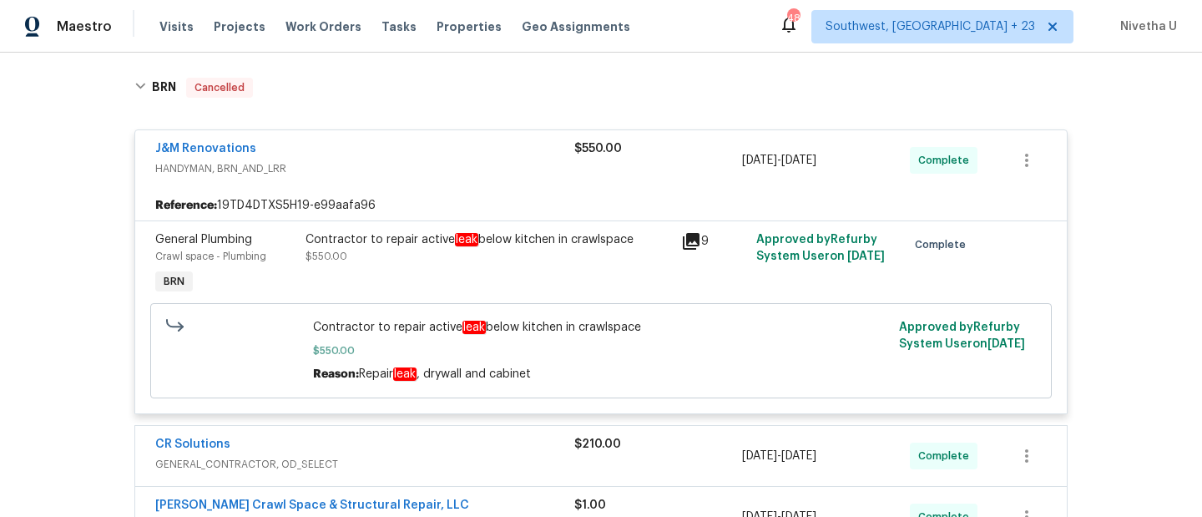
click at [460, 166] on span "HANDYMAN, BRN_AND_LRR" at bounding box center [364, 168] width 419 height 17
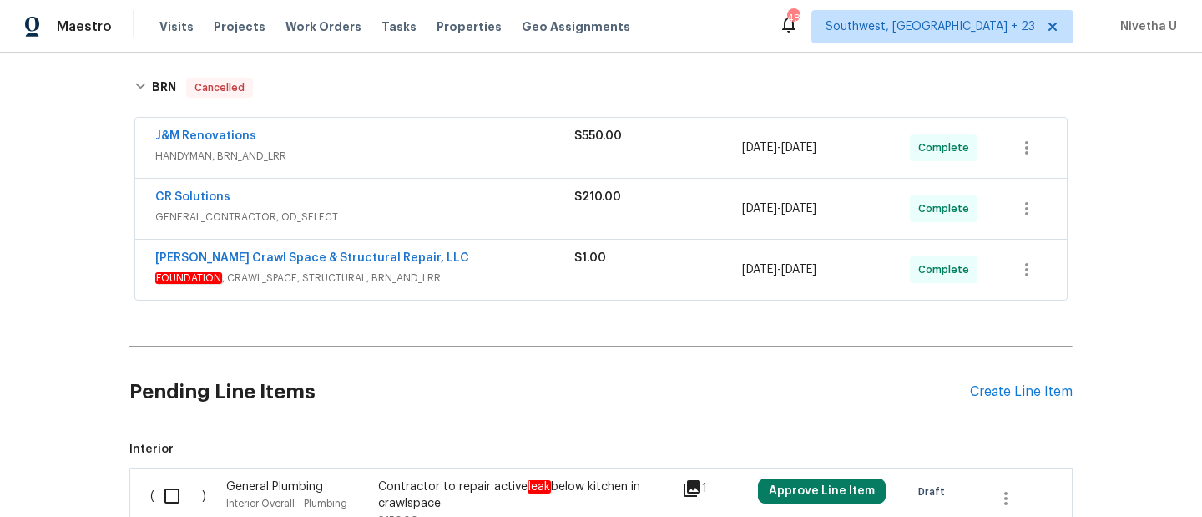
click at [438, 116] on div "J&M Renovations HANDYMAN, BRN_AND_LRR $550.00 10/9/2025 - 10/10/2025 Complete C…" at bounding box center [600, 209] width 943 height 191
click at [451, 119] on div "J&M Renovations HANDYMAN, BRN_AND_LRR $550.00 10/9/2025 - 10/10/2025 Complete" at bounding box center [600, 148] width 931 height 60
click at [455, 145] on div "J&M Renovations" at bounding box center [364, 138] width 419 height 20
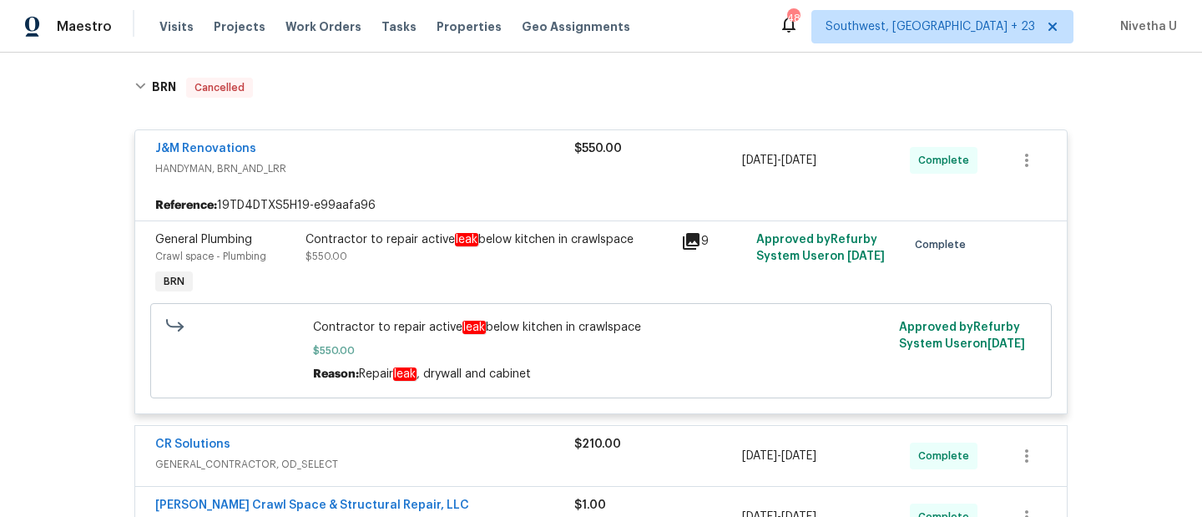
click at [455, 144] on div "J&M Renovations" at bounding box center [364, 150] width 419 height 20
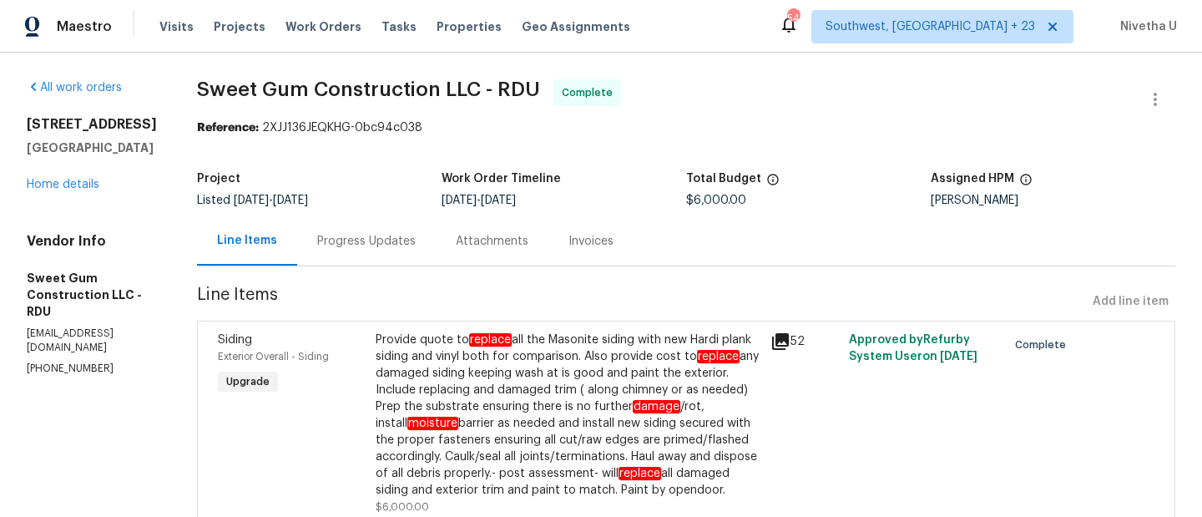
click at [416, 243] on div "Progress Updates" at bounding box center [366, 241] width 98 height 17
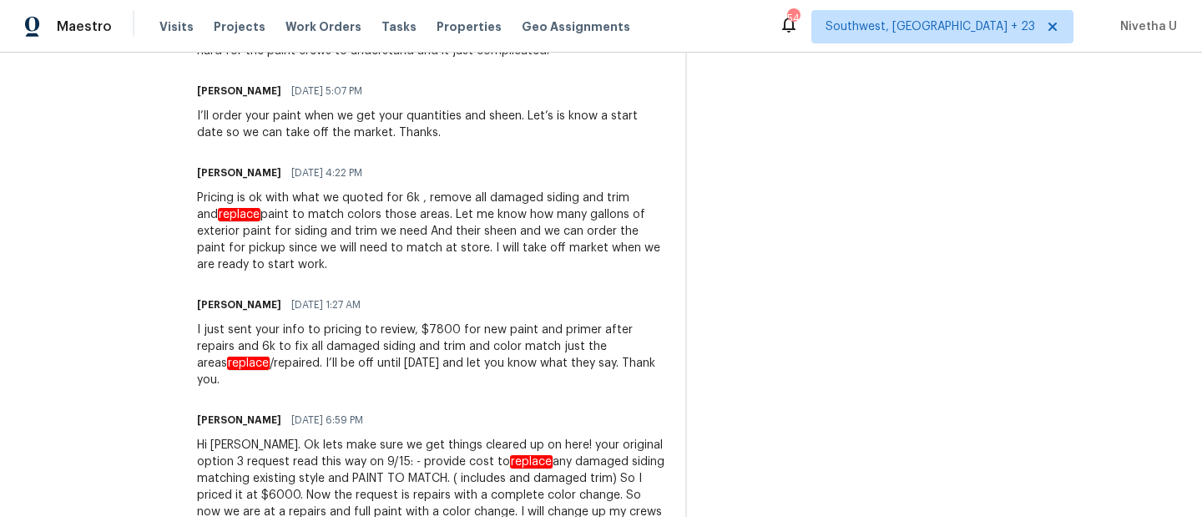
scroll to position [581, 0]
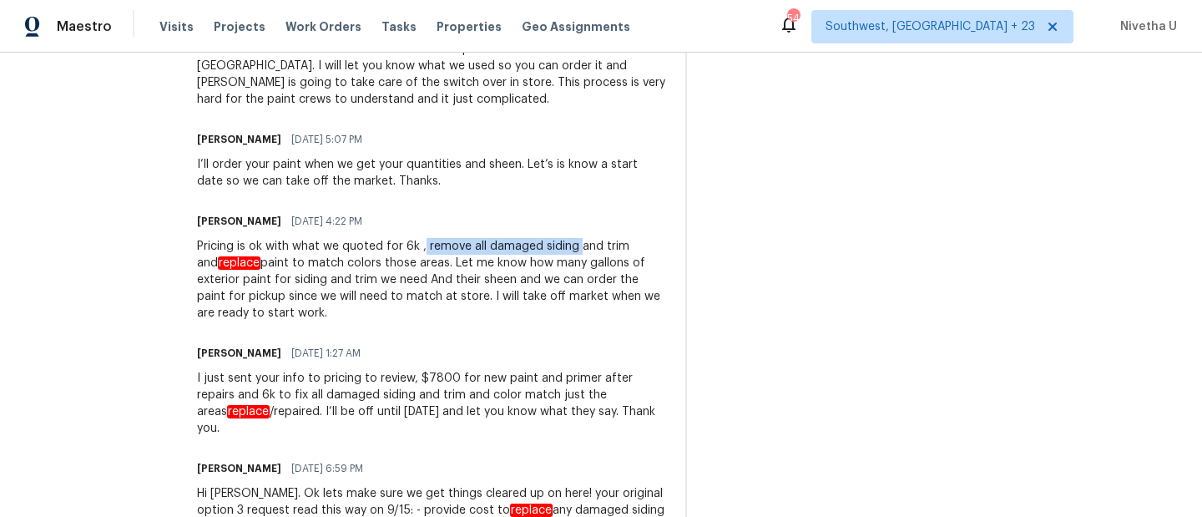
drag, startPoint x: 459, startPoint y: 244, endPoint x: 613, endPoint y: 244, distance: 154.4
click at [613, 244] on div "Pricing is ok with what we quoted for 6k , remove all damaged siding and trim a…" at bounding box center [431, 279] width 468 height 83
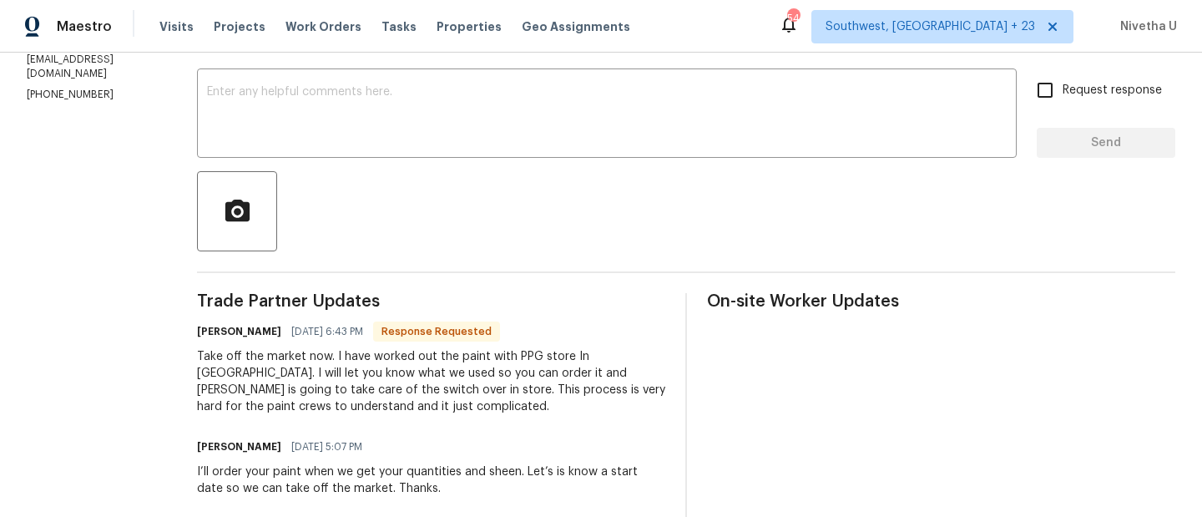
scroll to position [0, 0]
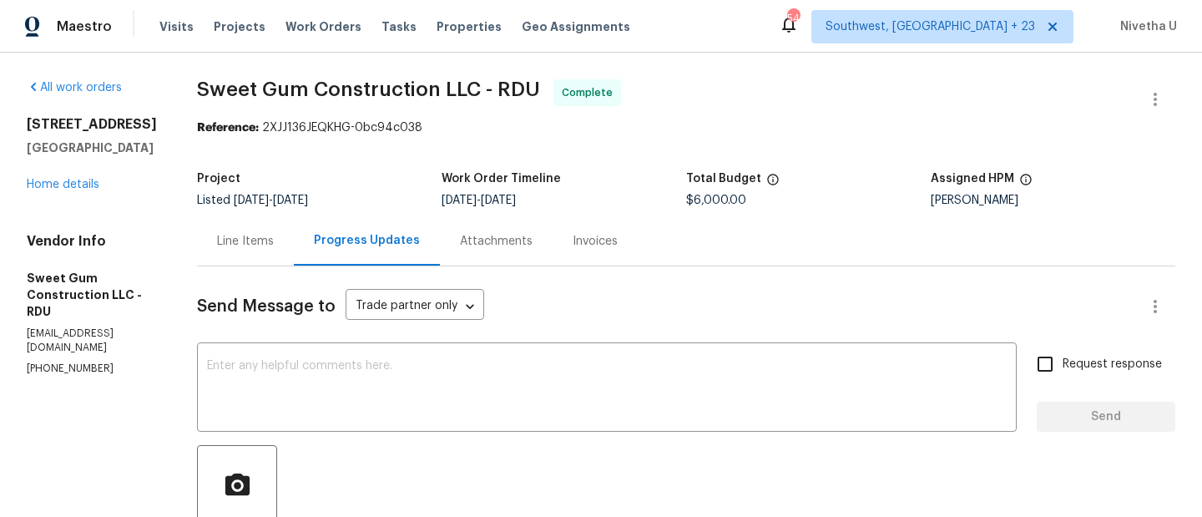
click at [294, 258] on div "Line Items" at bounding box center [245, 240] width 97 height 49
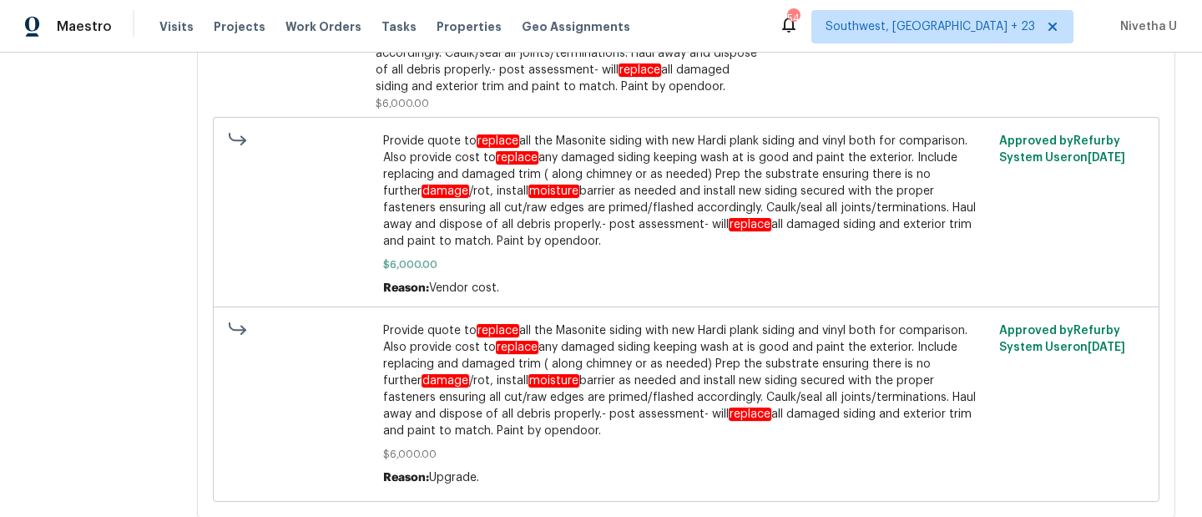
scroll to position [481, 0]
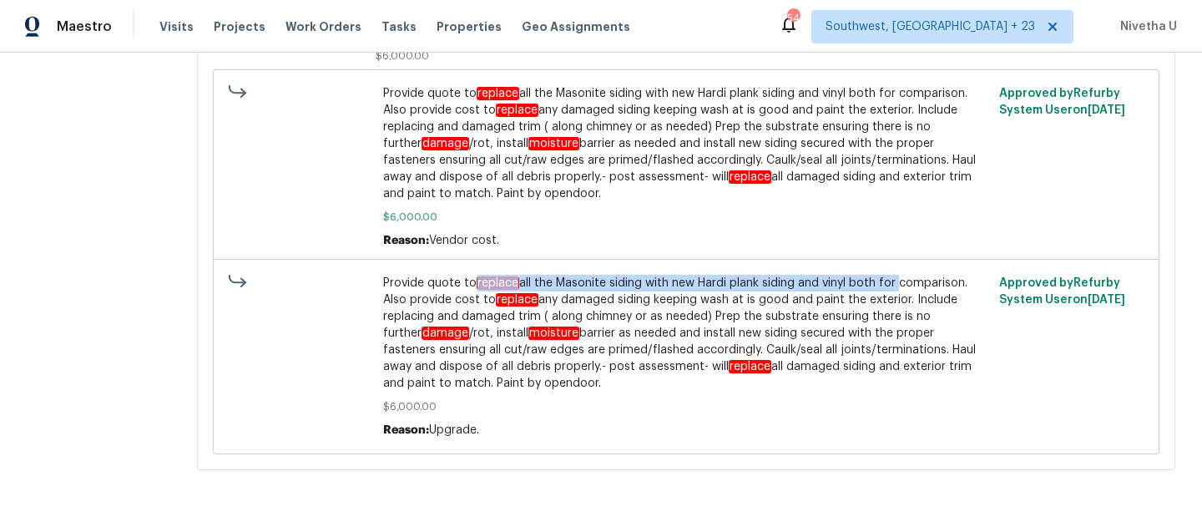
drag, startPoint x: 502, startPoint y: 275, endPoint x: 930, endPoint y: 267, distance: 427.3
click at [930, 275] on span "Provide quote to replace all the Masonite siding with new Hardi plank siding an…" at bounding box center [686, 333] width 607 height 117
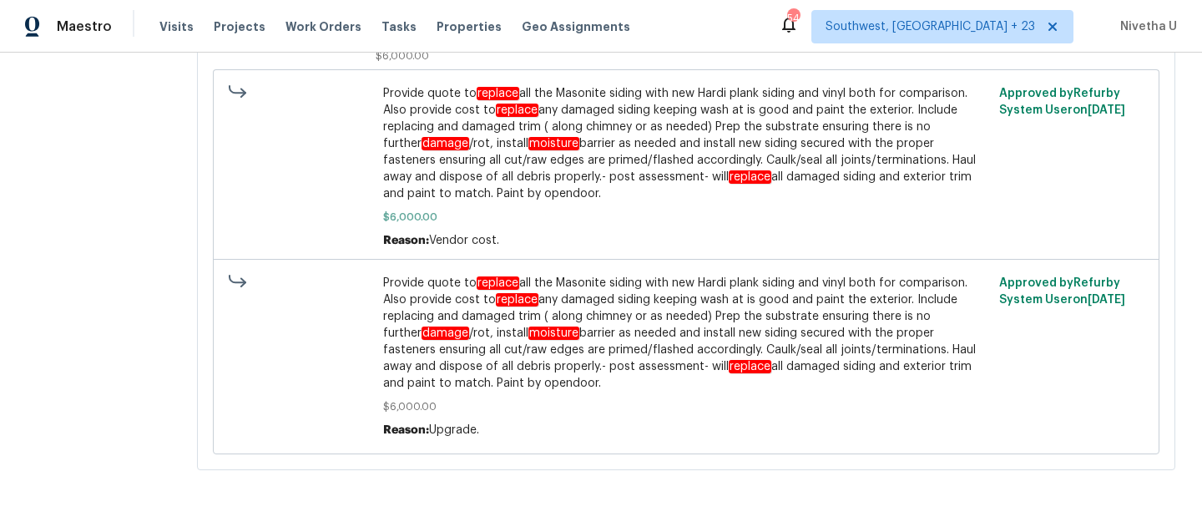
click at [584, 300] on span "Provide quote to replace all the Masonite siding with new Hardi plank siding an…" at bounding box center [686, 333] width 607 height 117
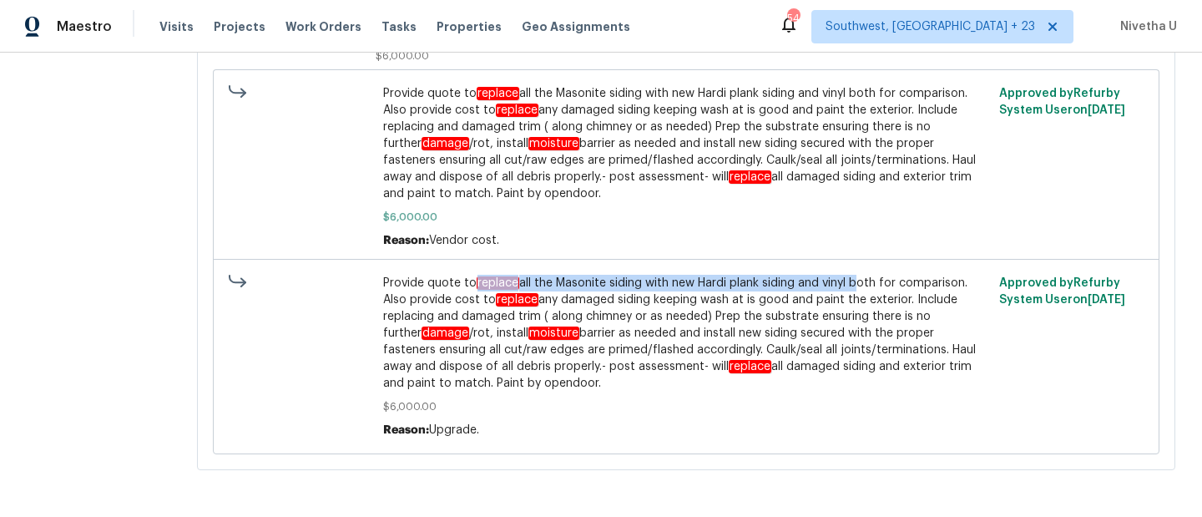
drag, startPoint x: 506, startPoint y: 271, endPoint x: 882, endPoint y: 275, distance: 376.3
click at [882, 275] on span "Provide quote to replace all the Masonite siding with new Hardi plank siding an…" at bounding box center [686, 333] width 607 height 117
copy span "replace all the Masonite siding with new Hardi plank siding and vinyl"
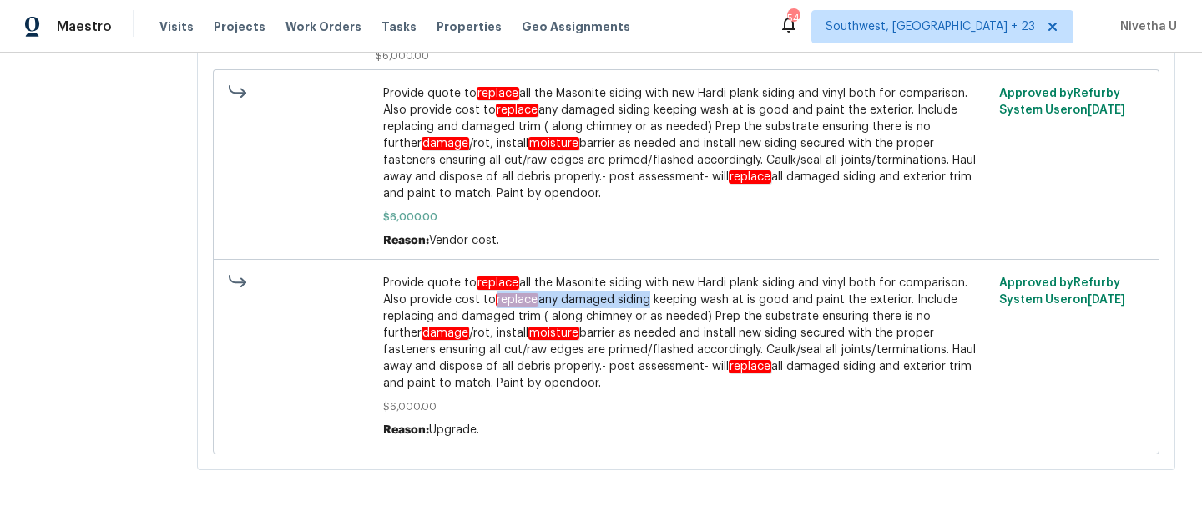
drag, startPoint x: 595, startPoint y: 285, endPoint x: 747, endPoint y: 286, distance: 151.9
click at [747, 286] on span "Provide quote to replace all the Masonite siding with new Hardi plank siding an…" at bounding box center [686, 333] width 607 height 117
drag, startPoint x: 559, startPoint y: 305, endPoint x: 657, endPoint y: 305, distance: 97.6
click at [657, 305] on span "Provide quote to replace all the Masonite siding with new Hardi plank siding an…" at bounding box center [686, 333] width 607 height 117
copy span "and damaged trim"
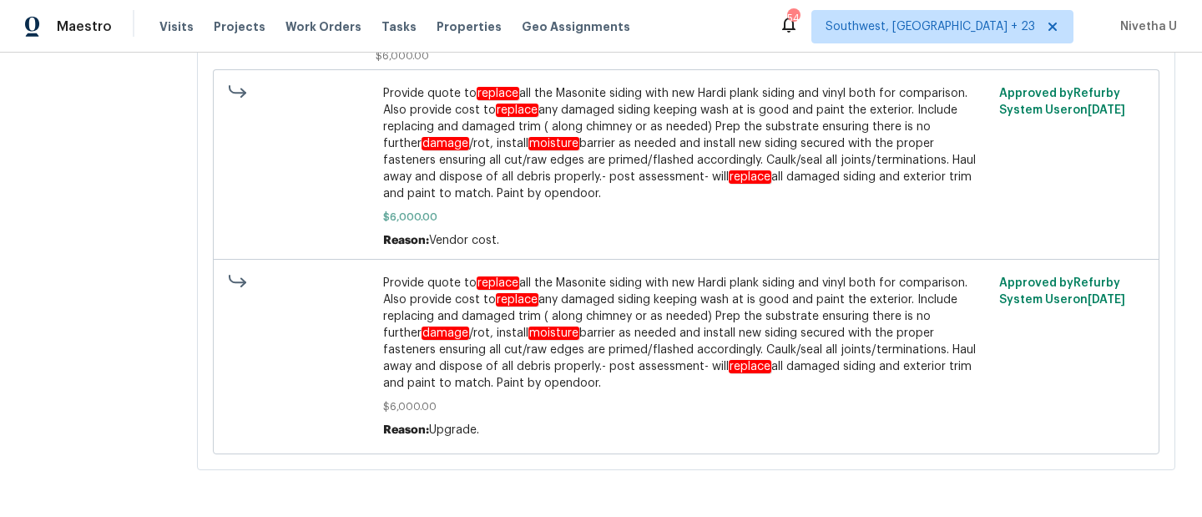
click at [582, 315] on span "Provide quote to replace all the Masonite siding with new Hardi plank siding an…" at bounding box center [686, 333] width 607 height 117
drag, startPoint x: 582, startPoint y: 320, endPoint x: 960, endPoint y: 369, distance: 380.3
click at [960, 369] on span "Provide quote to replace all the Masonite siding with new Hardi plank siding an…" at bounding box center [686, 333] width 607 height 117
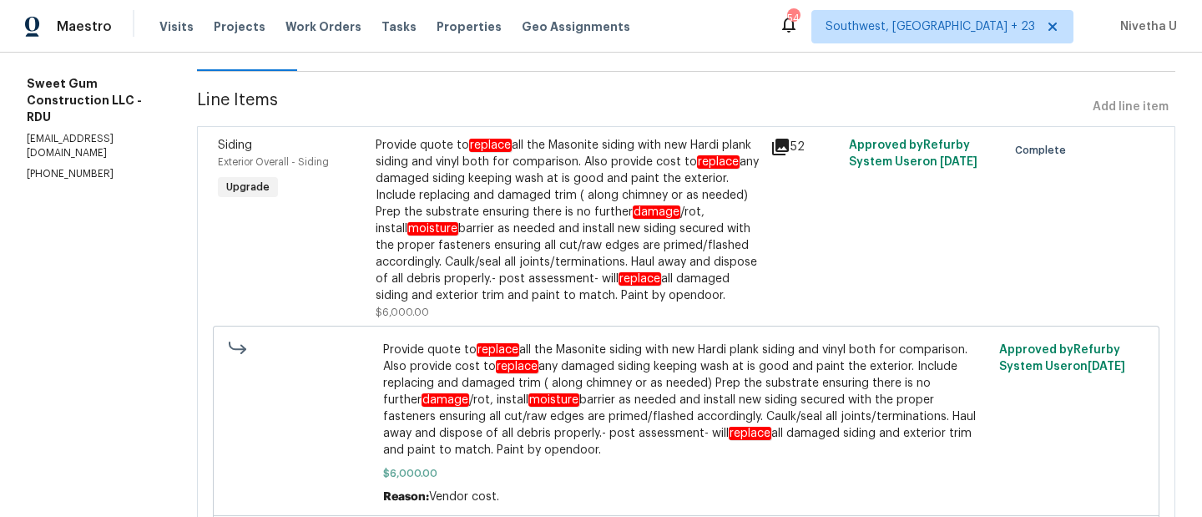
scroll to position [194, 0]
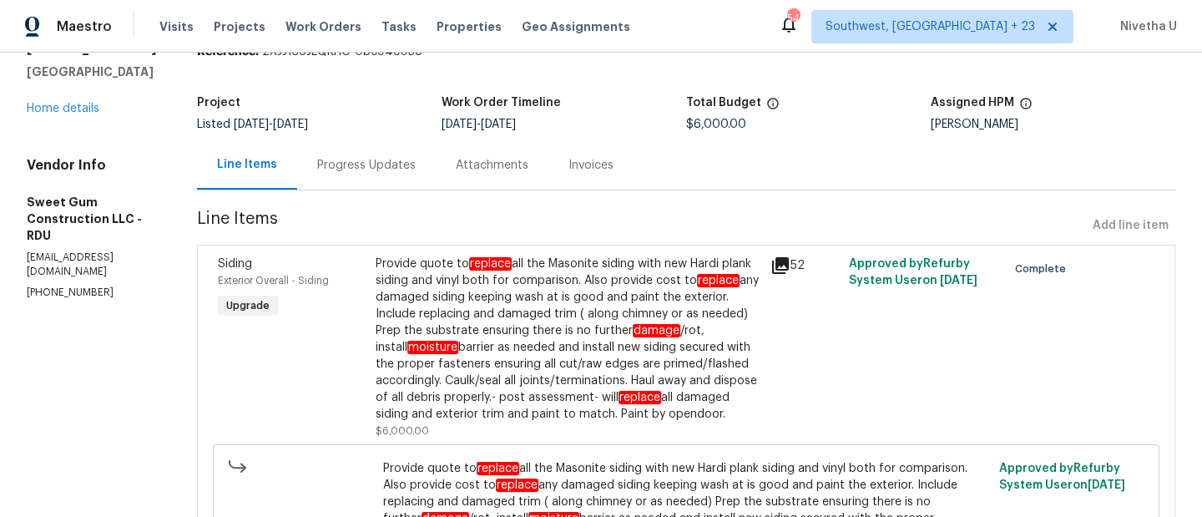
click at [415, 154] on div "Progress Updates" at bounding box center [366, 164] width 139 height 49
